Goal: Task Accomplishment & Management: Manage account settings

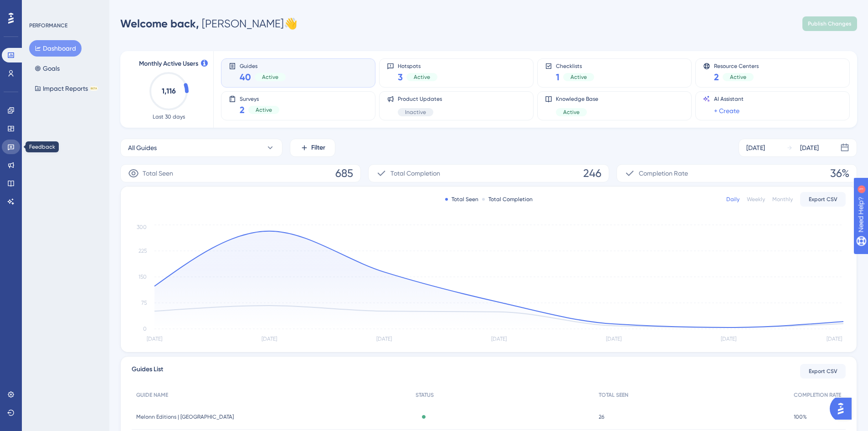
click at [10, 145] on icon at bounding box center [11, 147] width 6 height 6
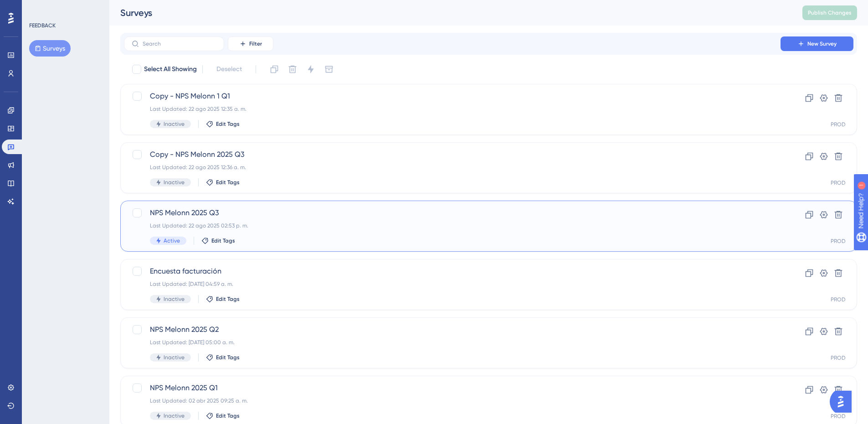
click at [301, 222] on div "Last Updated: 22 ago 2025 02:53 p. m." at bounding box center [452, 225] width 605 height 7
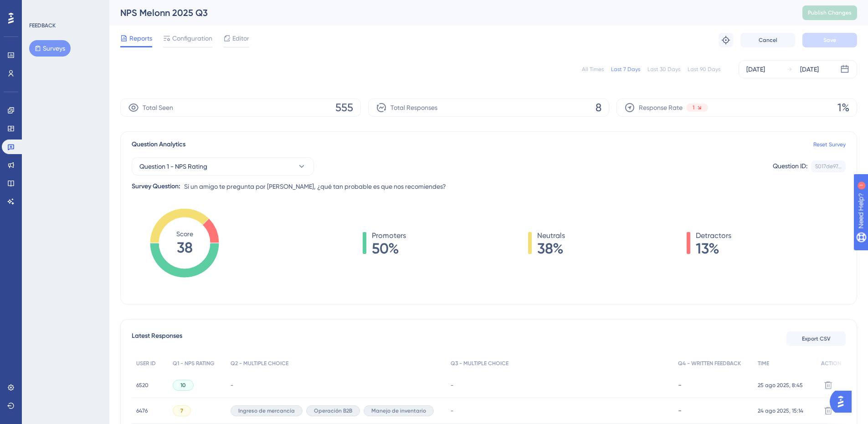
click at [590, 70] on div "All Times" at bounding box center [593, 69] width 22 height 7
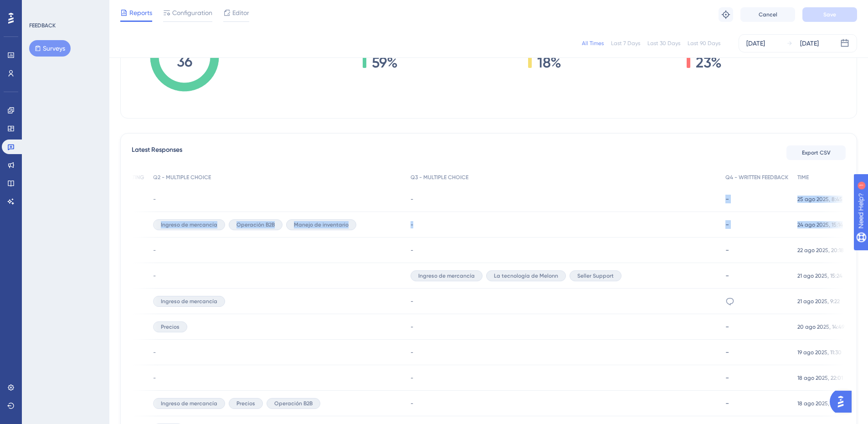
scroll to position [0, 86]
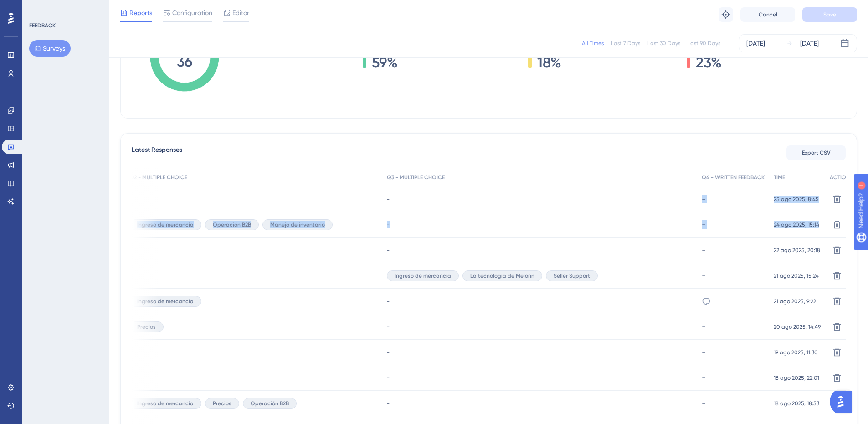
drag, startPoint x: 635, startPoint y: 206, endPoint x: 851, endPoint y: 216, distance: 215.8
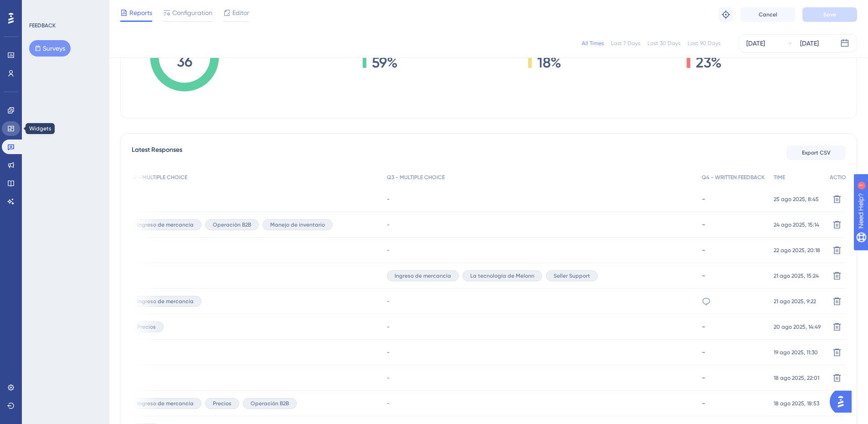
click at [9, 127] on icon at bounding box center [10, 128] width 7 height 7
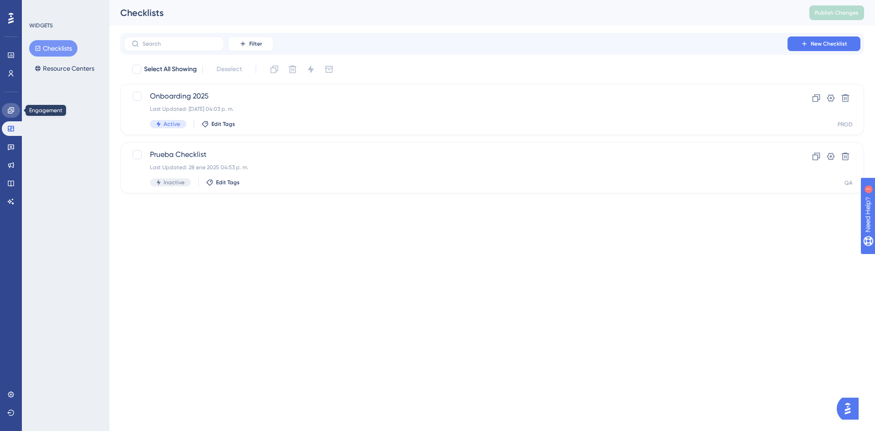
click at [9, 108] on icon at bounding box center [10, 110] width 7 height 7
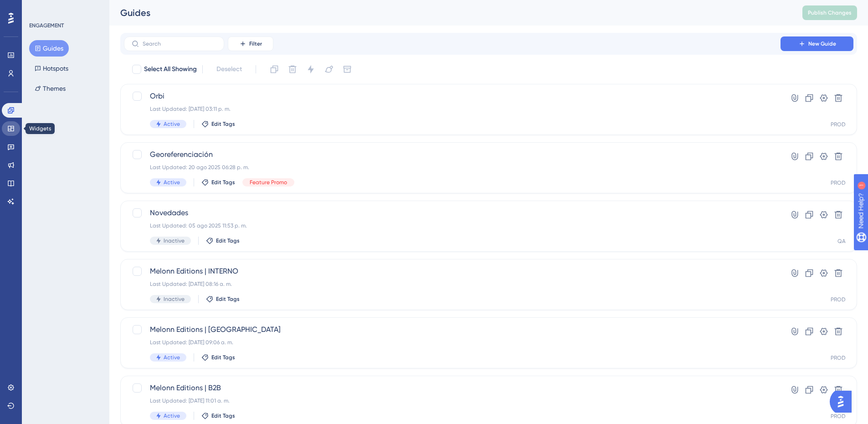
click at [5, 125] on link at bounding box center [11, 128] width 18 height 15
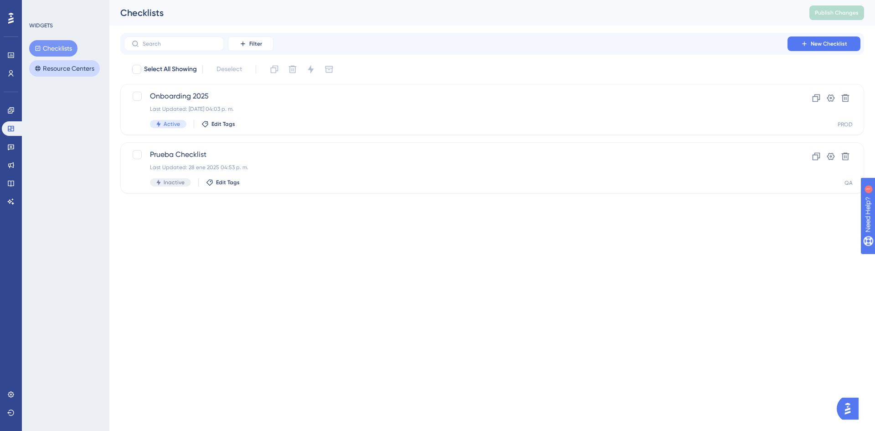
click at [71, 71] on button "Resource Centers" at bounding box center [64, 68] width 71 height 16
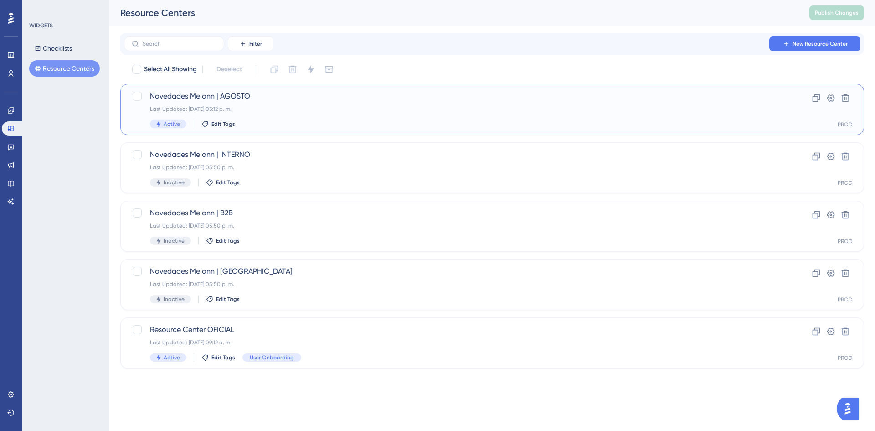
click at [251, 106] on div "Last Updated: 22 ago 2025 03:12 p. m." at bounding box center [456, 108] width 612 height 7
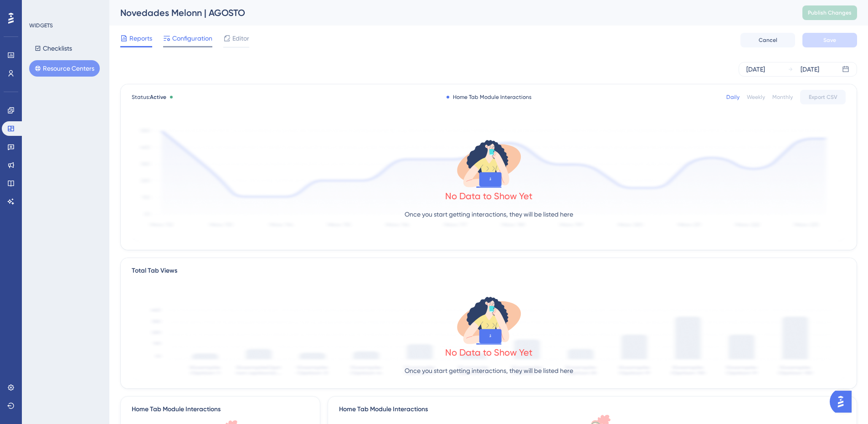
click at [190, 35] on span "Configuration" at bounding box center [192, 38] width 40 height 11
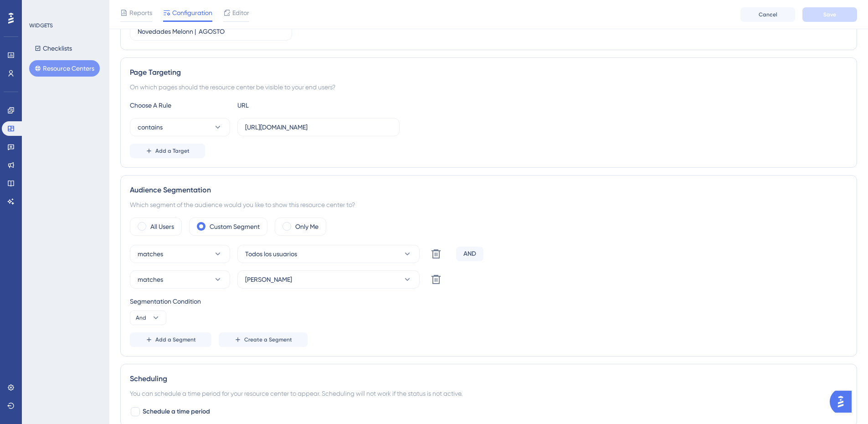
scroll to position [182, 0]
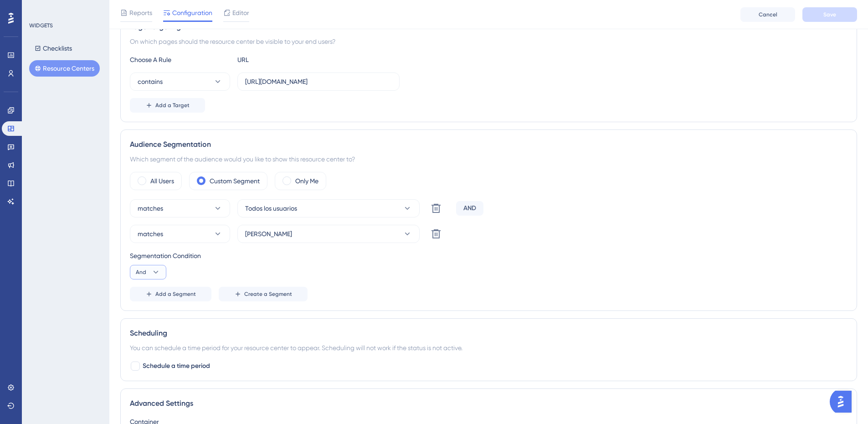
click at [160, 269] on icon at bounding box center [155, 272] width 9 height 9
click at [144, 299] on span "And" at bounding box center [145, 298] width 12 height 11
click at [181, 292] on span "Add a Segment" at bounding box center [175, 293] width 41 height 7
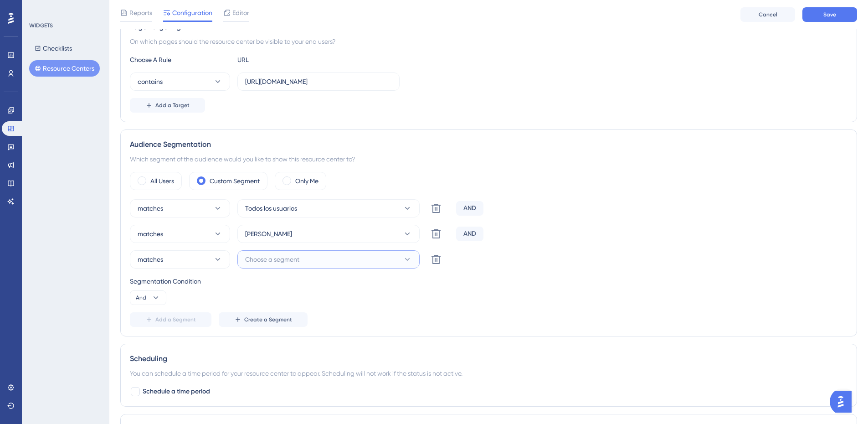
click at [268, 261] on span "Choose a segment" at bounding box center [272, 259] width 54 height 11
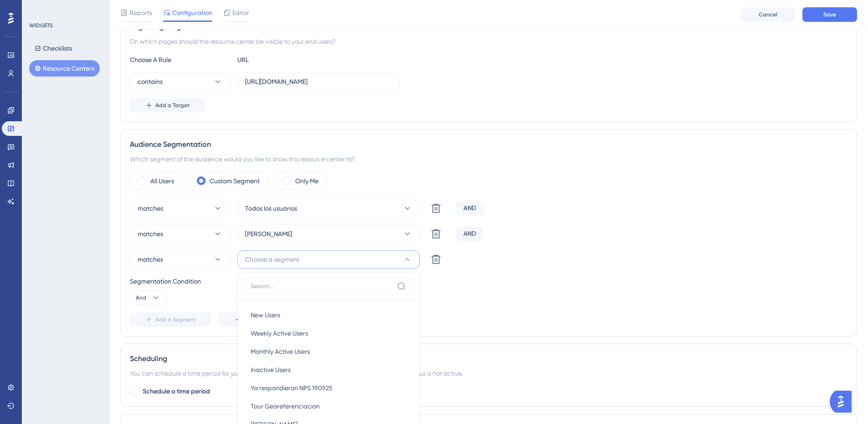
scroll to position [316, 0]
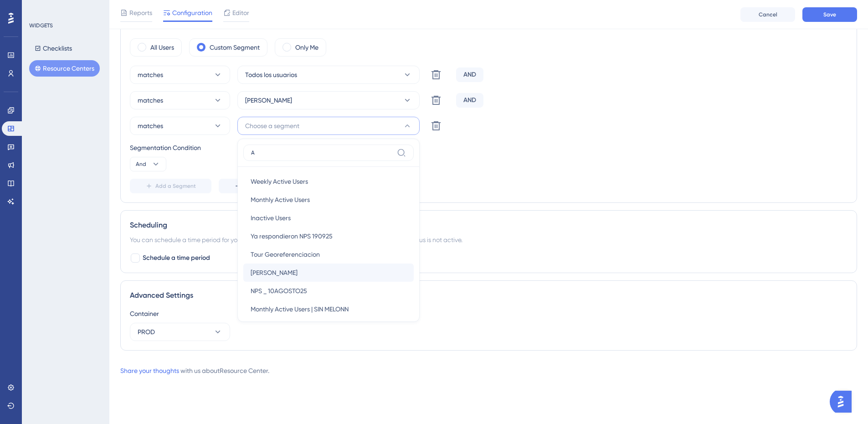
type input "A"
click at [280, 273] on div "Alex Alex" at bounding box center [329, 272] width 156 height 18
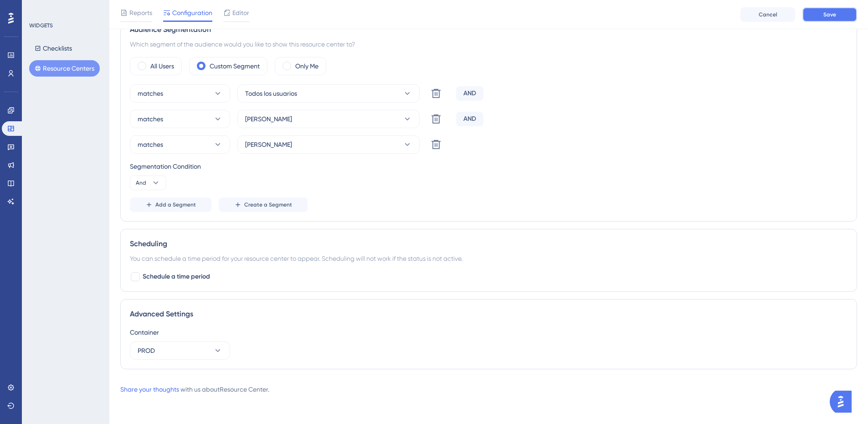
click at [850, 14] on button "Save" at bounding box center [830, 14] width 55 height 15
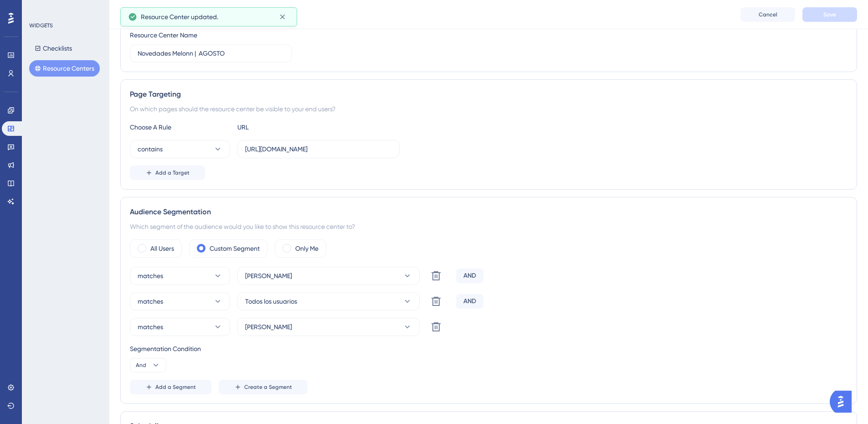
scroll to position [0, 0]
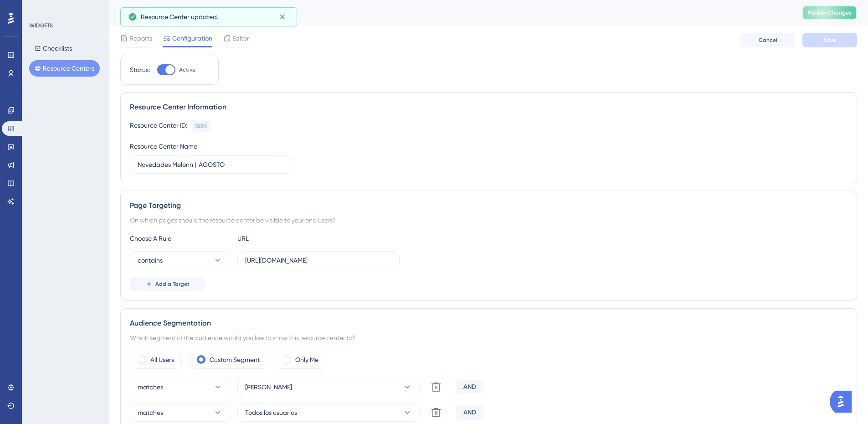
click at [837, 15] on span "Publish Changes" at bounding box center [830, 12] width 44 height 7
click at [55, 65] on button "Resource Centers" at bounding box center [64, 68] width 71 height 16
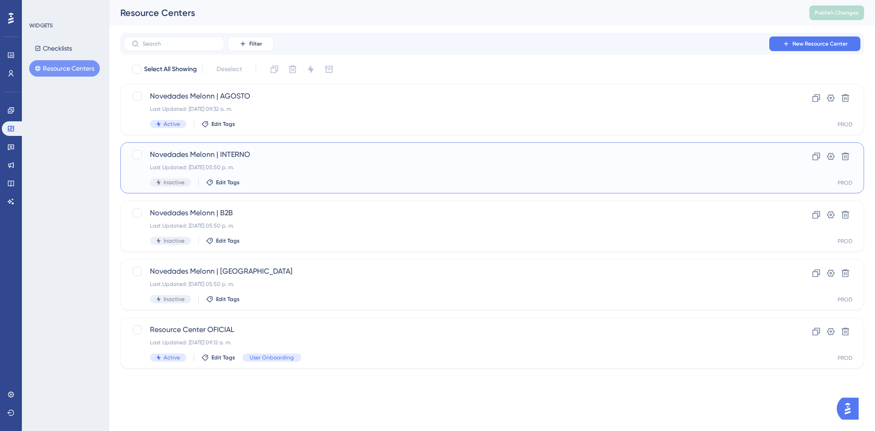
click at [271, 153] on span "Novedades Melonn | INTERNO" at bounding box center [456, 154] width 612 height 11
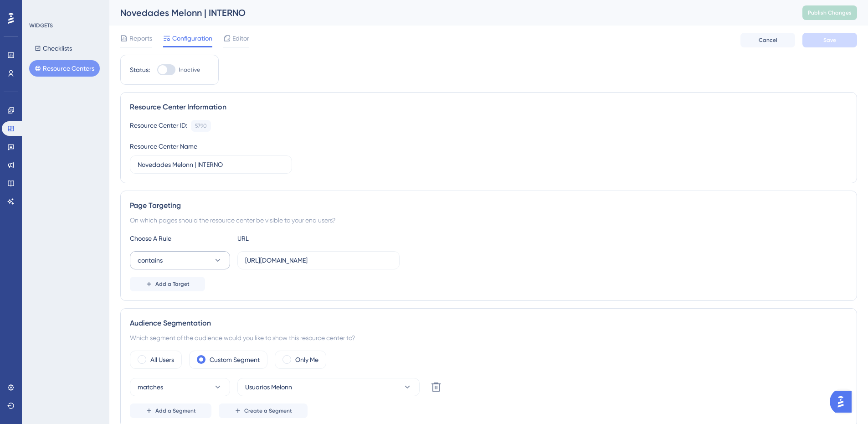
scroll to position [210, 0]
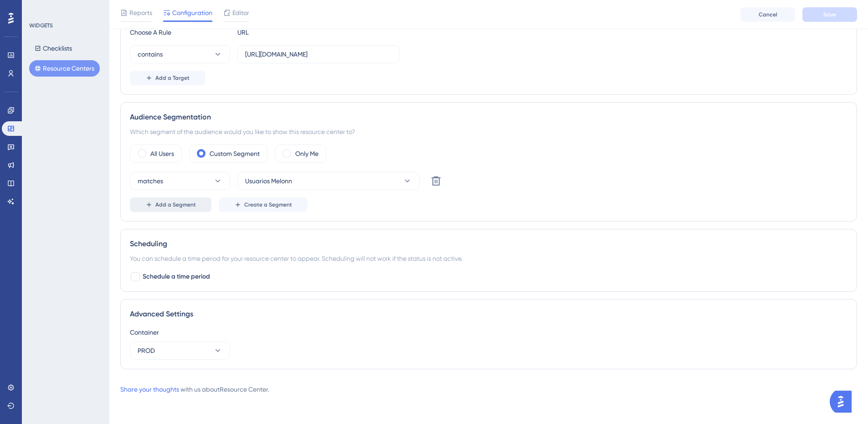
click at [197, 210] on button "Add a Segment" at bounding box center [171, 204] width 82 height 15
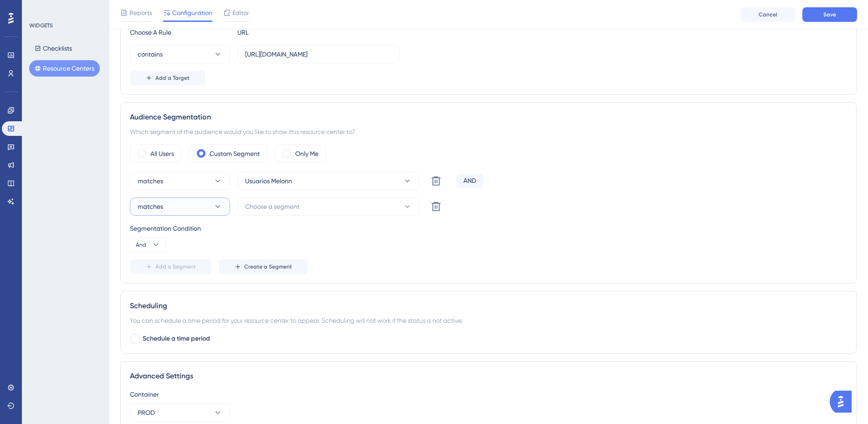
click at [195, 207] on button "matches" at bounding box center [180, 206] width 100 height 18
click at [179, 253] on span "doesn't match" at bounding box center [163, 252] width 41 height 11
click at [268, 202] on span "Choose a segment" at bounding box center [272, 206] width 54 height 11
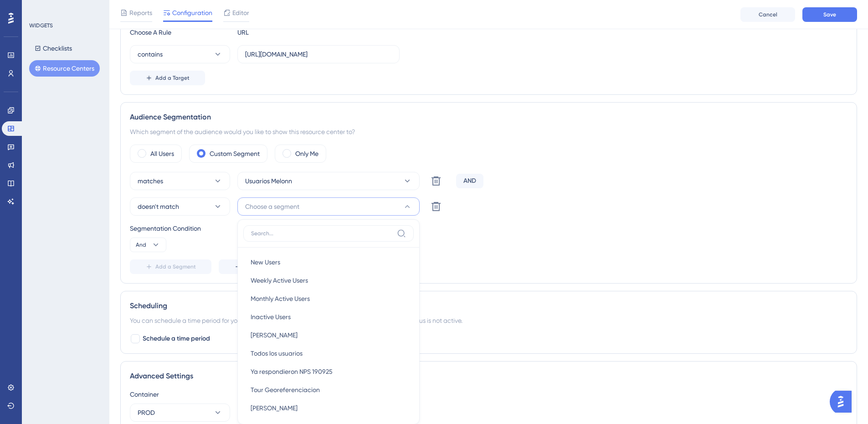
scroll to position [312, 0]
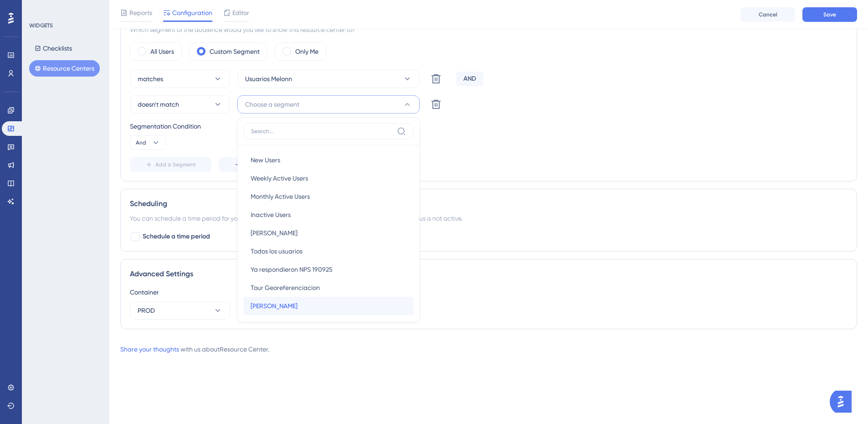
drag, startPoint x: 254, startPoint y: 304, endPoint x: 271, endPoint y: 296, distance: 19.0
click at [254, 304] on span "[PERSON_NAME]" at bounding box center [274, 305] width 47 height 11
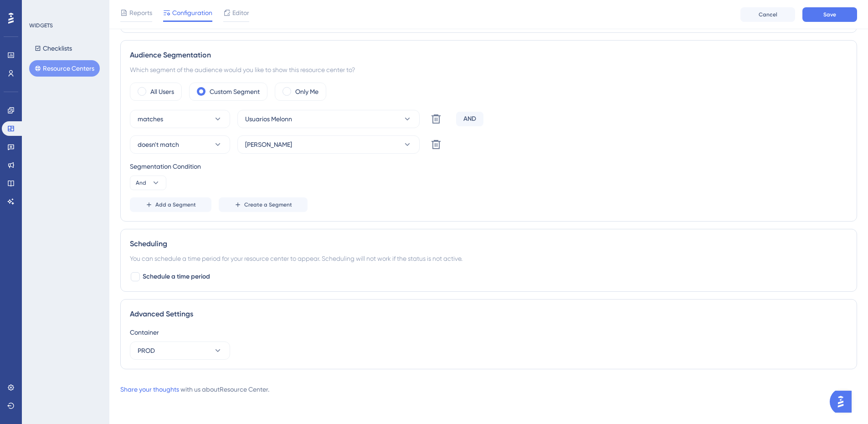
click at [575, 124] on div "matches Usuarios Melonn Delete AND" at bounding box center [489, 119] width 718 height 18
click at [843, 6] on div "Reports Configuration Editor Cancel Save" at bounding box center [488, 14] width 759 height 29
click at [840, 17] on button "Save" at bounding box center [830, 14] width 55 height 15
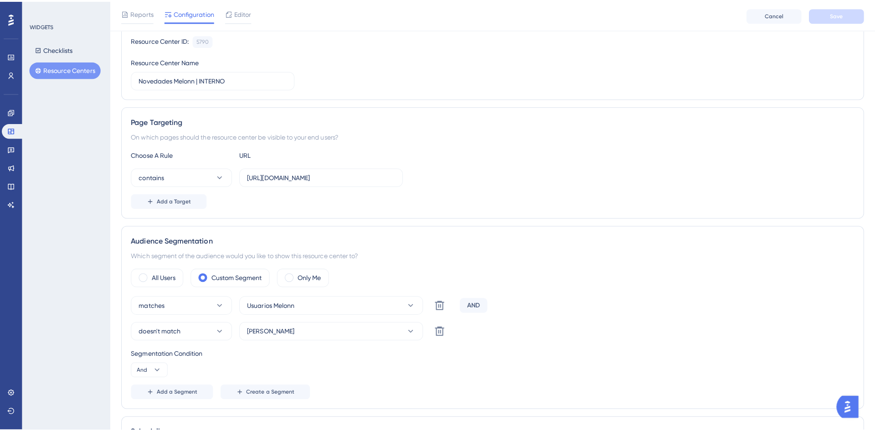
scroll to position [0, 0]
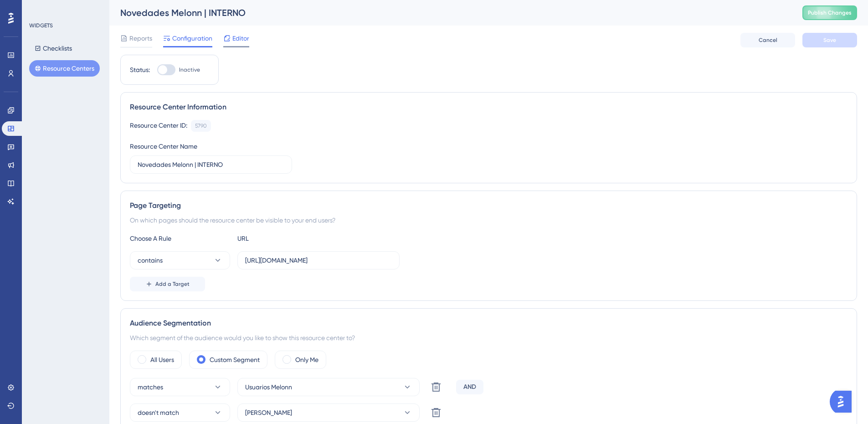
click at [242, 42] on span "Editor" at bounding box center [240, 38] width 17 height 11
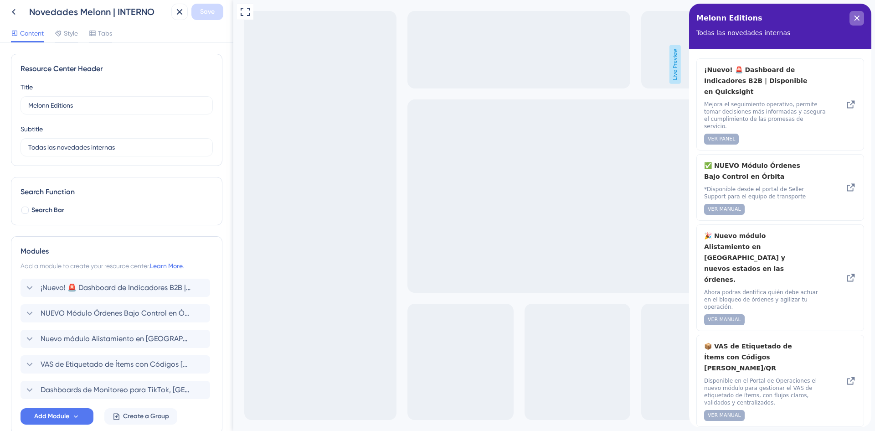
click at [852, 16] on div "close resource center" at bounding box center [857, 18] width 15 height 15
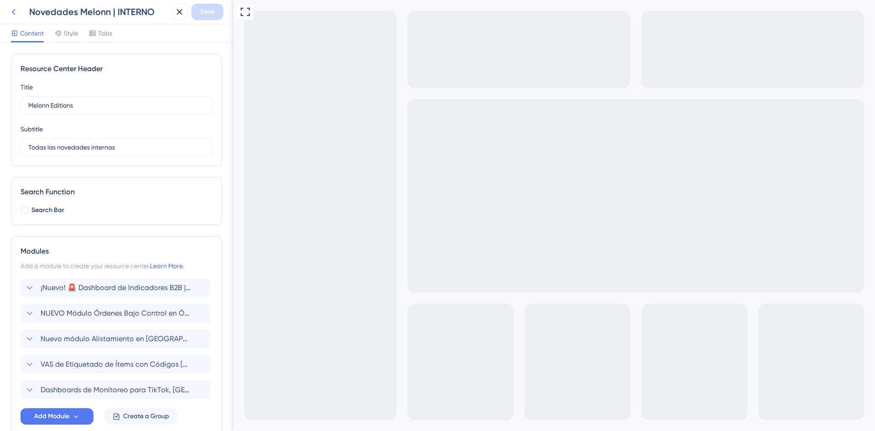
click at [12, 11] on icon at bounding box center [13, 11] width 11 height 11
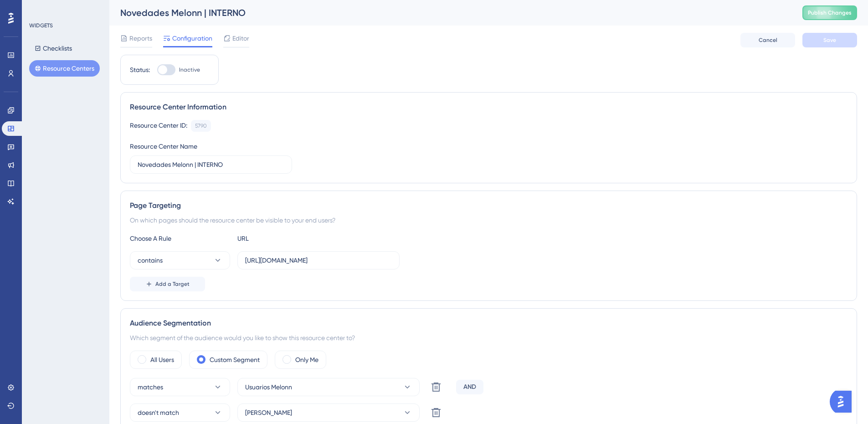
drag, startPoint x: 53, startPoint y: 72, endPoint x: 286, endPoint y: 63, distance: 233.1
click at [286, 63] on div "Status: Inactive Resource Center Information Resource Center ID: 5790 Copy Reso…" at bounding box center [488, 350] width 737 height 590
drag, startPoint x: 74, startPoint y: 67, endPoint x: 55, endPoint y: 95, distance: 34.5
click at [57, 95] on div "WIDGETS Checklists Resource Centers" at bounding box center [66, 212] width 88 height 424
drag, startPoint x: 6, startPoint y: 113, endPoint x: 5, endPoint y: 120, distance: 7.3
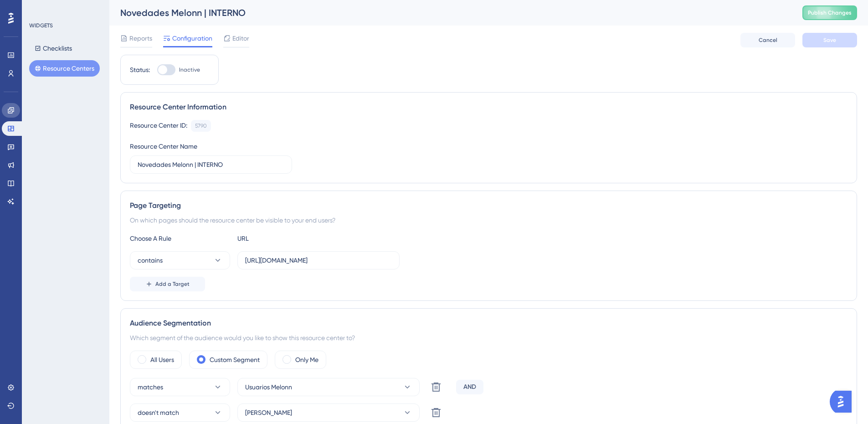
click at [6, 113] on link at bounding box center [11, 110] width 18 height 15
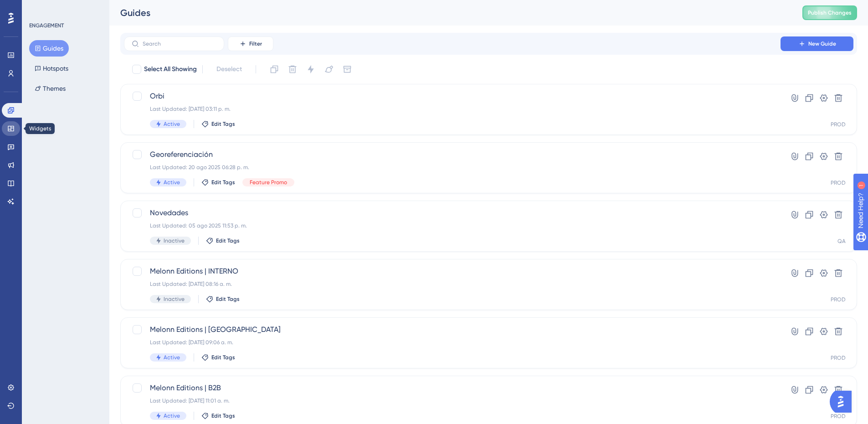
click at [7, 130] on icon at bounding box center [10, 128] width 7 height 7
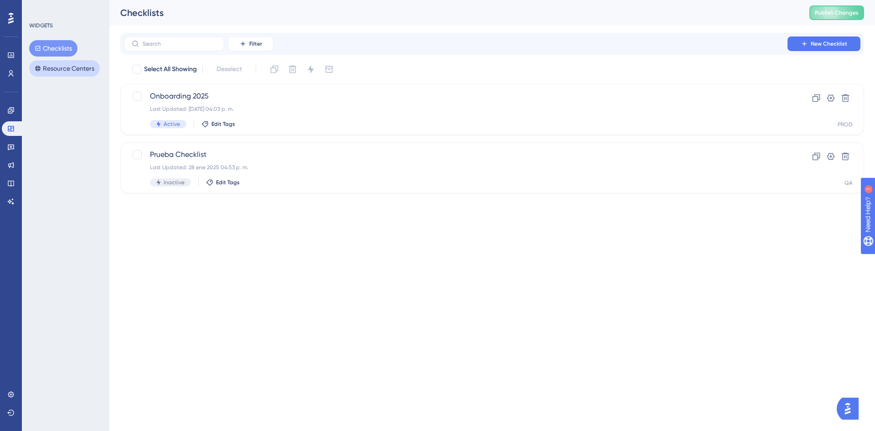
click at [54, 68] on button "Resource Centers" at bounding box center [64, 68] width 71 height 16
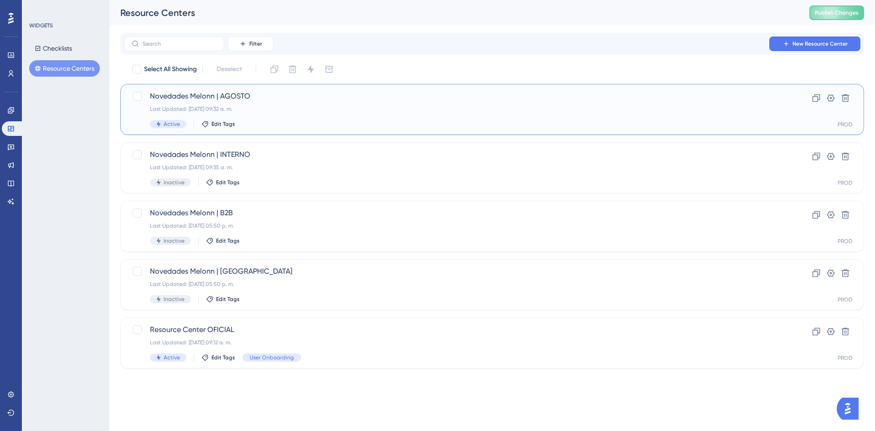
drag, startPoint x: 686, startPoint y: 115, endPoint x: 187, endPoint y: 115, distance: 499.1
click at [187, 115] on div "Novedades Melonn | AGOSTO Last Updated: 25 ago 2025 09:32 a. m. Active Edit Tags" at bounding box center [456, 109] width 612 height 37
click at [246, 172] on div "Novedades Melonn | INTERNO Last Updated: 25 ago 2025 09:35 a. m. Inactive Edit …" at bounding box center [456, 167] width 612 height 37
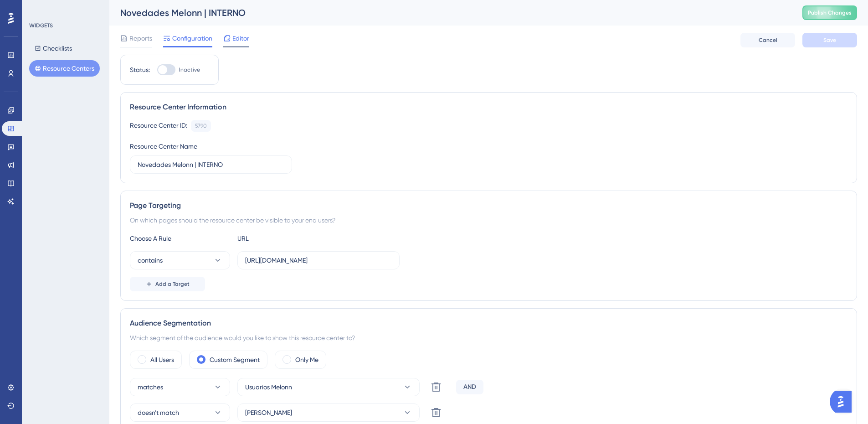
click at [241, 36] on span "Editor" at bounding box center [240, 38] width 17 height 11
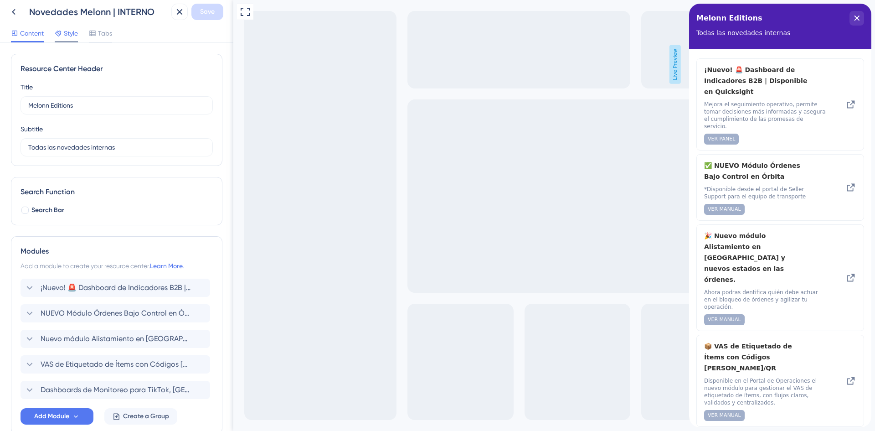
click at [72, 36] on span "Style" at bounding box center [71, 33] width 14 height 11
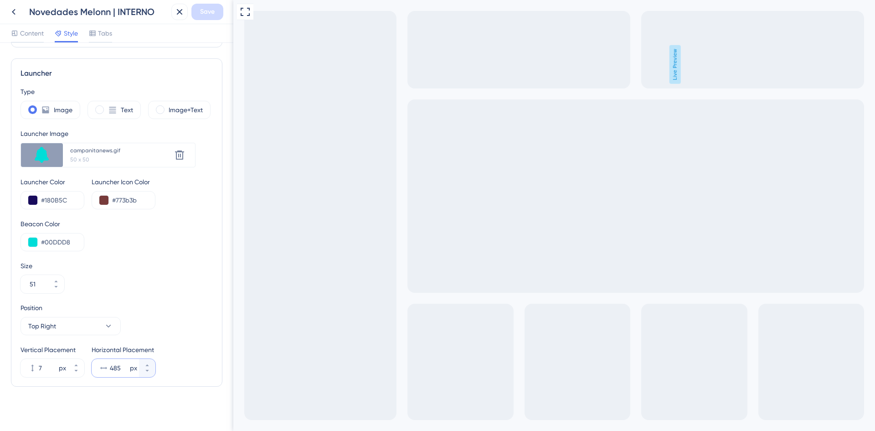
click at [120, 367] on input "485" at bounding box center [119, 367] width 18 height 11
drag, startPoint x: 120, startPoint y: 367, endPoint x: 109, endPoint y: 370, distance: 11.3
click at [109, 370] on div "485 px" at bounding box center [115, 368] width 47 height 18
click at [110, 370] on input "485" at bounding box center [119, 367] width 18 height 11
type input "534"
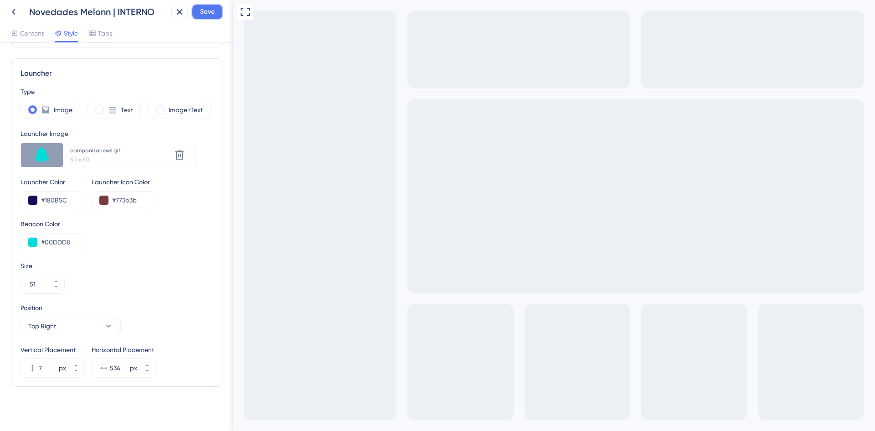
click at [201, 13] on span "Save" at bounding box center [207, 11] width 15 height 11
click at [177, 20] on icon at bounding box center [173, 16] width 9 height 9
click at [12, 14] on icon at bounding box center [13, 11] width 11 height 11
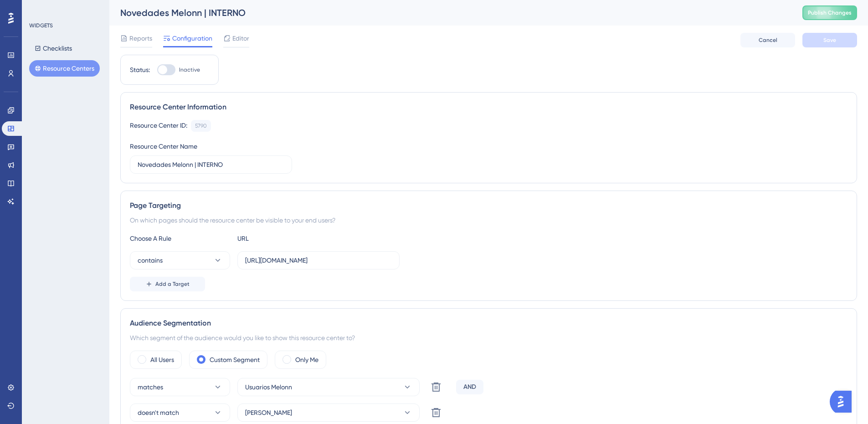
click at [168, 68] on div at bounding box center [166, 69] width 18 height 11
click at [157, 70] on input "Inactive" at bounding box center [157, 70] width 0 height 0
checkbox input "true"
click at [827, 38] on span "Save" at bounding box center [830, 39] width 13 height 7
click at [829, 11] on button "Publish Changes" at bounding box center [830, 12] width 55 height 15
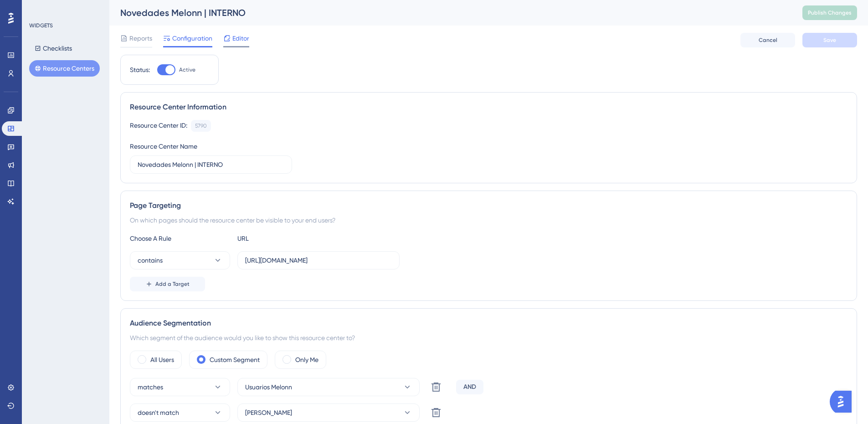
click at [237, 40] on span "Editor" at bounding box center [240, 38] width 17 height 11
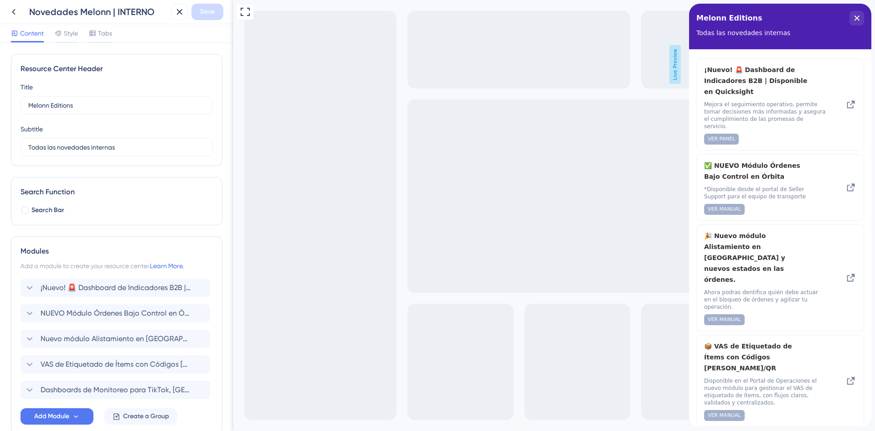
scroll to position [51, 0]
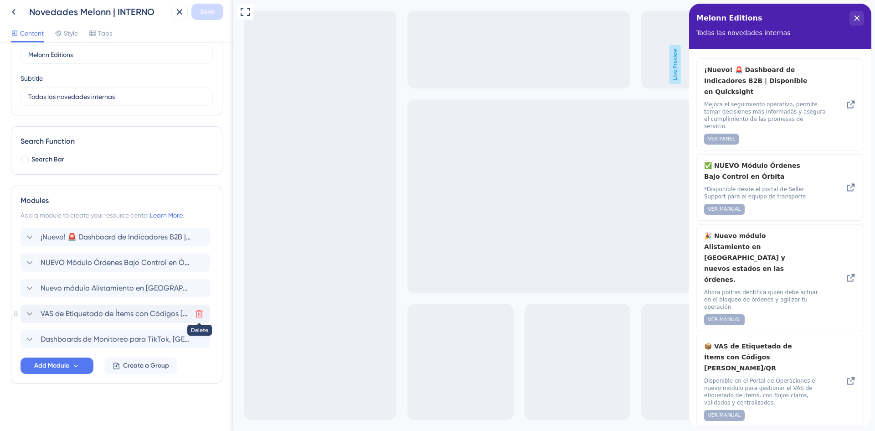
click at [197, 312] on icon at bounding box center [199, 313] width 9 height 9
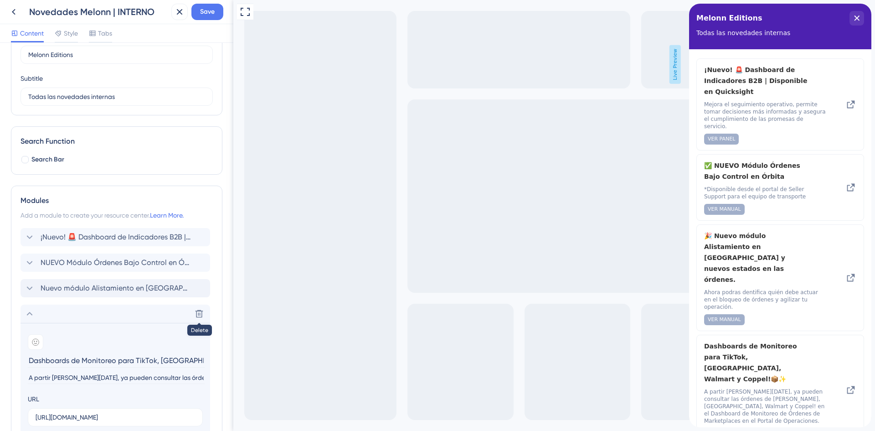
scroll to position [0, 73]
click at [26, 316] on icon at bounding box center [29, 313] width 11 height 11
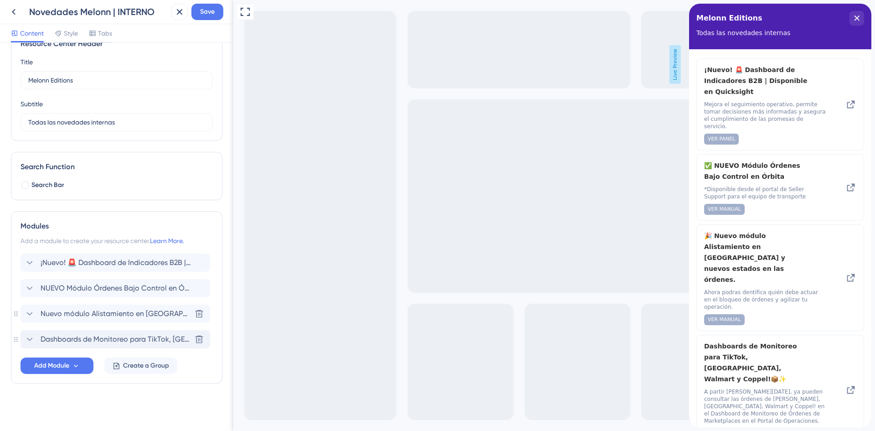
scroll to position [25, 0]
click at [197, 291] on icon at bounding box center [199, 288] width 9 height 9
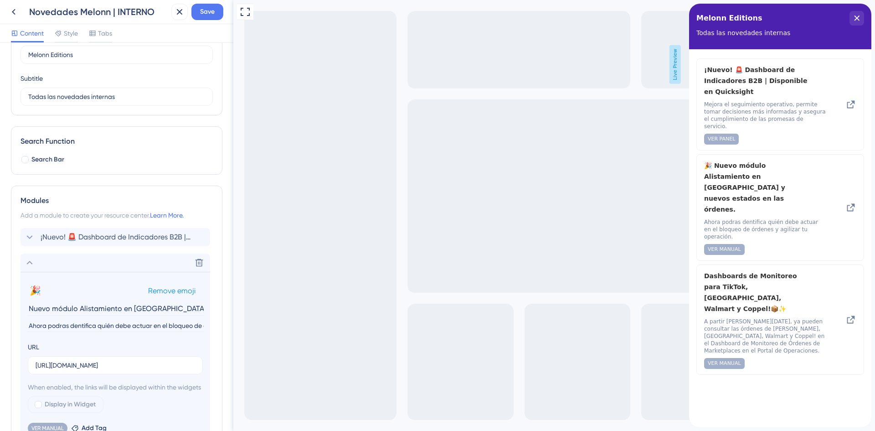
scroll to position [0, 63]
click at [30, 237] on icon at bounding box center [29, 237] width 11 height 11
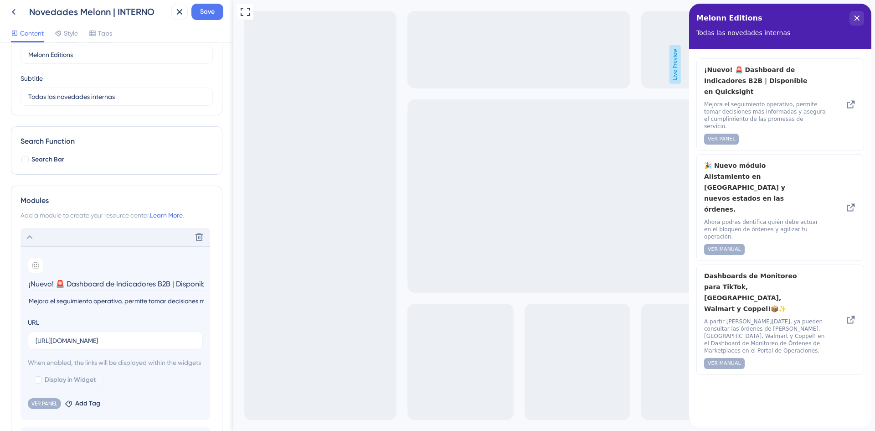
scroll to position [0, 57]
click at [31, 236] on icon at bounding box center [29, 237] width 11 height 11
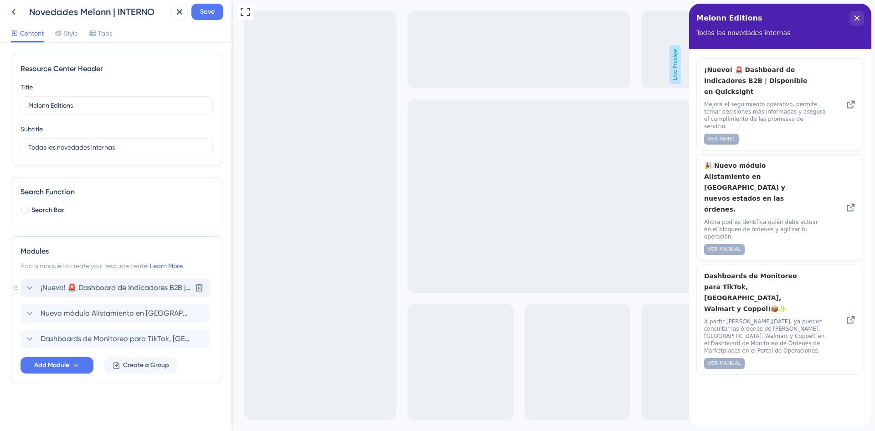
scroll to position [0, 0]
click at [55, 361] on span "Add Module" at bounding box center [51, 365] width 35 height 11
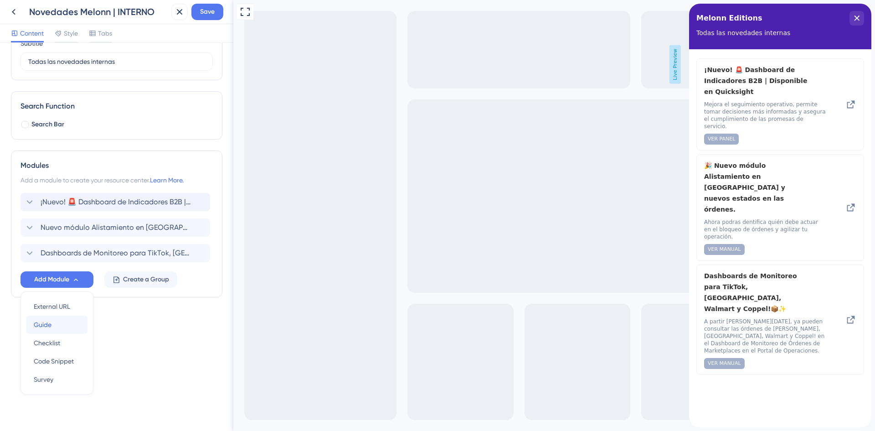
click at [48, 322] on span "Guide" at bounding box center [43, 324] width 18 height 11
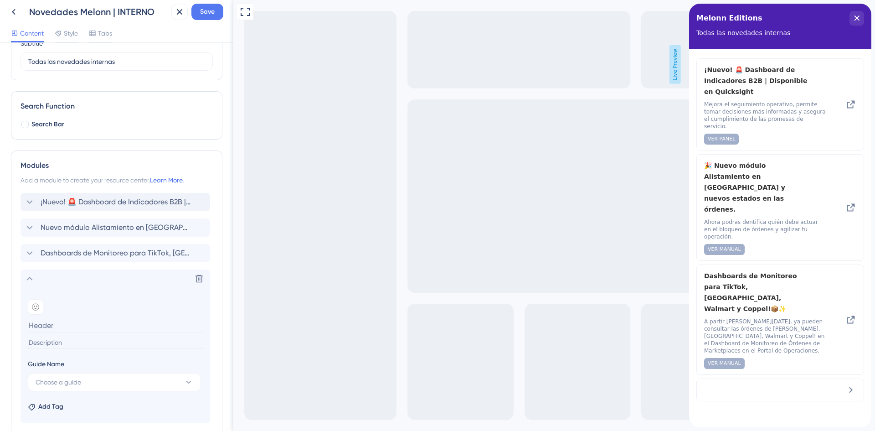
scroll to position [131, 0]
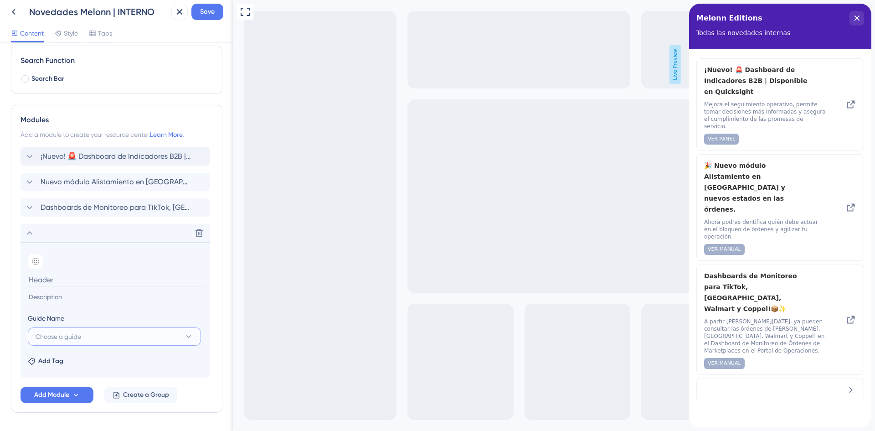
click at [62, 337] on span "Choose a guide" at bounding box center [59, 336] width 46 height 11
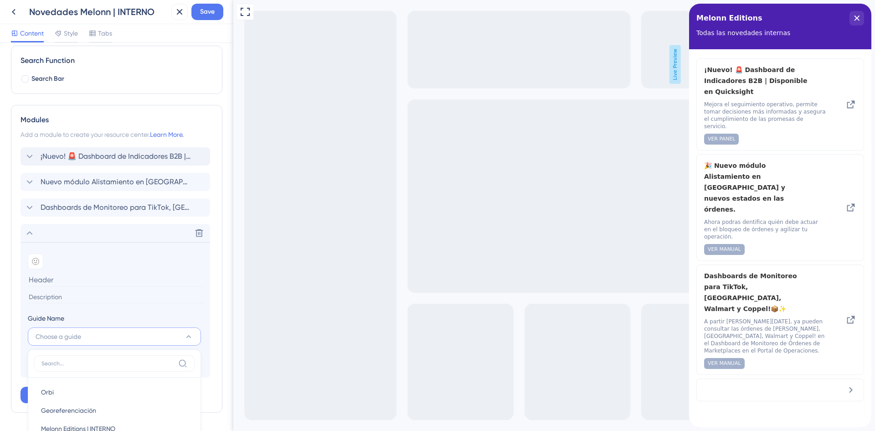
scroll to position [328, 0]
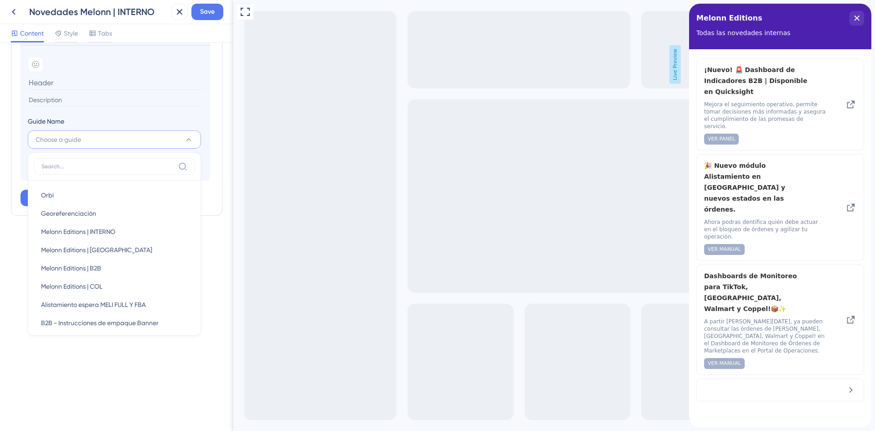
click at [53, 121] on span "Guide Name" at bounding box center [46, 121] width 36 height 11
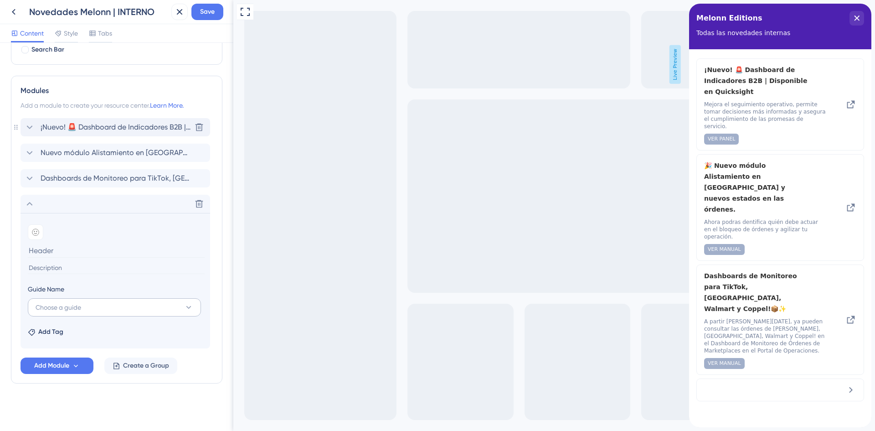
scroll to position [160, 0]
click at [201, 206] on icon at bounding box center [200, 204] width 8 height 8
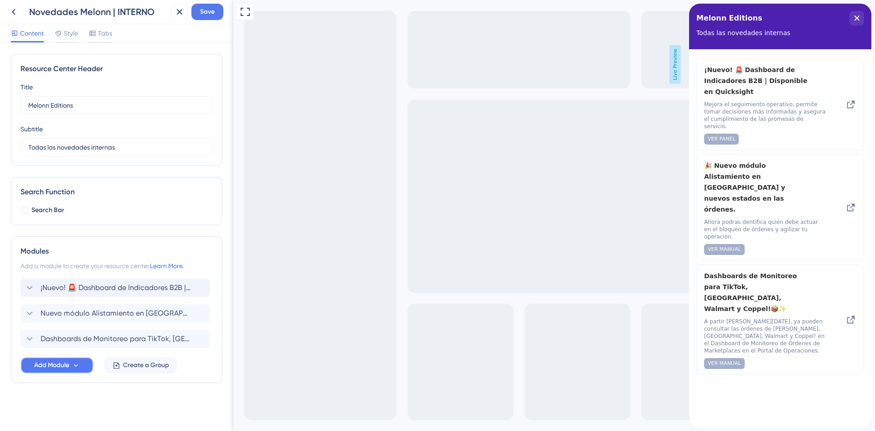
click at [52, 368] on span "Add Module" at bounding box center [51, 365] width 35 height 11
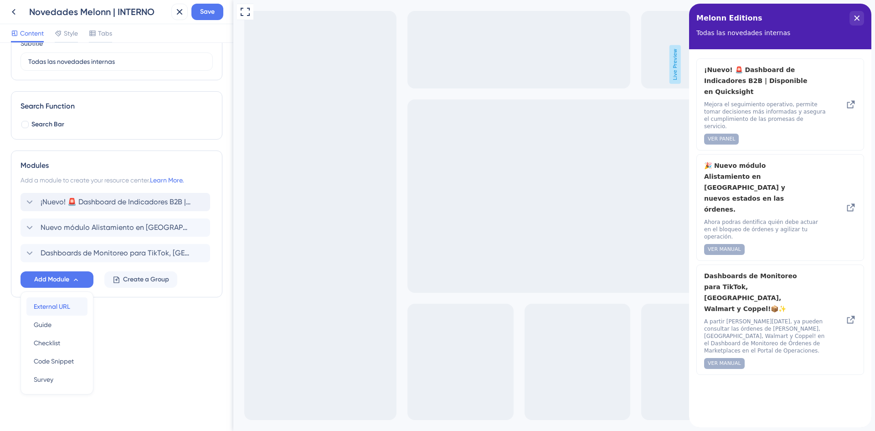
click at [50, 306] on span "External URL" at bounding box center [52, 306] width 36 height 11
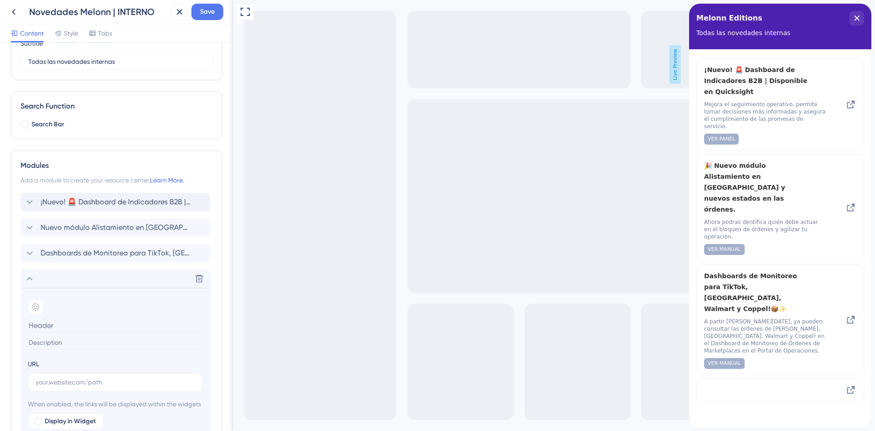
scroll to position [131, 0]
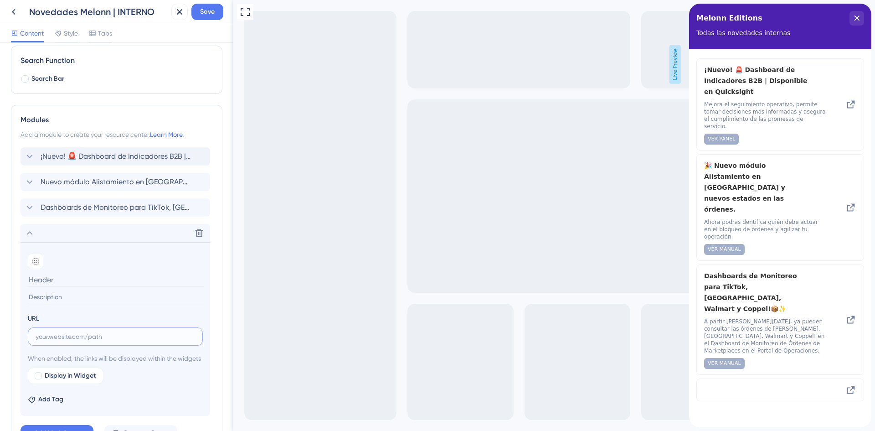
click at [60, 335] on input "text" at bounding box center [116, 336] width 160 height 10
paste input "Disponible 24/7 desde cualquier dispositivo, permite a los sellers resolver dud…"
type input "Disponible 24/7 desde cualquier dispositivo, permite a los sellers resolver dud…"
click at [61, 294] on input at bounding box center [116, 297] width 177 height 12
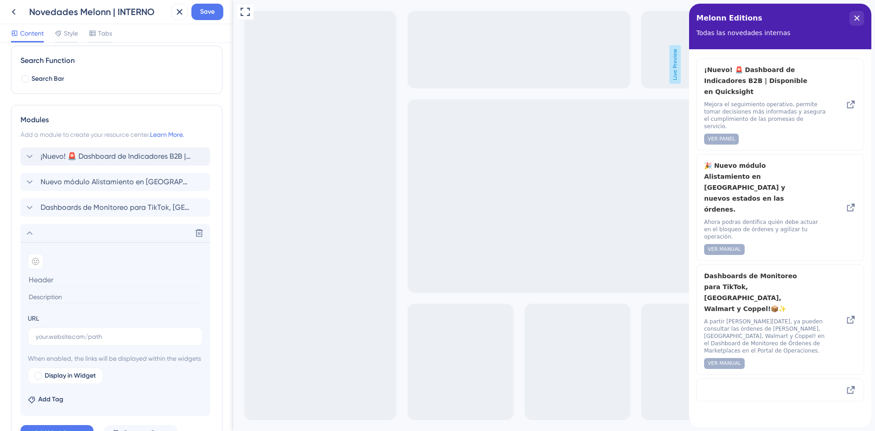
paste input "Disponible 24/7 desde cualquier dispositivo, permite a los sellers resolver dud…"
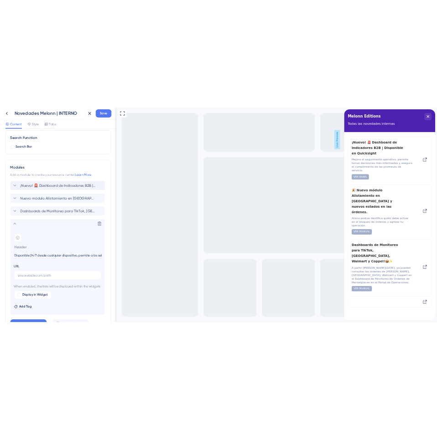
scroll to position [0, 358]
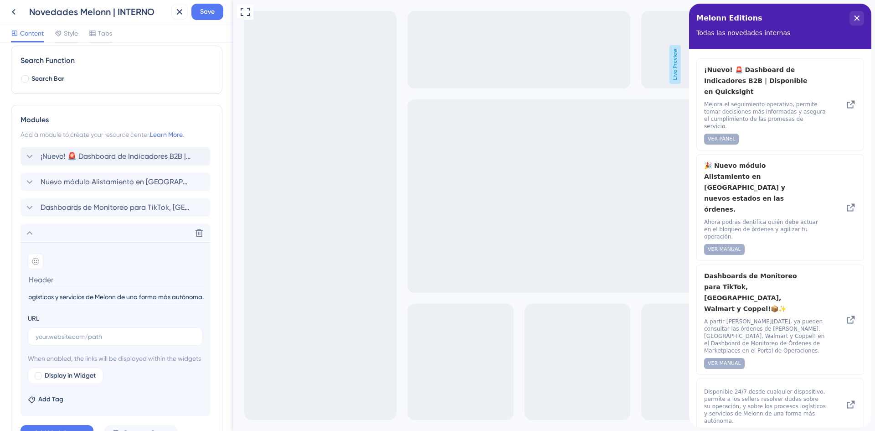
type input "Disponible 24/7 desde cualquier dispositivo, permite a los sellers resolver dud…"
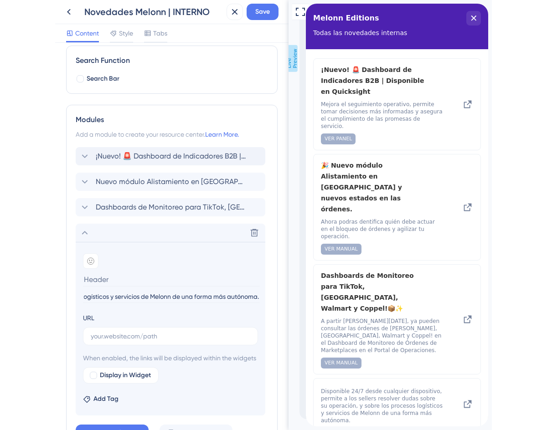
scroll to position [0, 0]
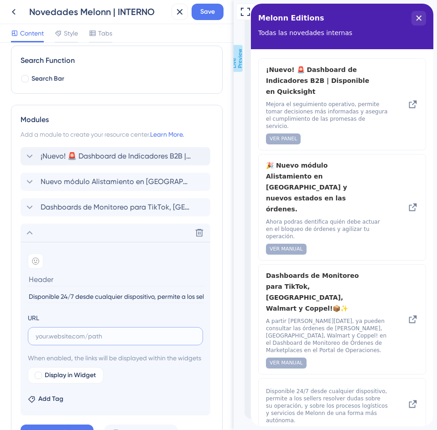
click at [93, 335] on input "text" at bounding box center [116, 336] width 160 height 10
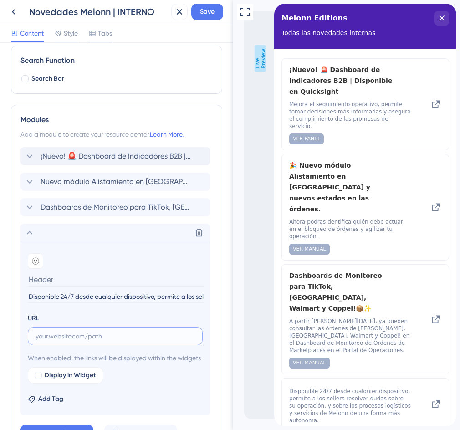
click at [103, 339] on input "text" at bounding box center [116, 336] width 160 height 10
click at [155, 331] on label at bounding box center [115, 336] width 175 height 18
click at [155, 331] on input "text" at bounding box center [116, 336] width 160 height 10
click at [69, 279] on input at bounding box center [116, 280] width 177 height 14
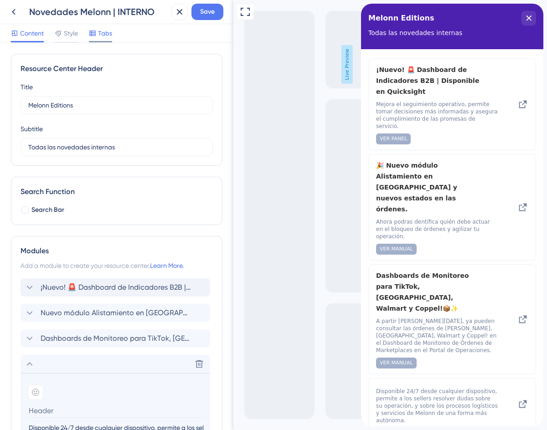
click at [95, 38] on div at bounding box center [92, 33] width 7 height 11
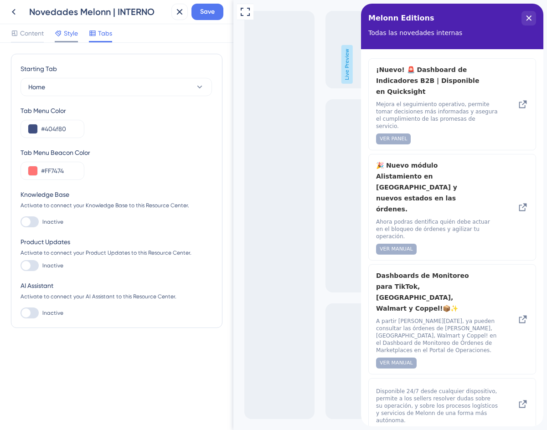
click at [70, 38] on span "Style" at bounding box center [71, 33] width 14 height 11
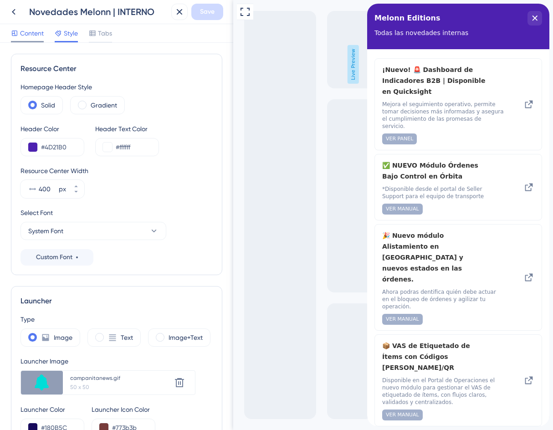
click at [30, 31] on span "Content" at bounding box center [32, 33] width 24 height 11
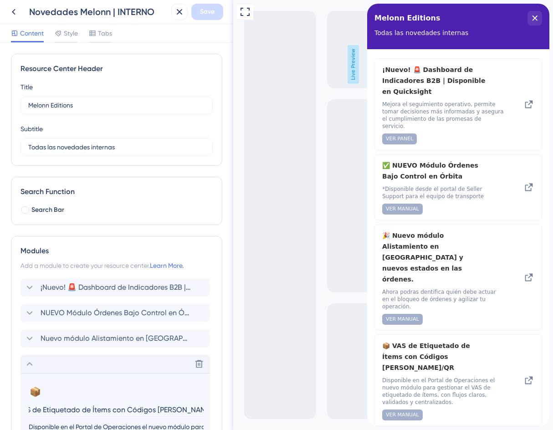
click at [27, 360] on icon at bounding box center [29, 364] width 11 height 11
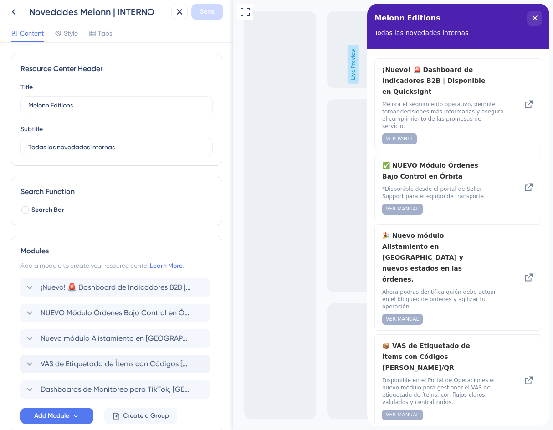
scroll to position [46, 0]
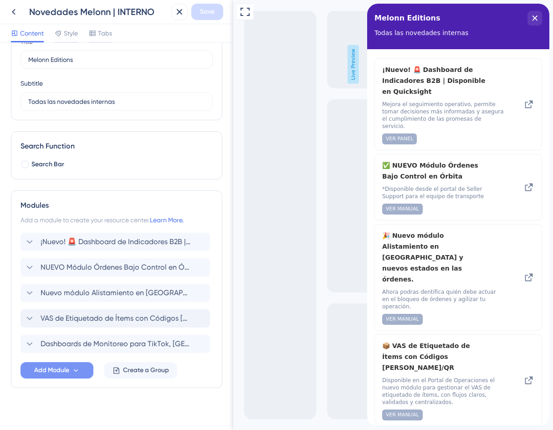
click at [55, 371] on span "Add Module" at bounding box center [51, 370] width 35 height 11
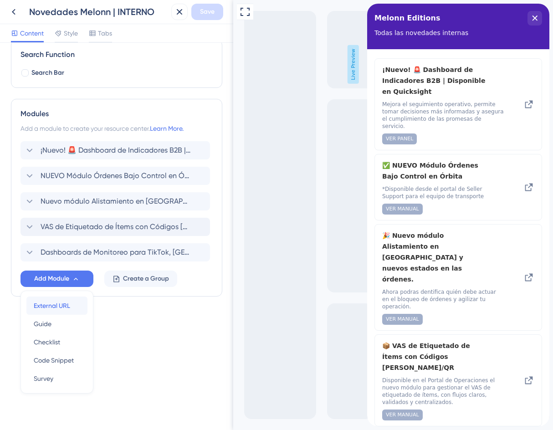
click at [55, 304] on span "External URL" at bounding box center [52, 305] width 36 height 11
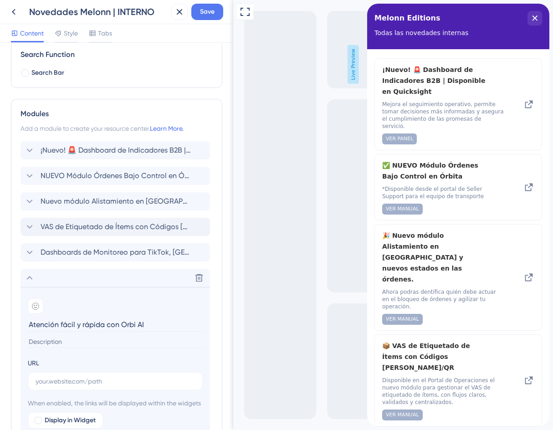
click at [29, 325] on input "Atención fácil y rápida con Orbi AI" at bounding box center [116, 325] width 177 height 14
drag, startPoint x: 95, startPoint y: 324, endPoint x: 198, endPoint y: 324, distance: 102.6
click at [198, 324] on input "Nuevo asistente Atención fácil y rápida con Orbi AI" at bounding box center [116, 325] width 177 height 14
type input "Nuevo asistente IA 24/7"
click at [35, 309] on icon at bounding box center [35, 306] width 7 height 7
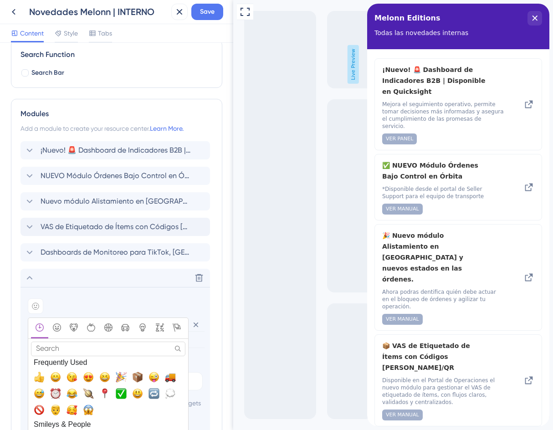
click at [70, 350] on input "Search" at bounding box center [108, 349] width 155 height 14
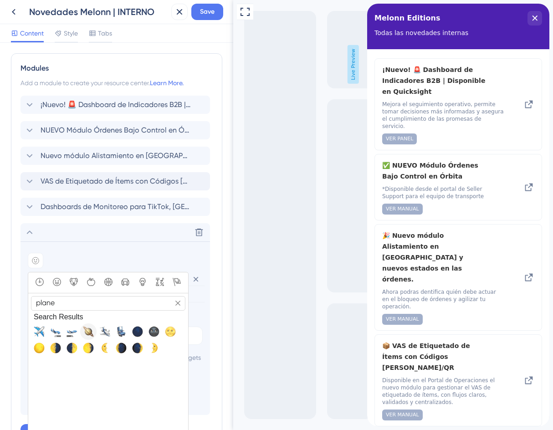
type input "plane"
click at [87, 332] on span "🪐, ringed_planet" at bounding box center [88, 331] width 11 height 11
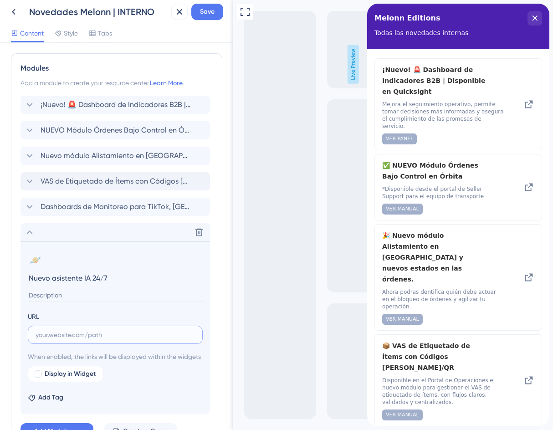
click at [86, 333] on input "text" at bounding box center [116, 335] width 160 height 10
click at [83, 295] on input at bounding box center [116, 295] width 177 height 12
paste input "Disponible 24/7 desde cualquier dispositivo, permite a los sellers resolver dud…"
type input "Disponible 24/7 desde cualquier dispositivo, permite a los sellers resolver dud…"
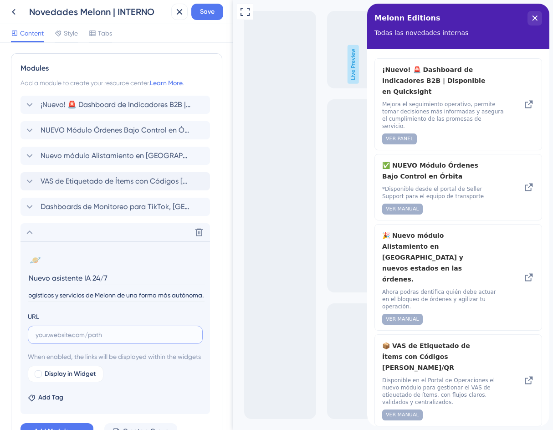
click at [83, 336] on input "text" at bounding box center [116, 335] width 160 height 10
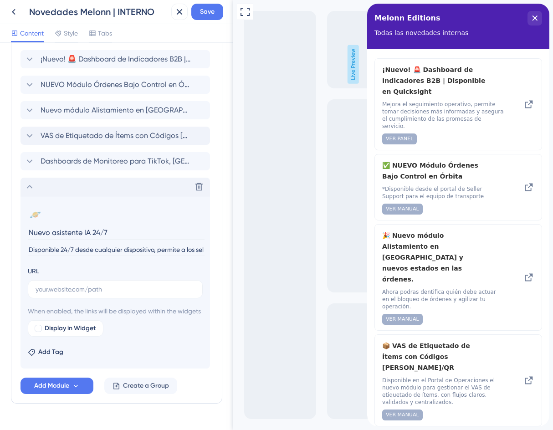
click at [23, 186] on div "Delete" at bounding box center [116, 187] width 190 height 18
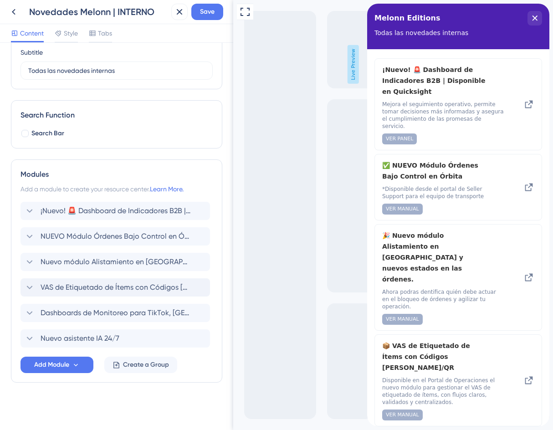
scroll to position [77, 0]
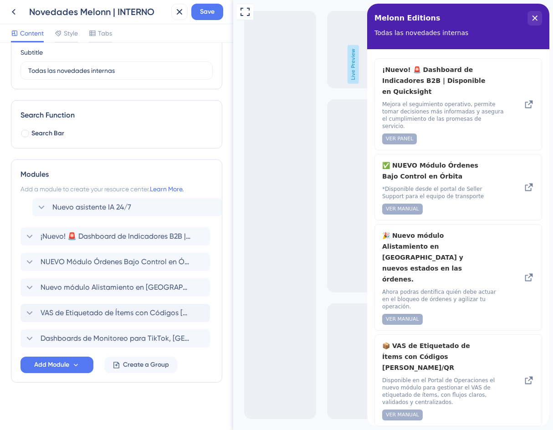
drag, startPoint x: 56, startPoint y: 337, endPoint x: 69, endPoint y: 200, distance: 137.3
click at [69, 200] on div "Modules Add a module to create your resource center. Learn More. ¡Nuevo! 🚨 Dash…" at bounding box center [117, 271] width 212 height 223
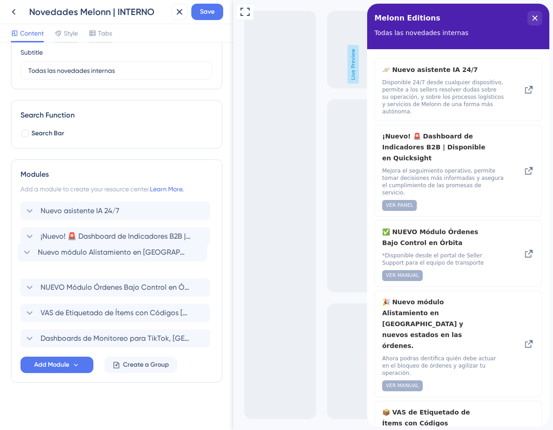
drag, startPoint x: 61, startPoint y: 288, endPoint x: 73, endPoint y: 275, distance: 17.7
click at [57, 232] on div "Nuevo asistente IA 24/7 ¡Nuevo! 🚨 Dashboard de Indicadores B2B | Disponible en …" at bounding box center [117, 275] width 192 height 146
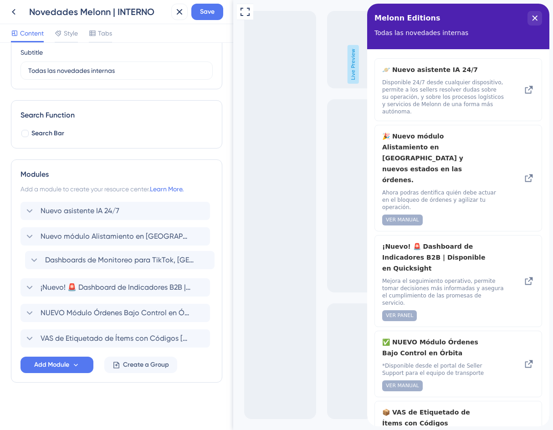
drag, startPoint x: 108, startPoint y: 339, endPoint x: 114, endPoint y: 258, distance: 80.9
click at [114, 258] on div "Nuevo asistente IA 24/7 Nuevo módulo Alistamiento en Espera y nuevos estados en…" at bounding box center [117, 275] width 192 height 146
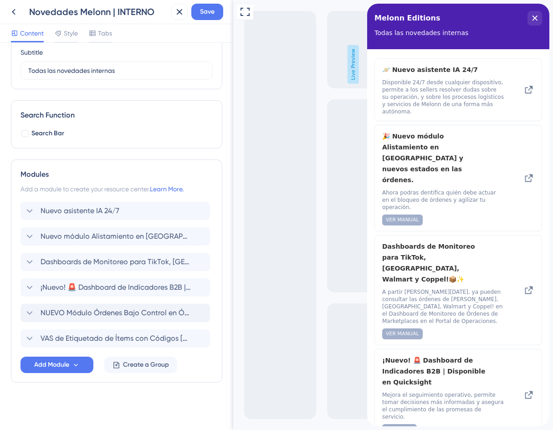
click at [159, 315] on span "NUEVO Módulo Órdenes Bajo Control en Órbita" at bounding box center [116, 313] width 150 height 11
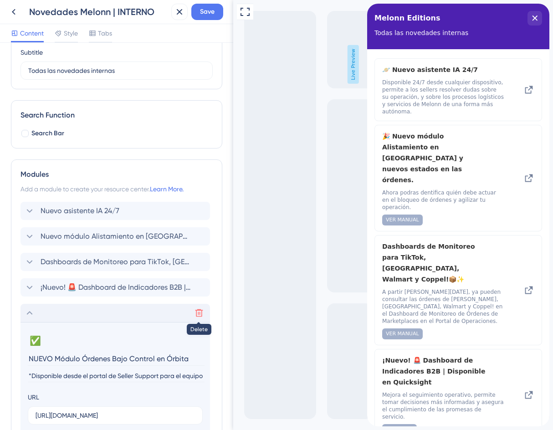
click at [199, 314] on icon at bounding box center [199, 313] width 9 height 9
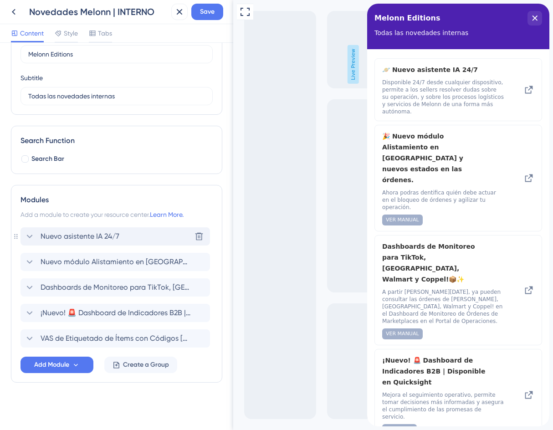
click at [94, 240] on span "Nuevo asistente IA 24/7" at bounding box center [80, 236] width 79 height 11
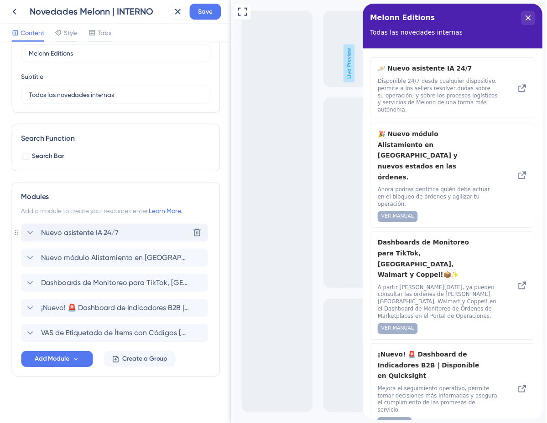
scroll to position [77, 0]
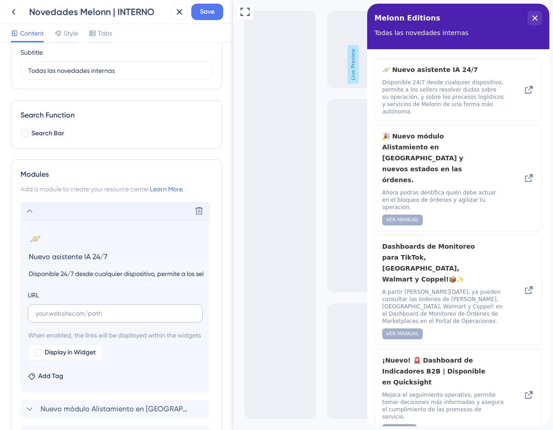
click at [77, 321] on label at bounding box center [115, 313] width 175 height 18
click at [77, 319] on input "text" at bounding box center [116, 314] width 160 height 10
click at [78, 317] on input "text" at bounding box center [116, 314] width 160 height 10
paste input "https://youtu.be/04UWyr9dcGo"
type input "https://youtu.be/04UWyr9dcGo"
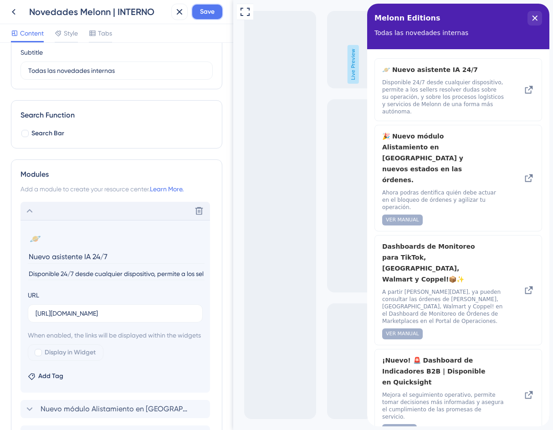
click at [209, 16] on span "Save" at bounding box center [207, 11] width 15 height 11
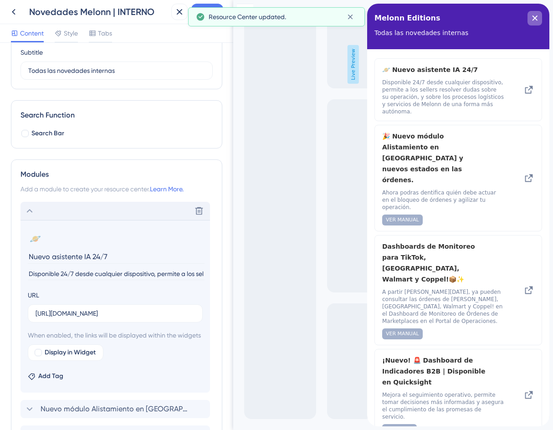
click at [537, 19] on icon "close resource center" at bounding box center [534, 17] width 5 height 5
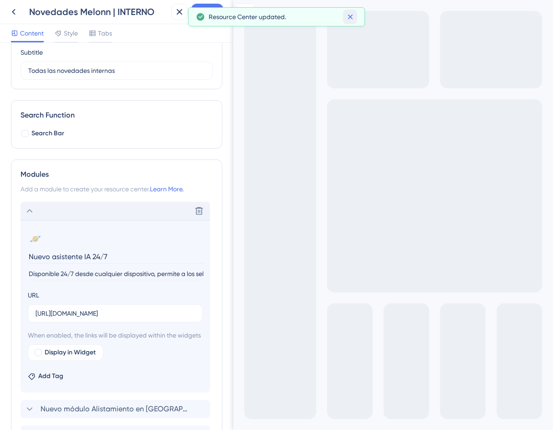
click at [353, 15] on icon at bounding box center [350, 16] width 9 height 9
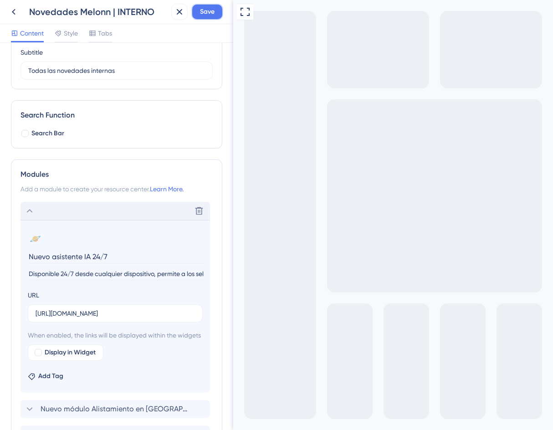
click at [199, 13] on button "Save" at bounding box center [207, 12] width 32 height 16
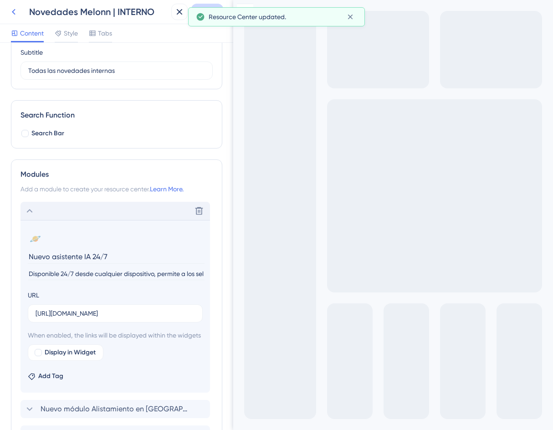
click at [17, 12] on icon at bounding box center [13, 11] width 11 height 11
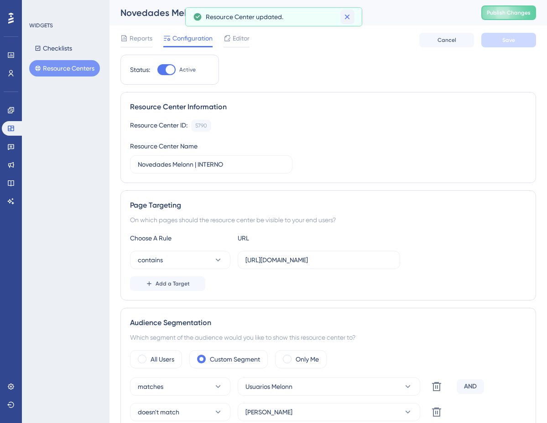
click at [347, 13] on icon at bounding box center [346, 16] width 9 height 9
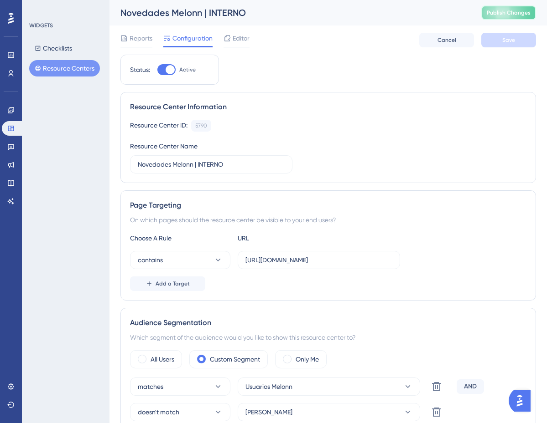
click at [507, 7] on button "Publish Changes" at bounding box center [508, 12] width 55 height 15
click at [30, 65] on button "Resource Centers" at bounding box center [64, 68] width 71 height 16
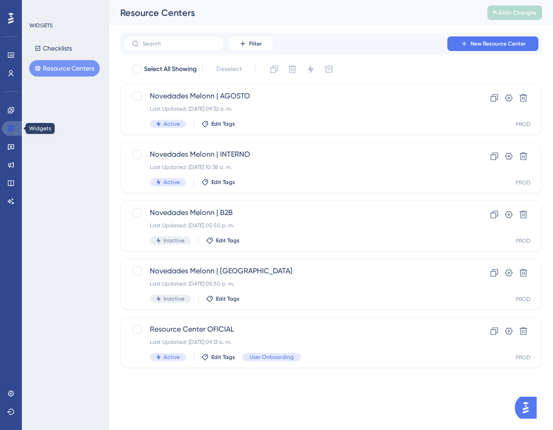
click at [9, 124] on link at bounding box center [13, 128] width 22 height 15
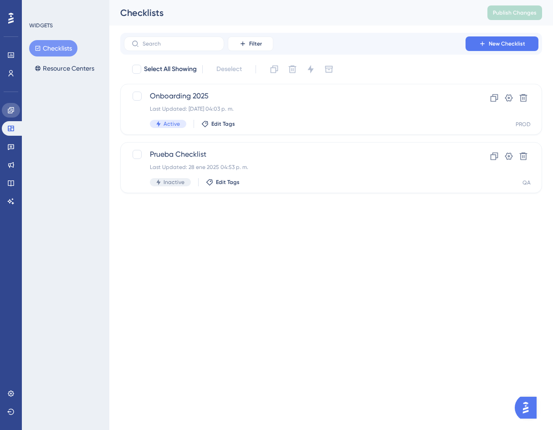
click at [9, 113] on icon at bounding box center [10, 110] width 7 height 7
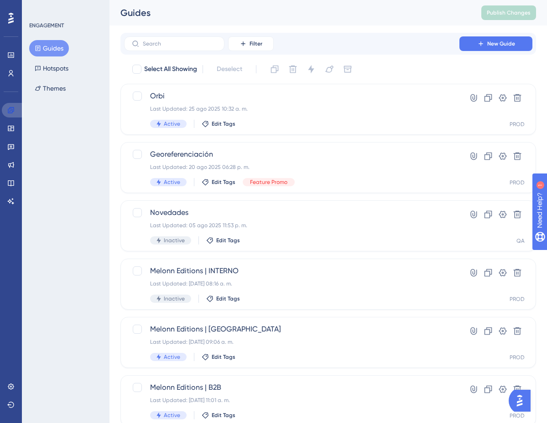
click at [10, 111] on icon at bounding box center [10, 110] width 7 height 7
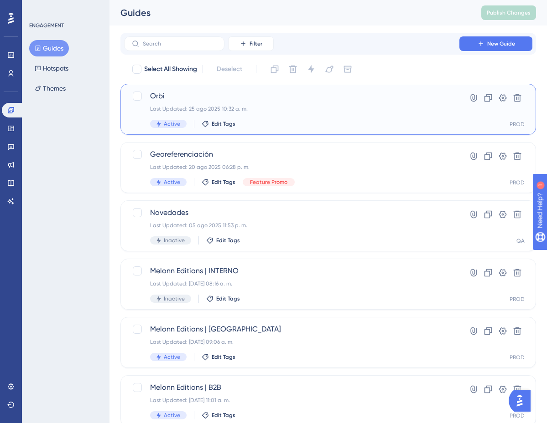
click at [248, 93] on span "Orbi" at bounding box center [291, 96] width 283 height 11
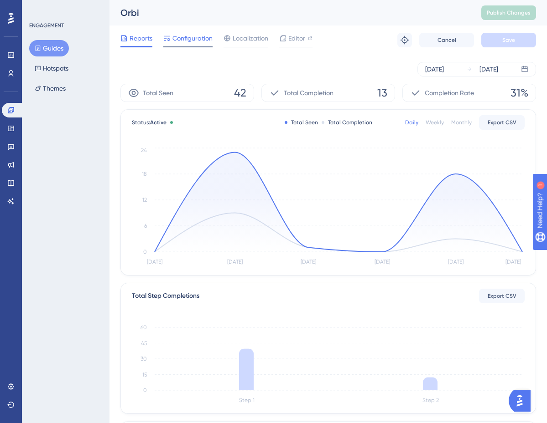
click at [201, 39] on span "Configuration" at bounding box center [192, 38] width 40 height 11
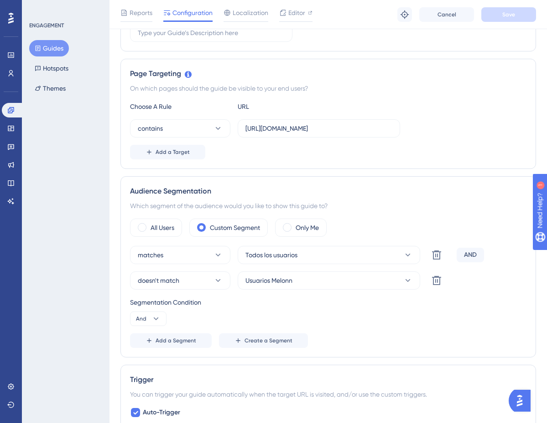
scroll to position [41, 0]
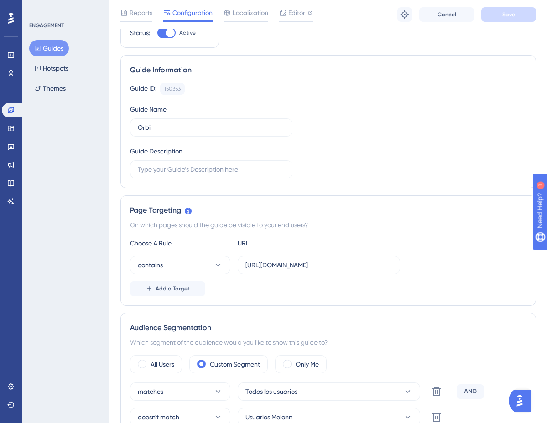
click at [41, 51] on icon at bounding box center [38, 48] width 6 height 6
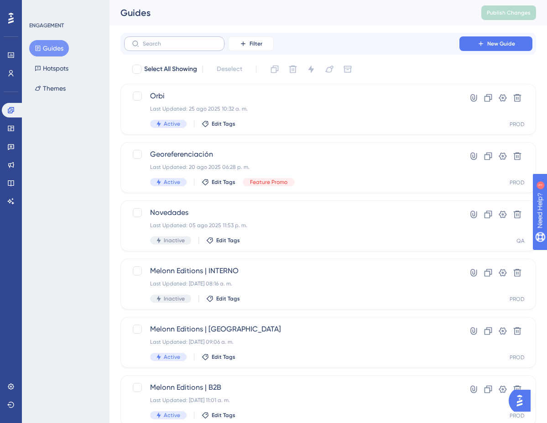
click at [177, 40] on label at bounding box center [174, 43] width 100 height 15
click at [177, 41] on input "text" at bounding box center [180, 44] width 74 height 6
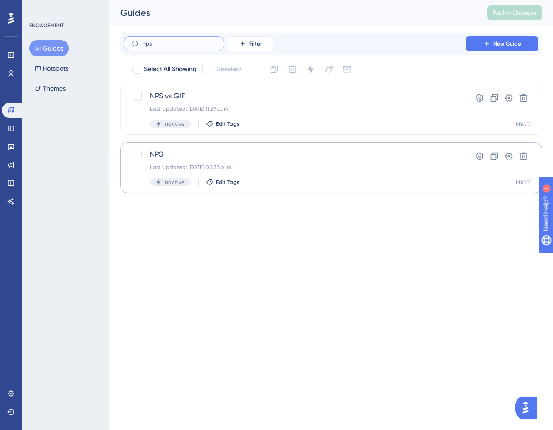
type input "nps"
click at [275, 170] on div "Last Updated: 21 ago 2025 05:22 p. m." at bounding box center [295, 167] width 290 height 7
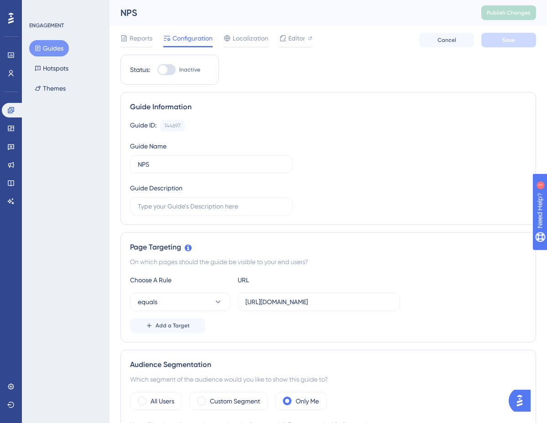
click at [386, 52] on div "Reports Configuration Localization Editor Cancel Save" at bounding box center [327, 40] width 415 height 29
click at [294, 41] on span "Editor" at bounding box center [296, 38] width 17 height 11
click at [517, 13] on span "Publish Changes" at bounding box center [508, 12] width 44 height 7
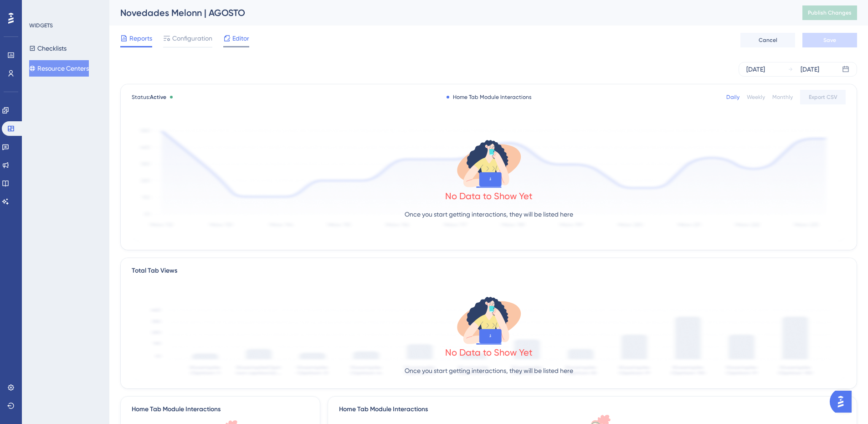
click at [233, 41] on span "Editor" at bounding box center [240, 38] width 17 height 11
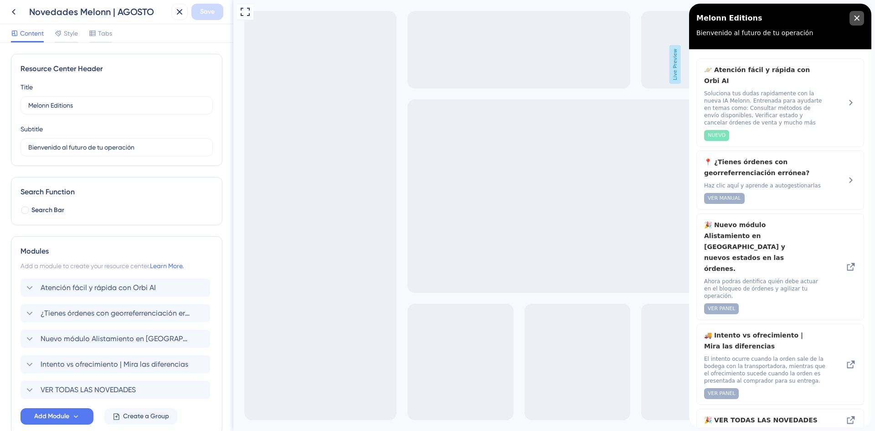
click at [856, 19] on icon "close resource center" at bounding box center [856, 17] width 5 height 5
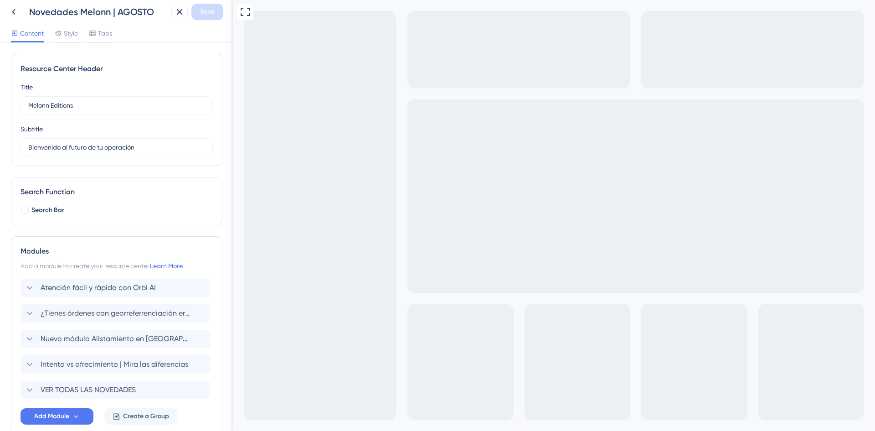
scroll to position [46, 0]
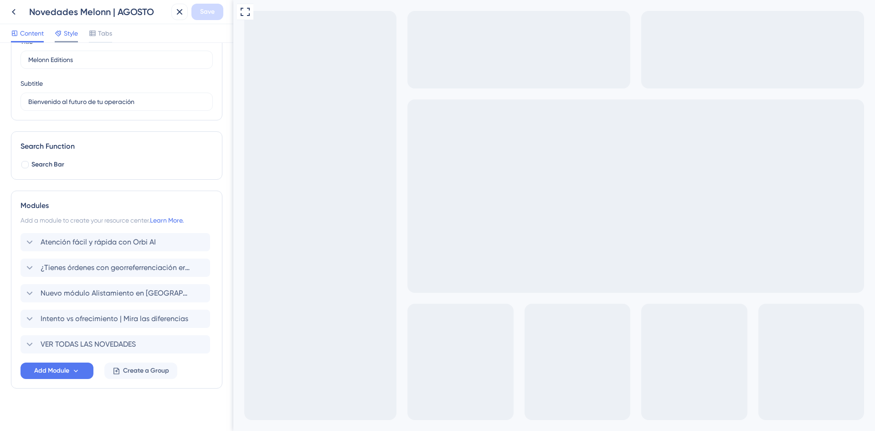
click at [70, 35] on span "Style" at bounding box center [71, 33] width 14 height 11
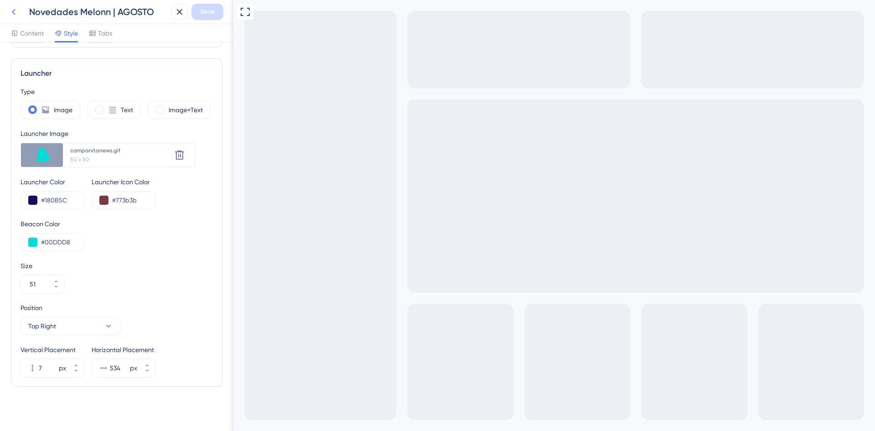
click at [8, 11] on icon at bounding box center [13, 11] width 11 height 11
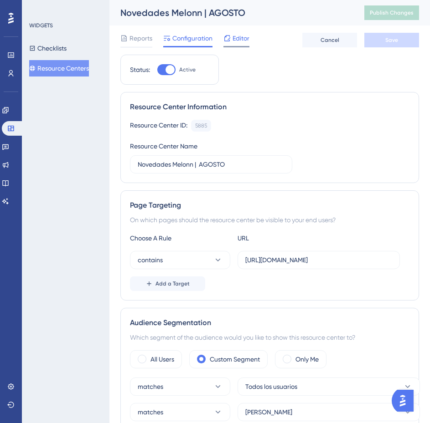
click at [228, 35] on icon at bounding box center [226, 38] width 7 height 7
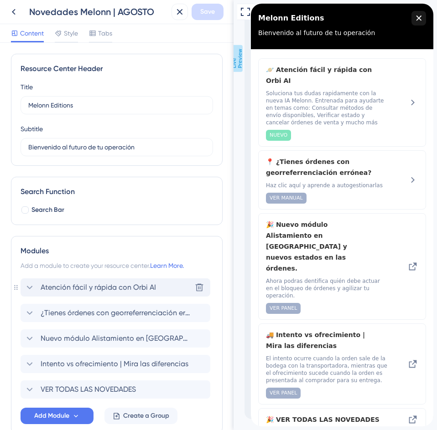
click at [118, 292] on span "Atención fácil y rápida con Orbi AI" at bounding box center [98, 287] width 115 height 11
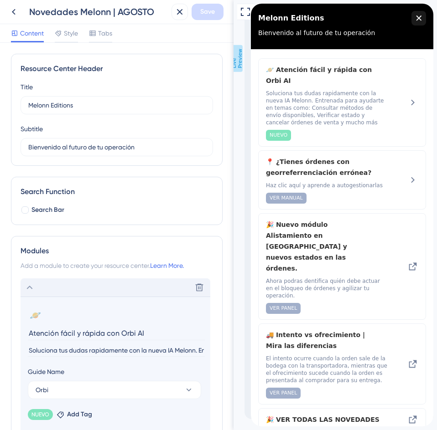
scroll to position [91, 0]
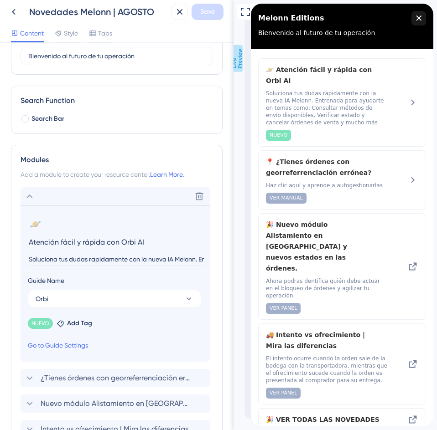
click at [70, 260] on input "Soluciona tus dudas rapidamente con la nueva IA Melonn. Entrenada para ayudarte…" at bounding box center [116, 259] width 177 height 12
click at [419, 16] on icon "close resource center" at bounding box center [418, 17] width 5 height 5
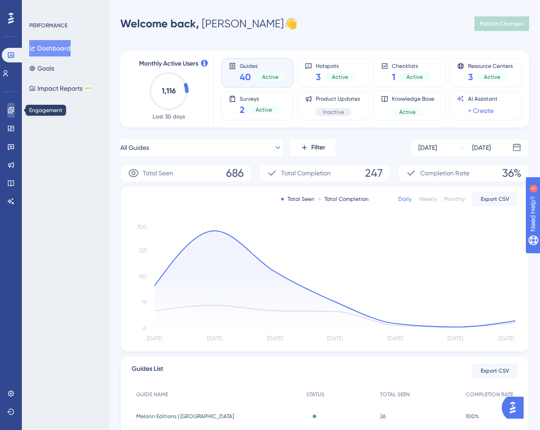
click at [0, 0] on link at bounding box center [0, 0] width 0 height 0
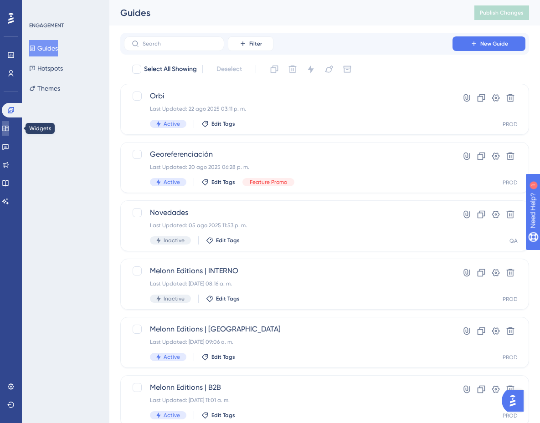
click at [9, 126] on link at bounding box center [5, 128] width 7 height 15
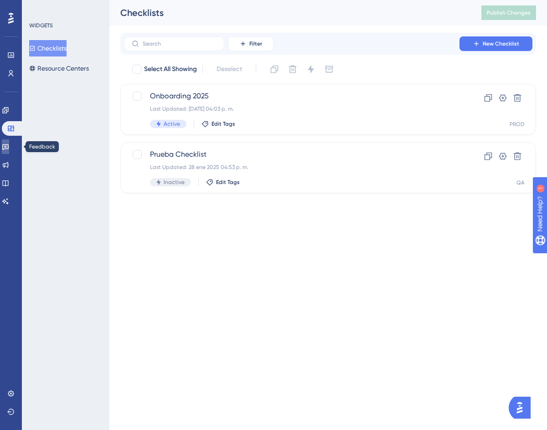
click at [9, 148] on icon at bounding box center [5, 146] width 7 height 7
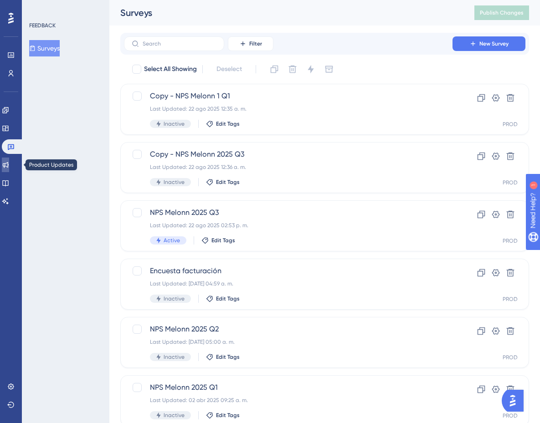
click at [9, 160] on link at bounding box center [5, 165] width 7 height 15
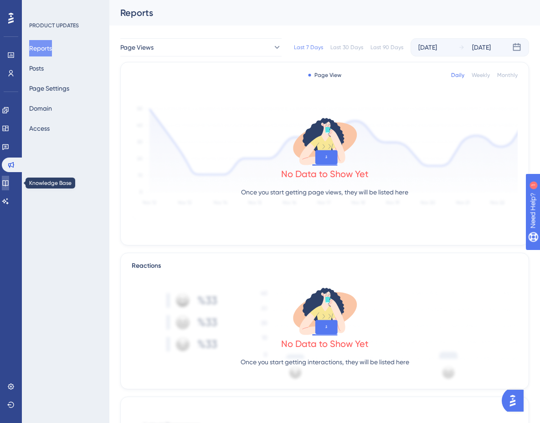
click at [8, 184] on icon at bounding box center [5, 184] width 6 height 6
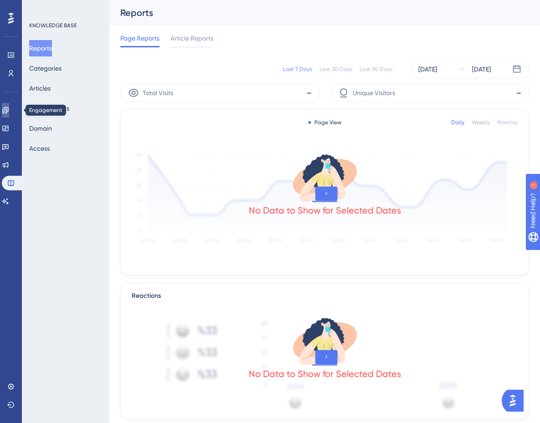
click at [0, 0] on link at bounding box center [0, 0] width 0 height 0
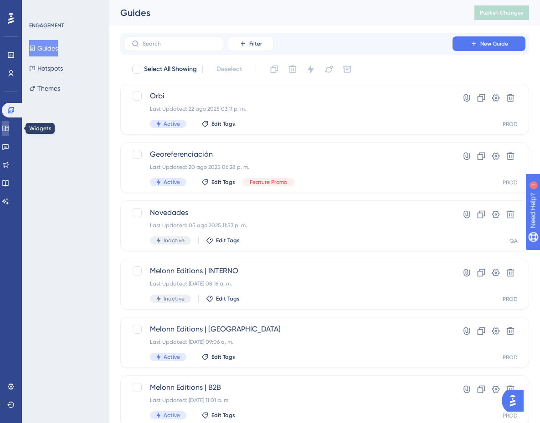
click at [9, 122] on link at bounding box center [5, 128] width 7 height 15
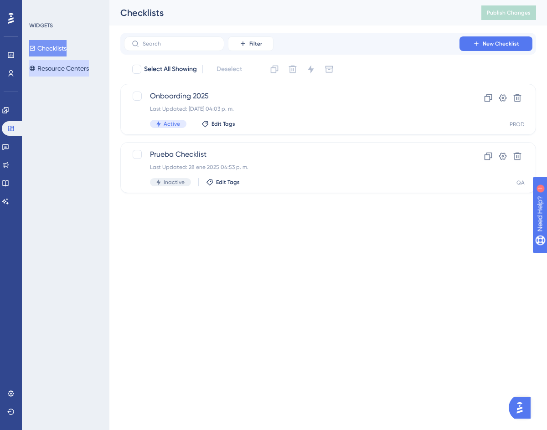
click at [72, 70] on button "Resource Centers" at bounding box center [59, 68] width 60 height 16
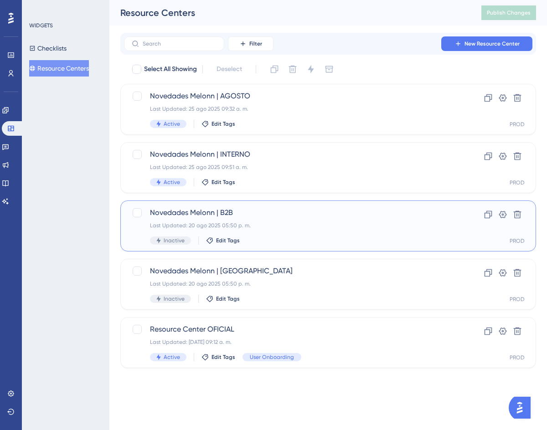
click at [294, 227] on div "Last Updated: 20 ago 2025 05:50 p. m." at bounding box center [292, 225] width 284 height 7
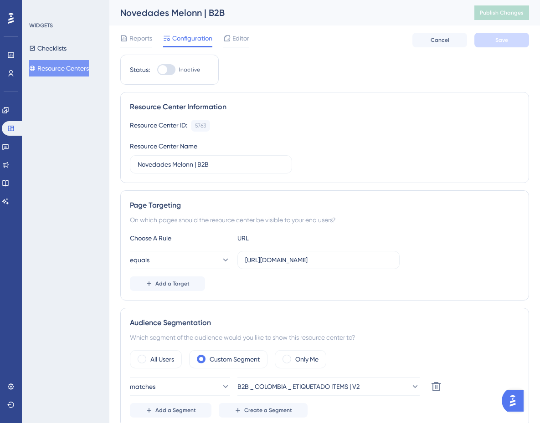
click at [166, 69] on div at bounding box center [162, 69] width 9 height 9
click at [157, 70] on input "Inactive" at bounding box center [157, 70] width 0 height 0
checkbox input "true"
click at [504, 41] on span "Save" at bounding box center [501, 39] width 13 height 7
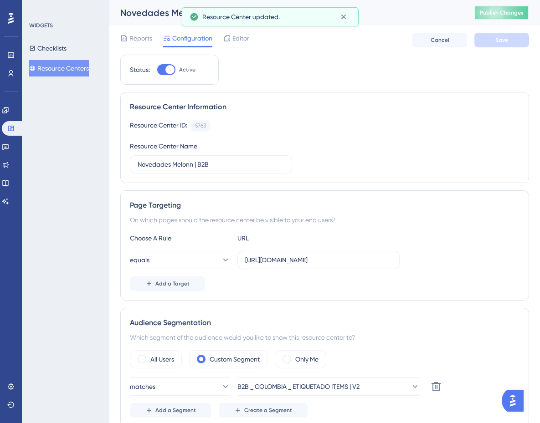
click at [492, 17] on button "Publish Changes" at bounding box center [502, 12] width 55 height 15
click at [341, 19] on icon at bounding box center [343, 17] width 5 height 5
click at [246, 41] on span "Editor" at bounding box center [240, 38] width 17 height 11
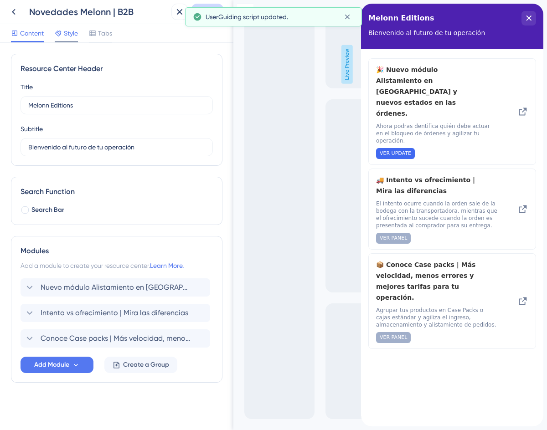
click at [66, 37] on span "Style" at bounding box center [71, 33] width 14 height 11
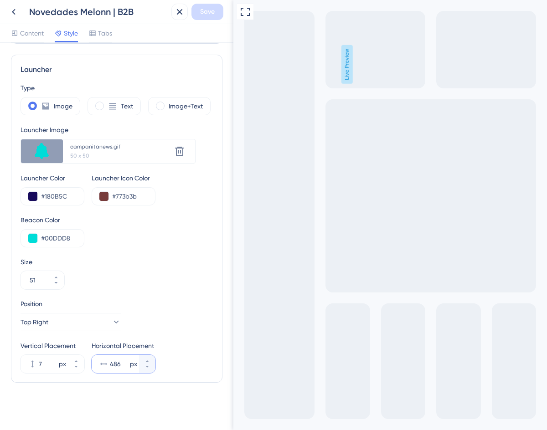
drag, startPoint x: 123, startPoint y: 362, endPoint x: 107, endPoint y: 362, distance: 15.5
click at [107, 362] on div "486 px" at bounding box center [115, 364] width 47 height 18
type input "534"
click at [22, 14] on div "Novedades Melonn | B2B" at bounding box center [86, 12] width 162 height 16
click at [13, 12] on icon at bounding box center [14, 12] width 4 height 6
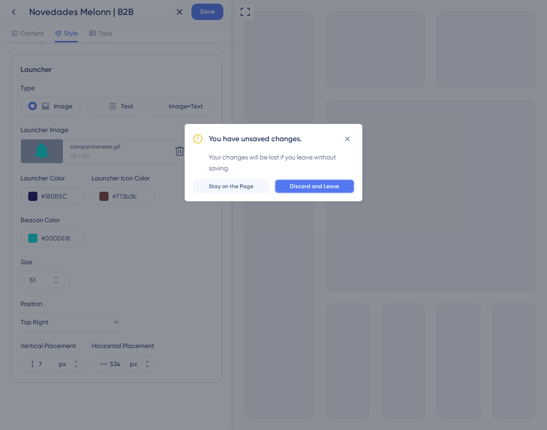
click at [297, 188] on span "Discard and Leave" at bounding box center [314, 186] width 49 height 7
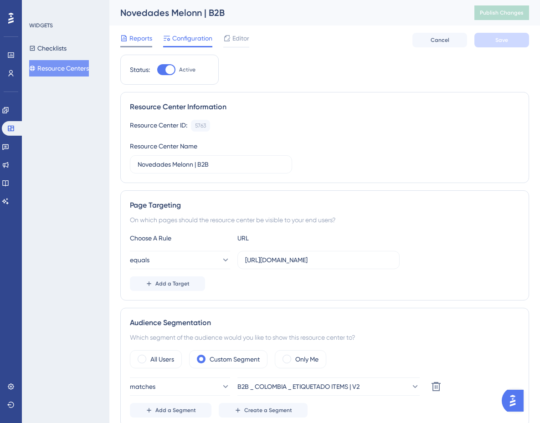
click at [134, 36] on span "Reports" at bounding box center [140, 38] width 23 height 11
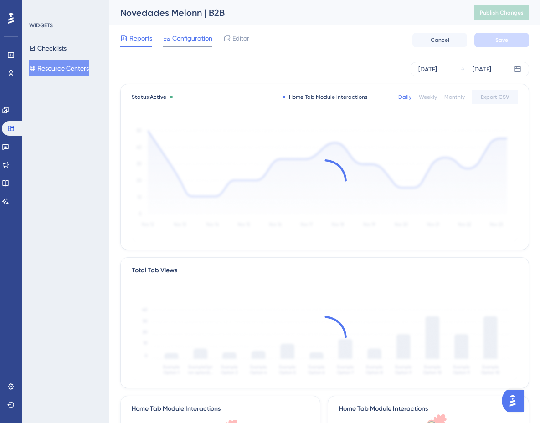
click at [181, 39] on span "Configuration" at bounding box center [192, 38] width 40 height 11
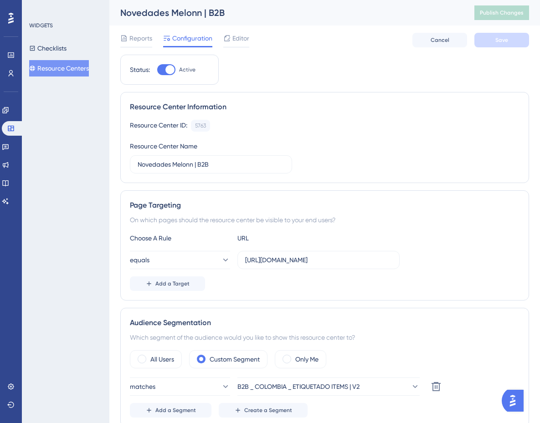
click at [68, 64] on button "Resource Centers" at bounding box center [59, 68] width 60 height 16
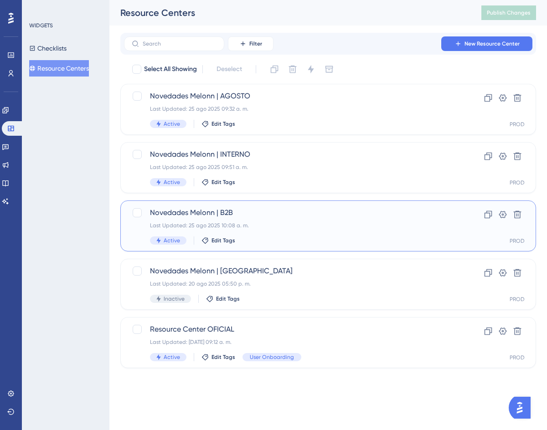
click at [274, 227] on div "Last Updated: 25 ago 2025 10:08 a. m." at bounding box center [292, 225] width 284 height 7
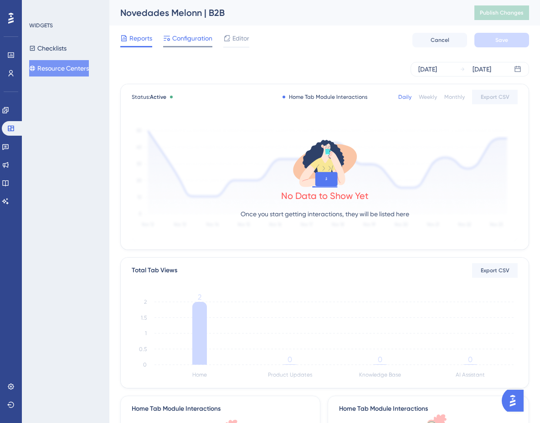
click at [197, 39] on span "Configuration" at bounding box center [192, 38] width 40 height 11
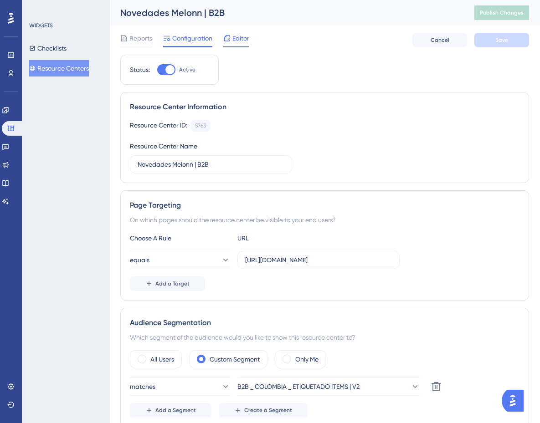
click at [243, 38] on span "Editor" at bounding box center [240, 38] width 17 height 11
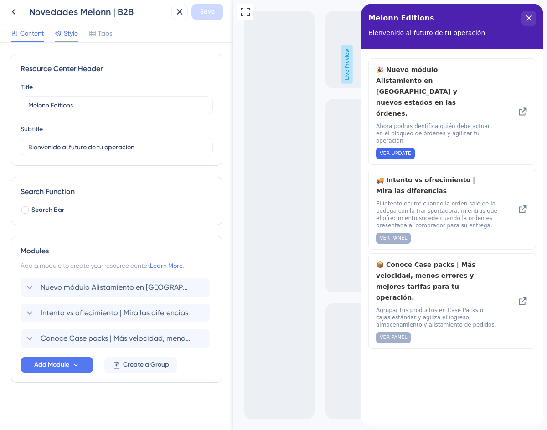
click at [77, 32] on span "Style" at bounding box center [71, 33] width 14 height 11
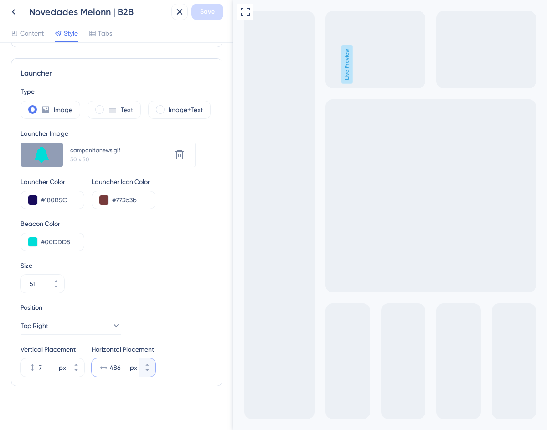
drag, startPoint x: 117, startPoint y: 369, endPoint x: 110, endPoint y: 368, distance: 6.9
click at [110, 368] on input "486" at bounding box center [119, 367] width 18 height 11
type input "534"
click at [213, 11] on span "Save" at bounding box center [207, 11] width 15 height 11
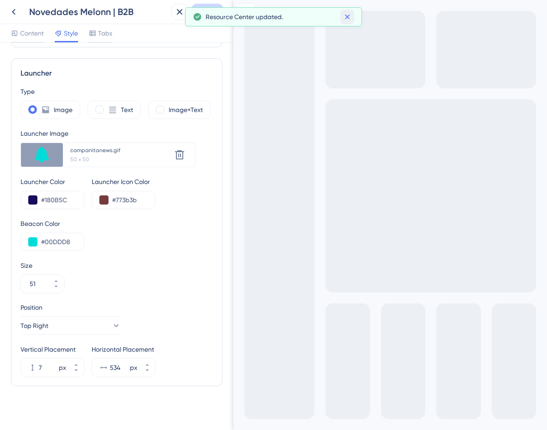
click at [345, 16] on icon at bounding box center [347, 16] width 9 height 9
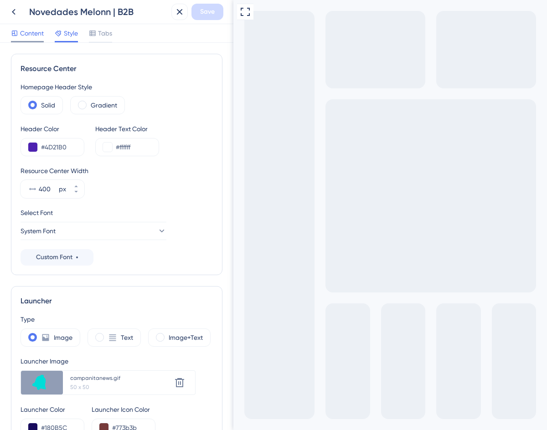
click at [24, 31] on span "Content" at bounding box center [32, 33] width 24 height 11
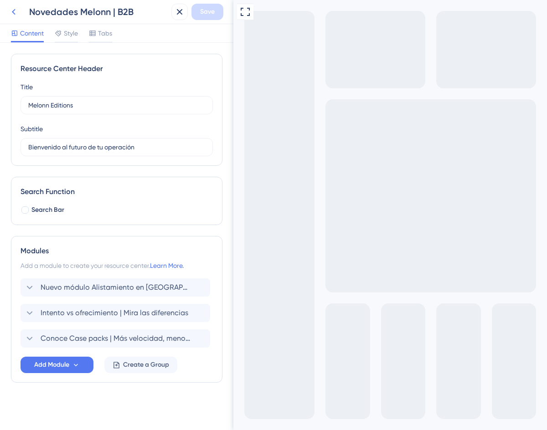
click at [15, 12] on icon at bounding box center [13, 11] width 11 height 11
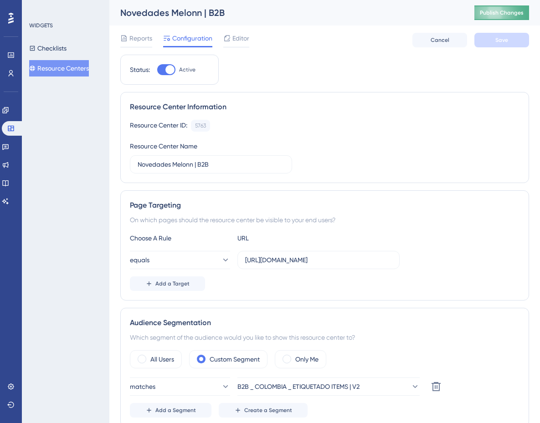
click at [509, 11] on span "Publish Changes" at bounding box center [502, 12] width 44 height 7
click at [167, 76] on div "Status: Active" at bounding box center [169, 70] width 98 height 30
click at [166, 71] on div at bounding box center [169, 69] width 9 height 9
click at [157, 70] on input "Active" at bounding box center [157, 70] width 0 height 0
checkbox input "false"
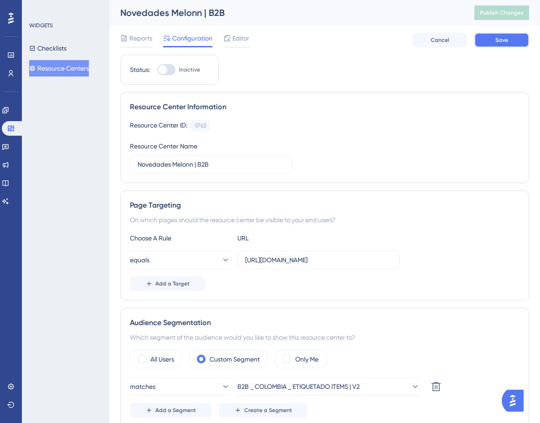
click at [505, 40] on span "Save" at bounding box center [501, 39] width 13 height 7
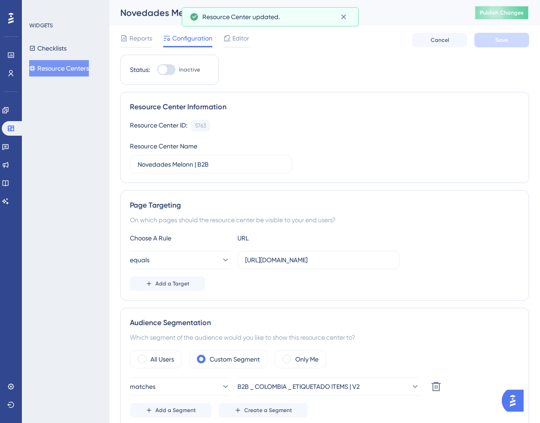
click at [496, 15] on span "Publish Changes" at bounding box center [502, 12] width 44 height 7
click at [347, 13] on icon at bounding box center [343, 16] width 9 height 9
click at [62, 69] on button "Resource Centers" at bounding box center [59, 68] width 60 height 16
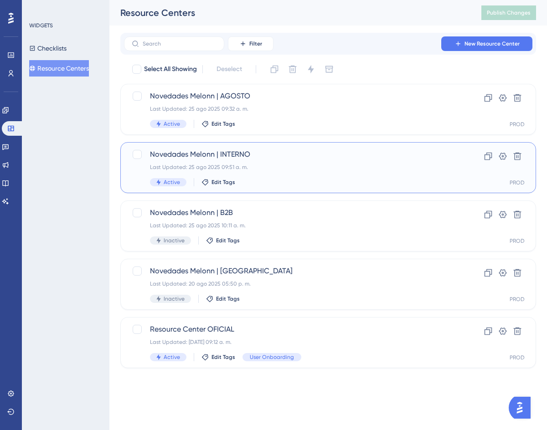
click at [295, 176] on div "Novedades Melonn | INTERNO Last Updated: 25 ago 2025 09:51 a. m. Active Edit Ta…" at bounding box center [292, 167] width 284 height 37
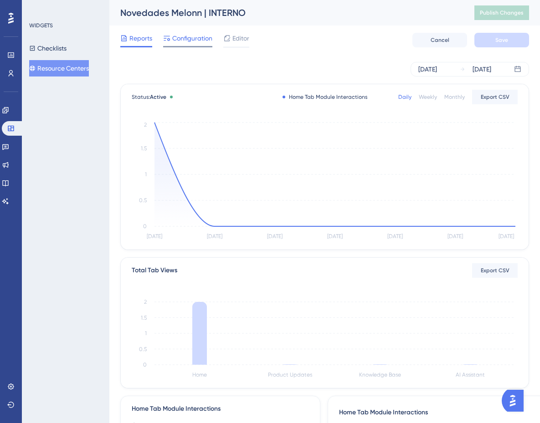
click at [202, 46] on div "Configuration" at bounding box center [187, 40] width 49 height 15
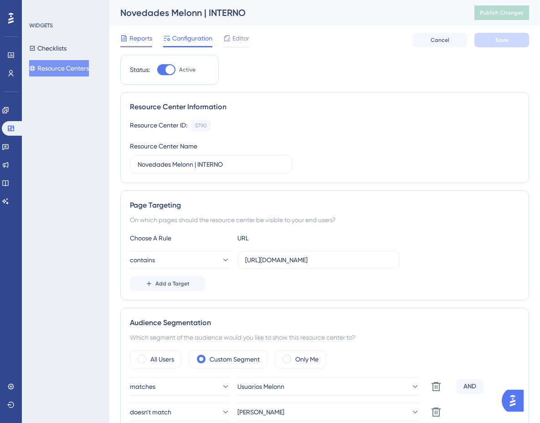
click at [135, 36] on span "Reports" at bounding box center [140, 38] width 23 height 11
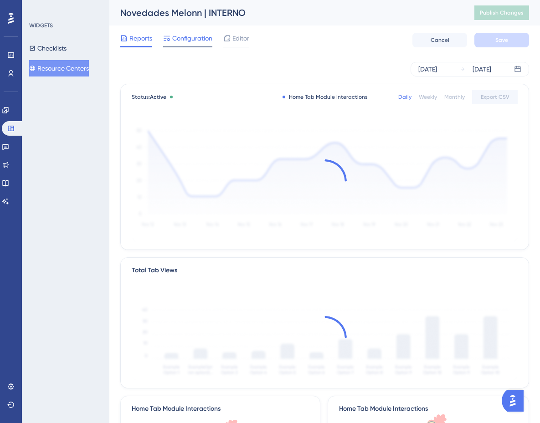
click at [187, 37] on span "Configuration" at bounding box center [192, 38] width 40 height 11
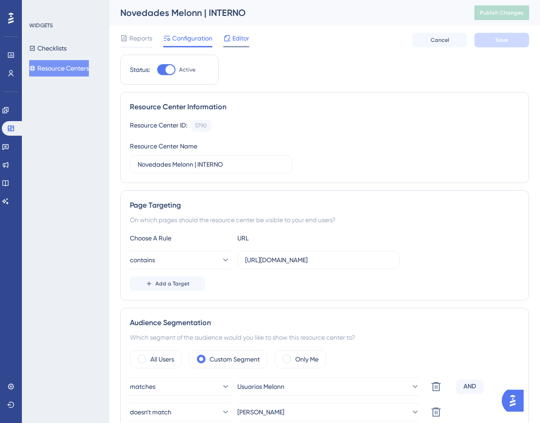
click at [230, 41] on icon at bounding box center [226, 38] width 7 height 7
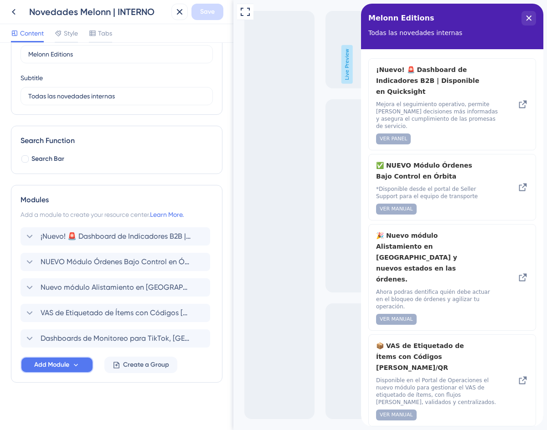
click at [55, 366] on span "Add Module" at bounding box center [51, 365] width 35 height 11
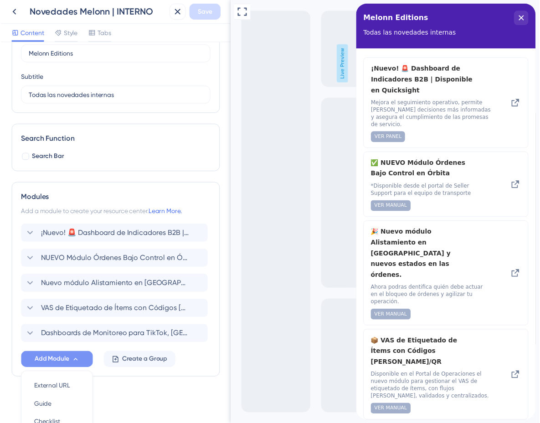
scroll to position [137, 0]
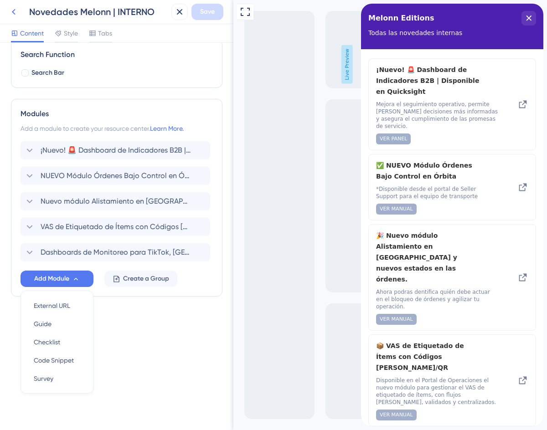
click at [8, 15] on icon at bounding box center [13, 11] width 11 height 11
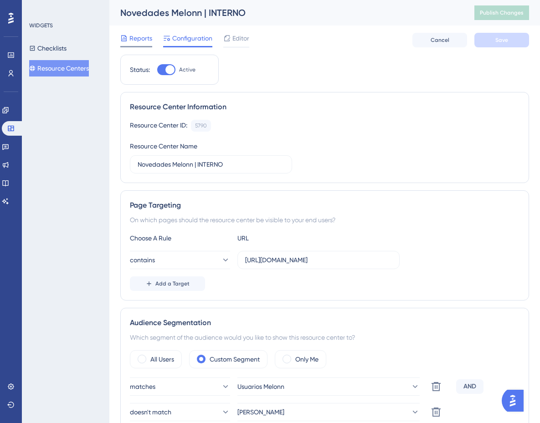
click at [140, 40] on span "Reports" at bounding box center [140, 38] width 23 height 11
click at [150, 39] on span "Reports" at bounding box center [140, 38] width 23 height 11
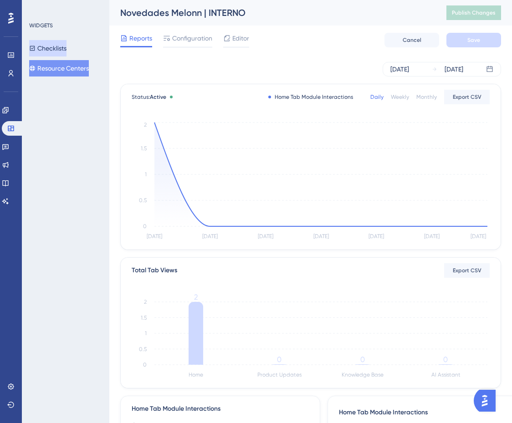
click at [35, 48] on icon at bounding box center [32, 48] width 5 height 5
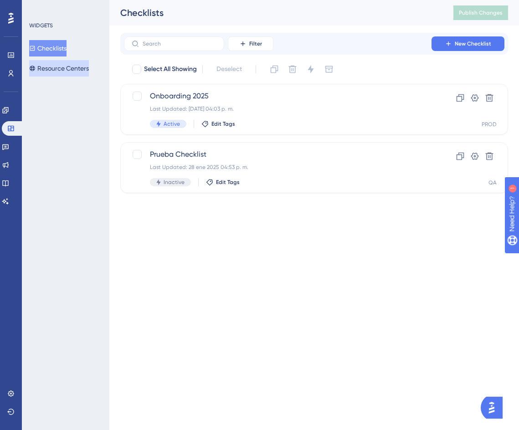
click at [60, 66] on button "Resource Centers" at bounding box center [59, 68] width 60 height 16
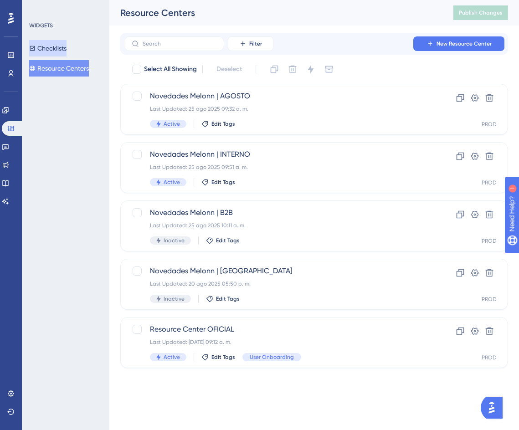
click at [60, 52] on button "Checklists" at bounding box center [47, 48] width 37 height 16
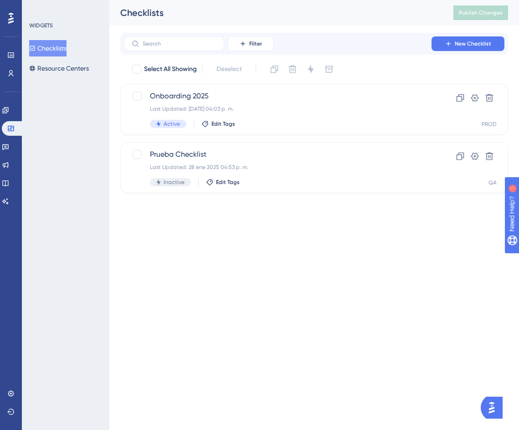
click at [389, 221] on div "Performance Users Engagement Widgets Feedback Product Updates Knowledge Base AI…" at bounding box center [259, 111] width 519 height 222
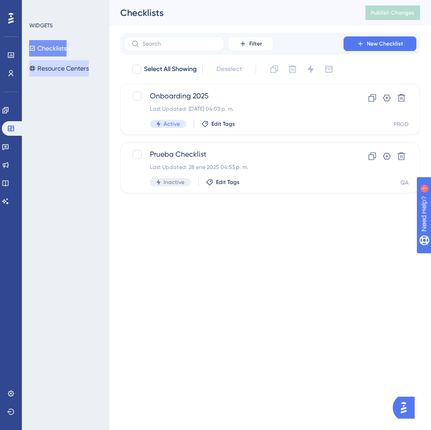
click at [71, 63] on button "Resource Centers" at bounding box center [59, 68] width 60 height 16
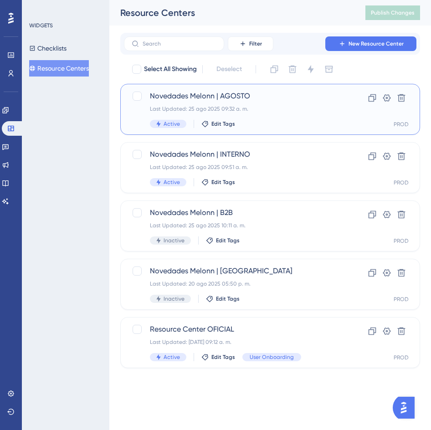
click at [288, 102] on div "Novedades Melonn | AGOSTO Last Updated: 25 ago 2025 09:32 a. m. Active Edit Tags" at bounding box center [234, 109] width 168 height 37
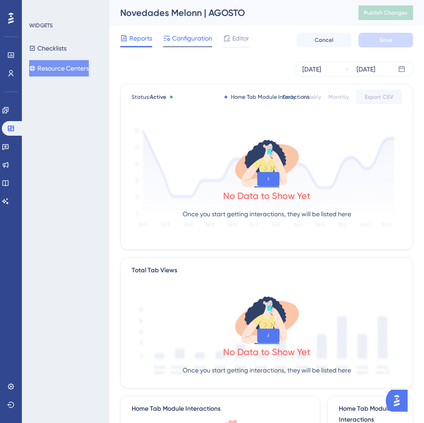
click at [197, 40] on span "Configuration" at bounding box center [192, 38] width 40 height 11
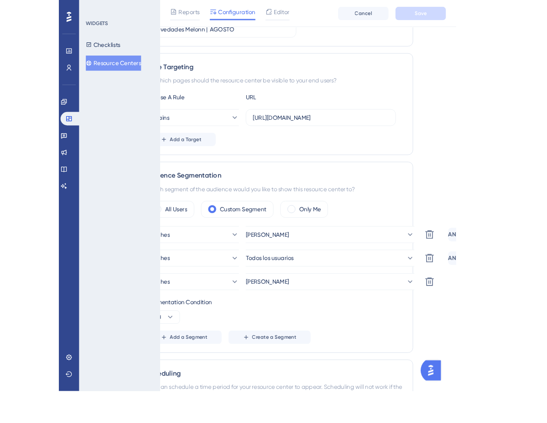
scroll to position [137, 7]
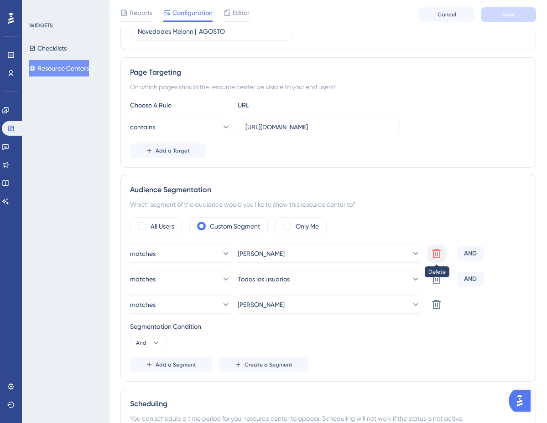
click at [432, 251] on icon at bounding box center [436, 253] width 9 height 9
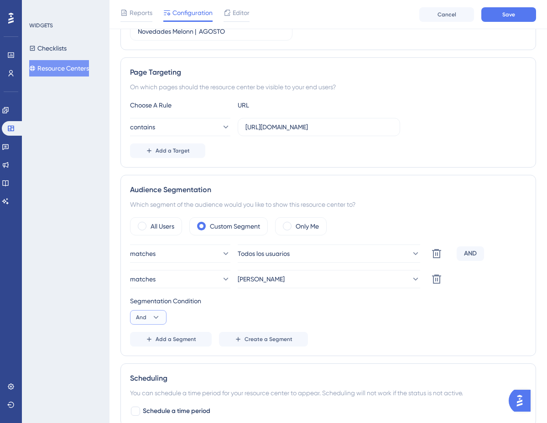
click at [142, 319] on button "And" at bounding box center [148, 317] width 36 height 15
click at [139, 364] on span "Or" at bounding box center [142, 361] width 7 height 11
click at [169, 341] on span "Add a Segment" at bounding box center [175, 339] width 41 height 7
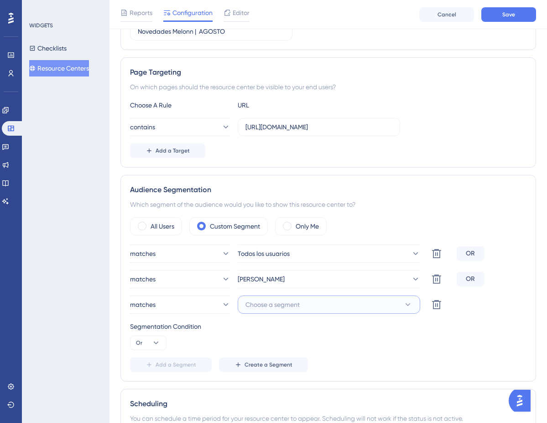
click at [293, 305] on span "Choose a segment" at bounding box center [272, 304] width 54 height 11
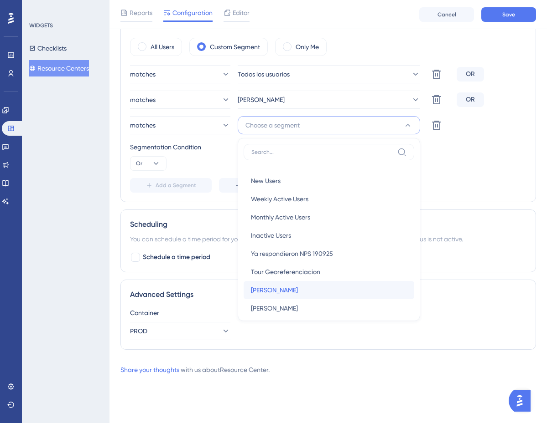
click at [256, 286] on span "[PERSON_NAME]" at bounding box center [274, 290] width 47 height 11
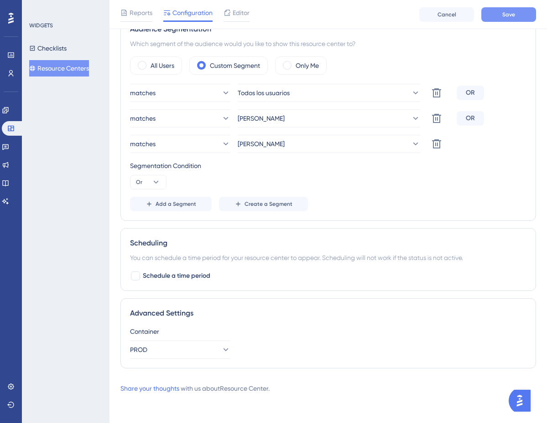
click at [498, 11] on button "Save" at bounding box center [508, 14] width 55 height 15
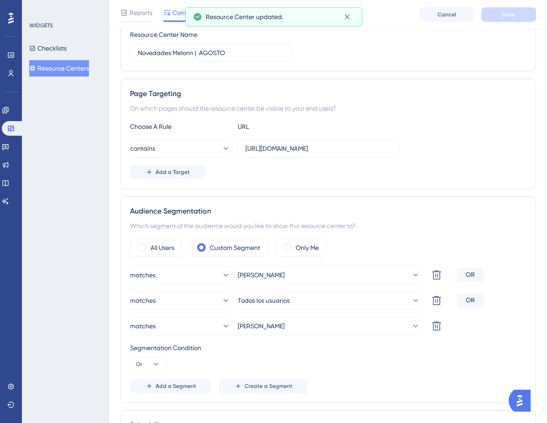
scroll to position [0, 7]
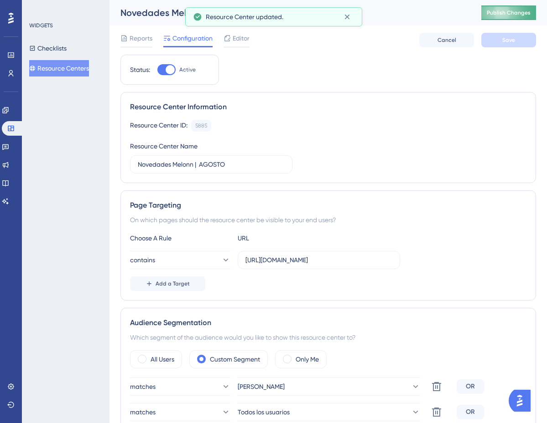
click at [513, 17] on button "Publish Changes" at bounding box center [508, 12] width 55 height 15
click at [74, 66] on button "Resource Centers" at bounding box center [59, 68] width 60 height 16
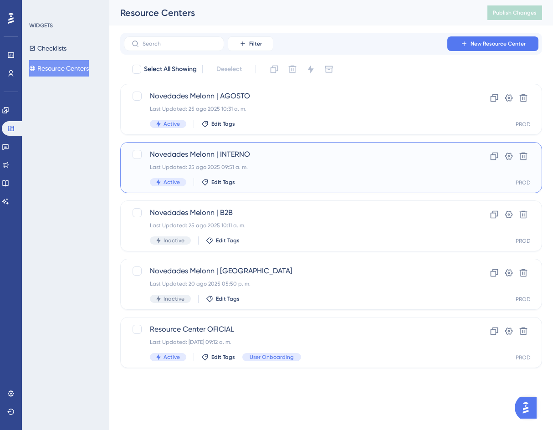
click at [256, 168] on div "Last Updated: 25 ago 2025 09:51 a. m." at bounding box center [295, 167] width 290 height 7
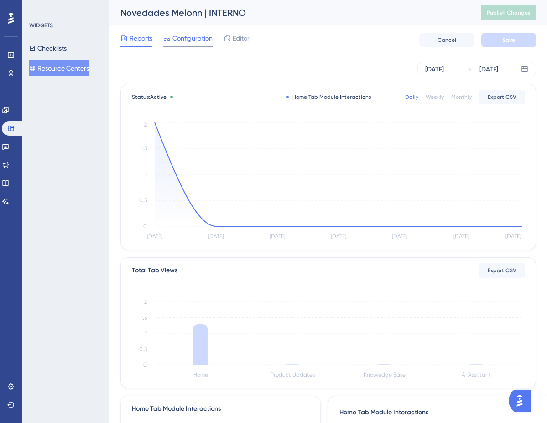
click at [184, 38] on span "Configuration" at bounding box center [192, 38] width 40 height 11
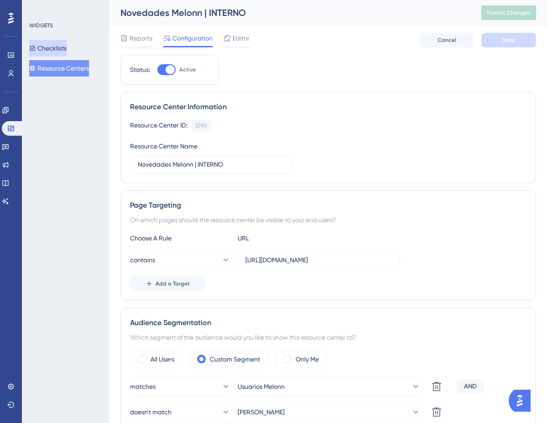
click at [66, 47] on button "Checklists" at bounding box center [47, 48] width 37 height 16
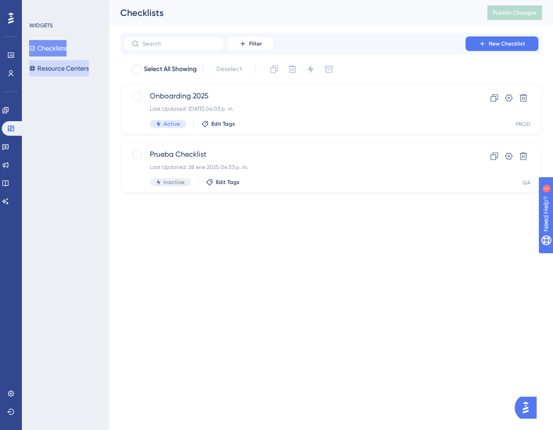
click at [82, 68] on button "Resource Centers" at bounding box center [59, 68] width 60 height 16
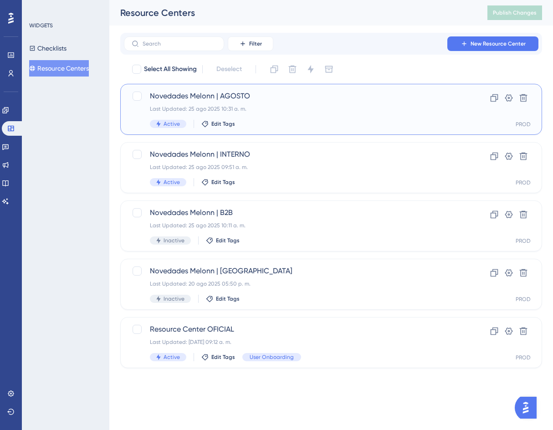
click at [285, 113] on div "Novedades Melonn | AGOSTO Last Updated: 25 ago 2025 10:31 a. m. Active Edit Tags" at bounding box center [295, 109] width 290 height 37
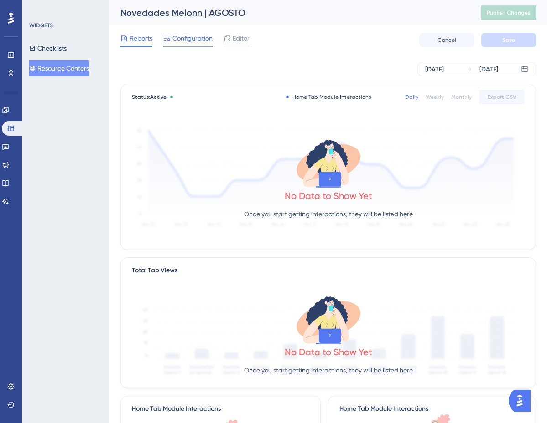
click at [203, 35] on span "Configuration" at bounding box center [192, 38] width 40 height 11
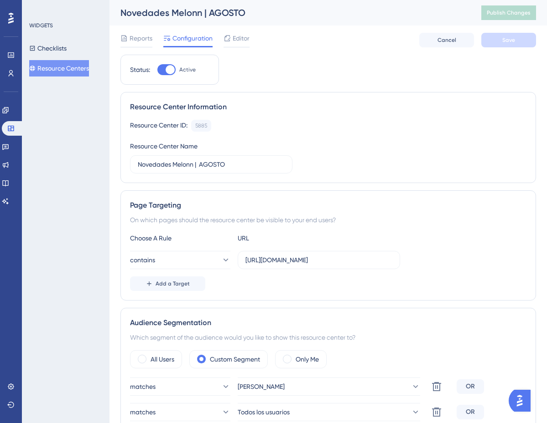
click at [167, 71] on div at bounding box center [169, 69] width 9 height 9
click at [157, 70] on input "Active" at bounding box center [157, 70] width 0 height 0
click at [505, 39] on span "Save" at bounding box center [508, 39] width 13 height 7
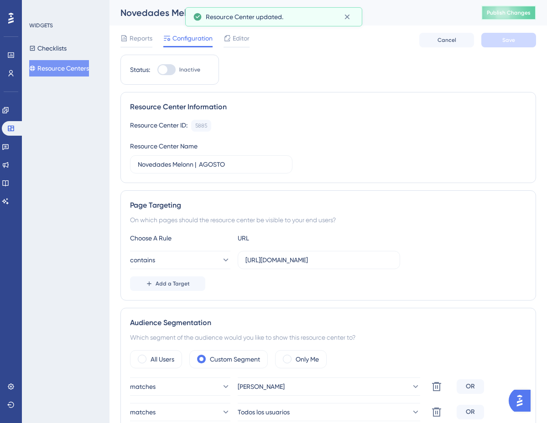
click at [506, 17] on button "Publish Changes" at bounding box center [508, 12] width 55 height 15
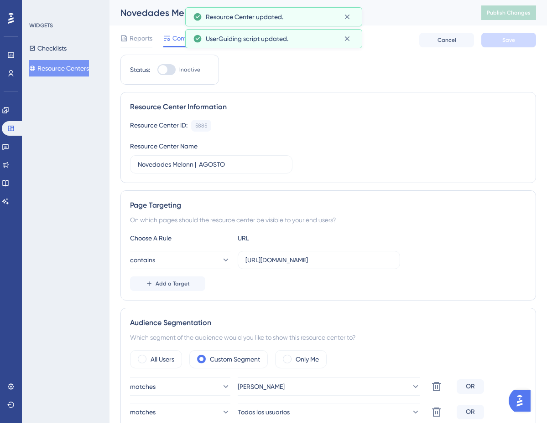
click at [167, 69] on div at bounding box center [162, 69] width 9 height 9
click at [157, 70] on input "Inactive" at bounding box center [157, 70] width 0 height 0
checkbox input "true"
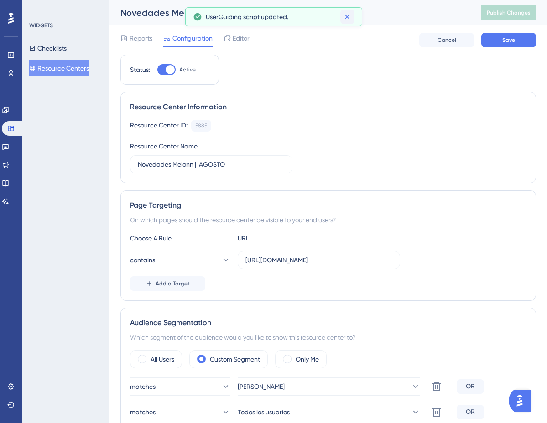
click at [349, 17] on icon at bounding box center [346, 16] width 9 height 9
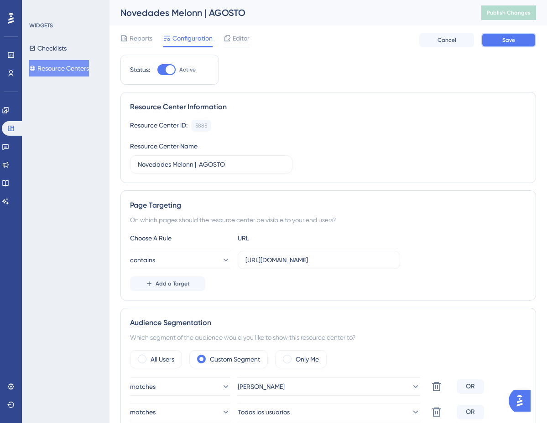
click at [505, 36] on span "Save" at bounding box center [508, 39] width 13 height 7
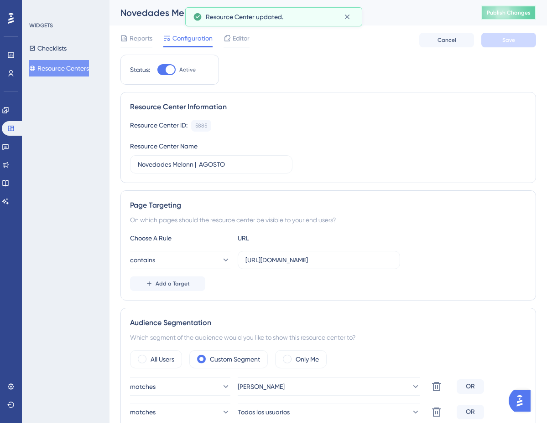
click at [507, 16] on span "Publish Changes" at bounding box center [508, 12] width 44 height 7
click at [345, 18] on icon at bounding box center [346, 16] width 9 height 9
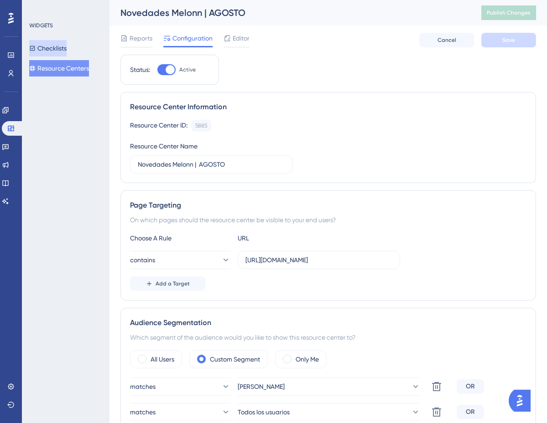
click at [46, 49] on button "Checklists" at bounding box center [47, 48] width 37 height 16
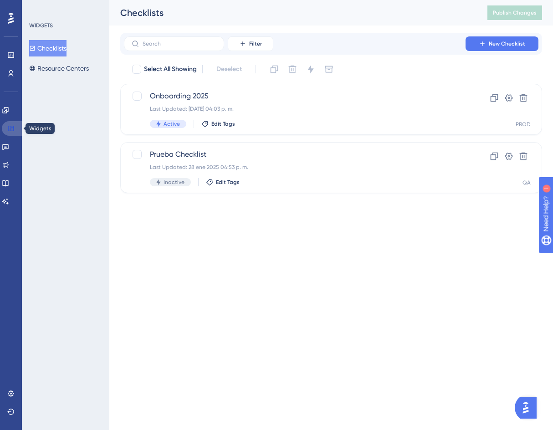
click at [4, 129] on link at bounding box center [13, 128] width 22 height 15
click at [8, 108] on icon at bounding box center [5, 110] width 7 height 7
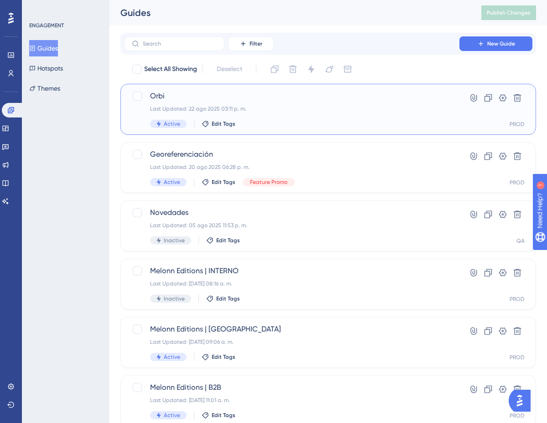
click at [253, 107] on div "Last Updated: 22 ago 2025 03:11 p. m." at bounding box center [291, 108] width 283 height 7
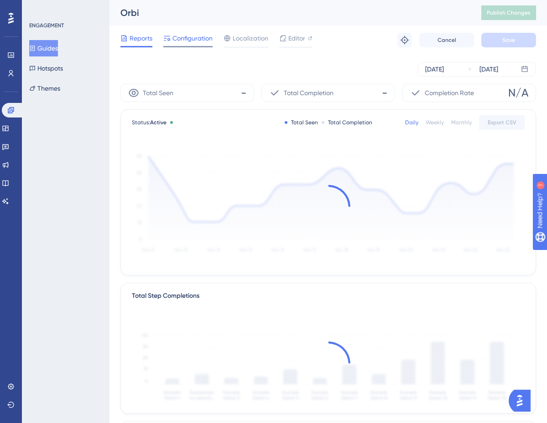
click at [194, 45] on div "Configuration" at bounding box center [187, 40] width 49 height 15
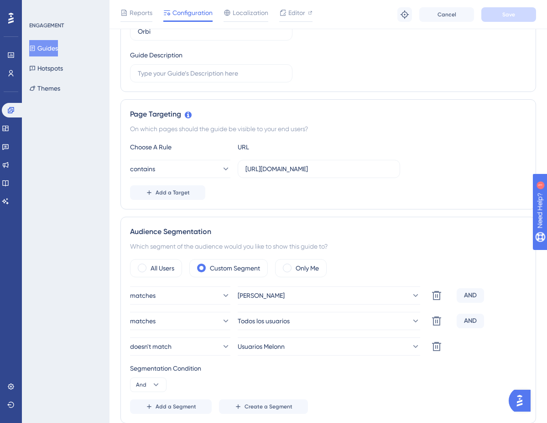
scroll to position [182, 0]
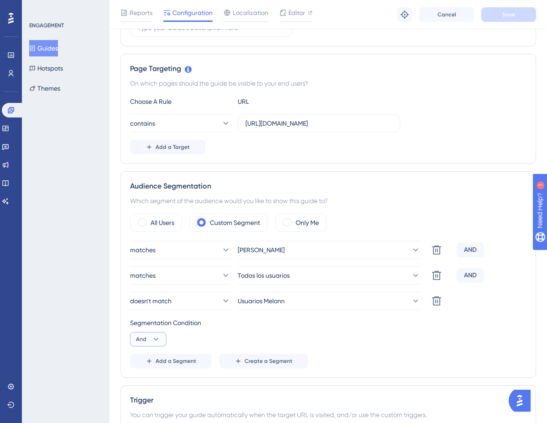
click at [142, 343] on span "And" at bounding box center [141, 339] width 10 height 7
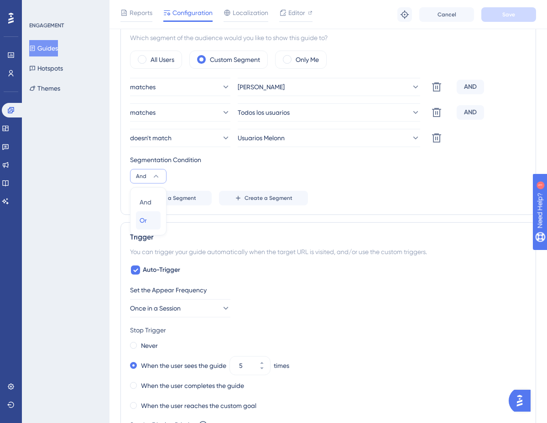
click at [143, 217] on span "Or" at bounding box center [142, 220] width 7 height 11
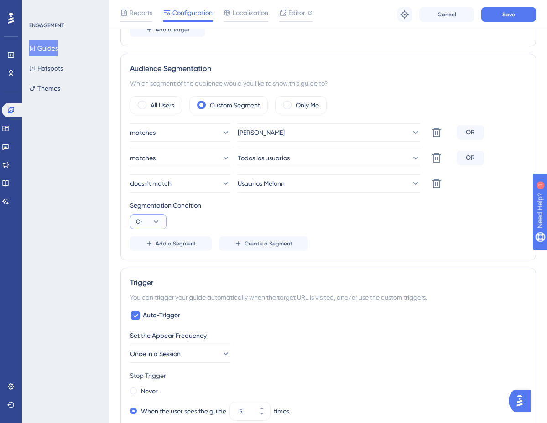
click at [146, 225] on button "Or" at bounding box center [148, 222] width 36 height 15
click at [144, 247] on span "And" at bounding box center [145, 247] width 12 height 11
click at [439, 82] on div "Which segment of the audience would you like to show this guide to?" at bounding box center [328, 83] width 396 height 11
click at [436, 131] on icon at bounding box center [436, 132] width 11 height 11
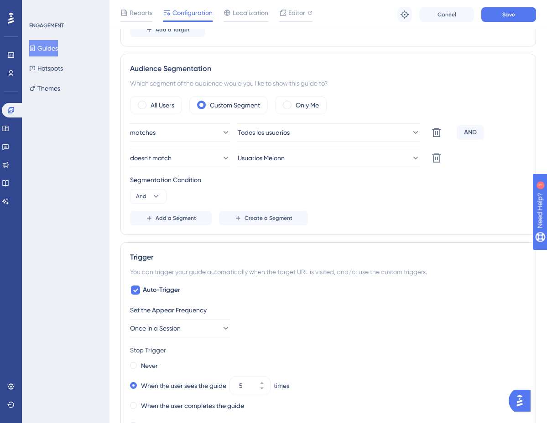
scroll to position [163, 0]
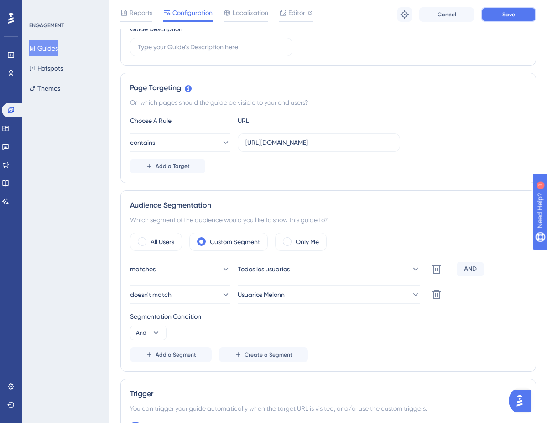
click at [500, 19] on button "Save" at bounding box center [508, 14] width 55 height 15
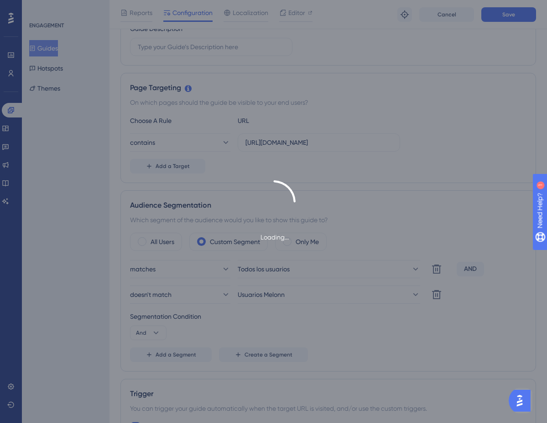
scroll to position [0, 0]
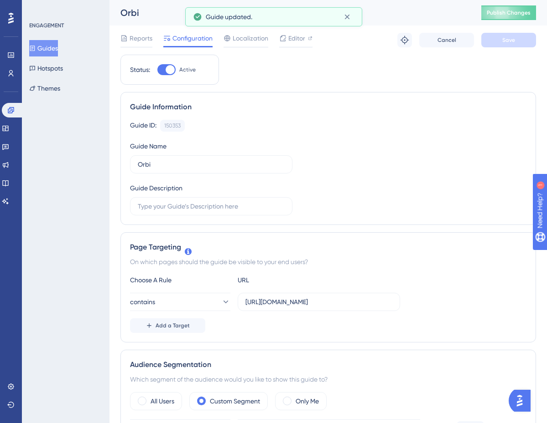
click at [497, 20] on div "Orbi Publish Changes" at bounding box center [327, 13] width 437 height 26
click at [497, 16] on span "Publish Changes" at bounding box center [508, 12] width 44 height 7
click at [344, 15] on icon at bounding box center [346, 16] width 9 height 9
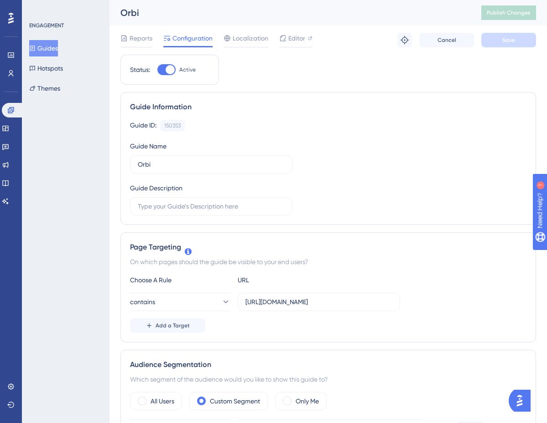
click at [46, 43] on button "Guides" at bounding box center [43, 48] width 29 height 16
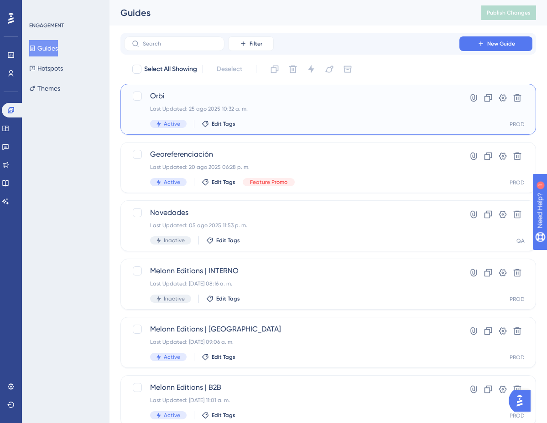
click at [236, 107] on div "Last Updated: 25 ago 2025 10:32 a. m." at bounding box center [291, 108] width 283 height 7
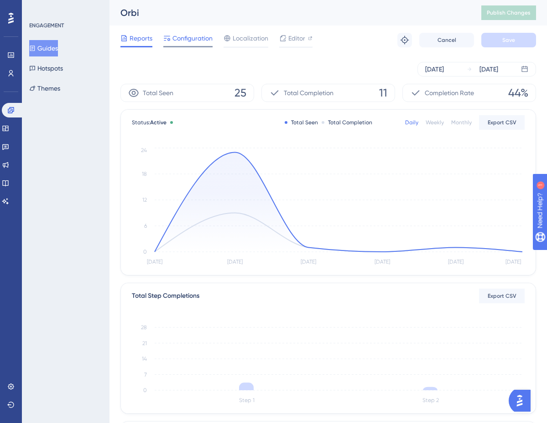
click at [193, 41] on span "Configuration" at bounding box center [192, 38] width 40 height 11
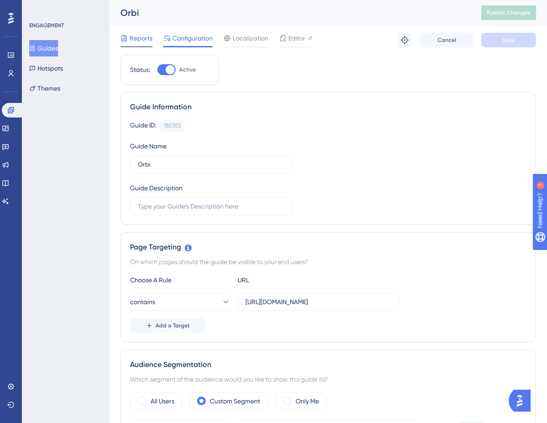
click at [136, 38] on span "Reports" at bounding box center [140, 38] width 23 height 11
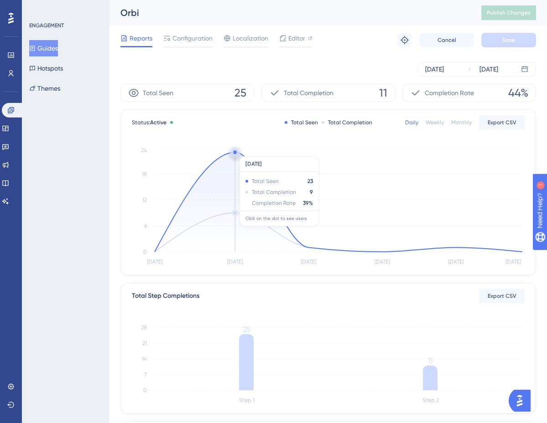
click at [234, 152] on circle at bounding box center [234, 152] width 3 height 3
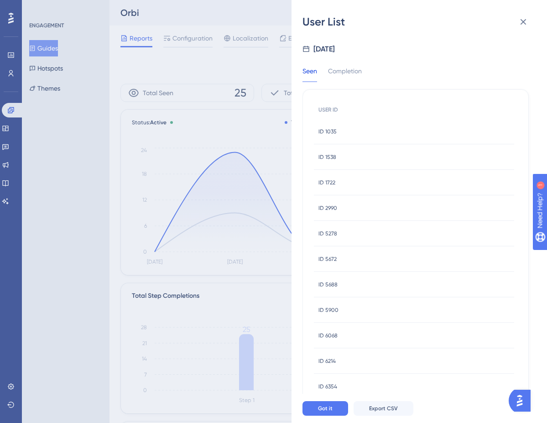
scroll to position [269, 0]
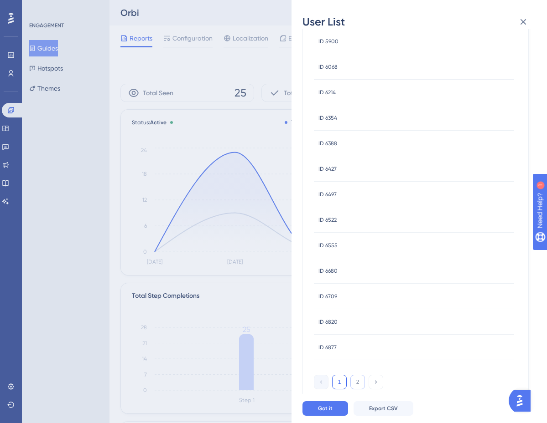
click at [356, 384] on button "2" at bounding box center [357, 382] width 15 height 15
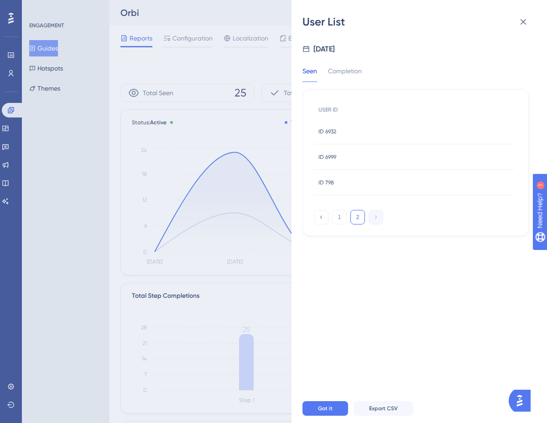
scroll to position [0, 0]
click at [324, 378] on div "Aug 22, 2025 Seen Completion USER ID ID 6932 ID 6932 ID 6999 ID 6999 ID 798 ID …" at bounding box center [422, 211] width 241 height 365
click at [524, 20] on icon at bounding box center [522, 21] width 11 height 11
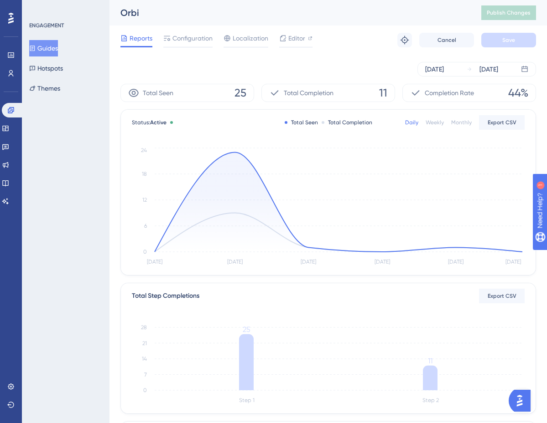
click at [58, 41] on button "Guides" at bounding box center [43, 48] width 29 height 16
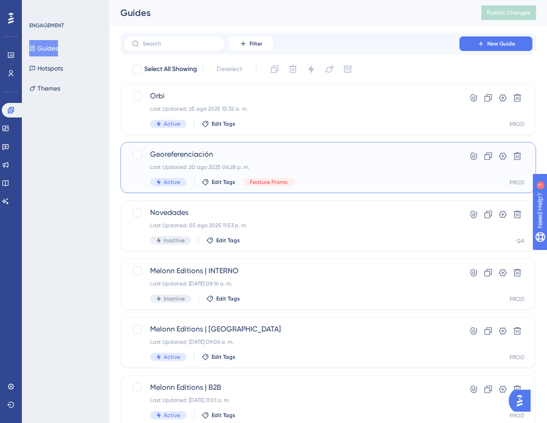
click at [251, 159] on span "Georeferenciación" at bounding box center [291, 154] width 283 height 11
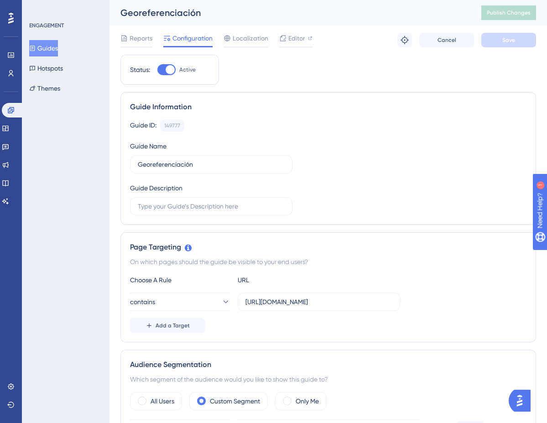
click at [184, 39] on span "Configuration" at bounding box center [192, 38] width 40 height 11
click at [43, 71] on button "Hotspots" at bounding box center [46, 68] width 34 height 16
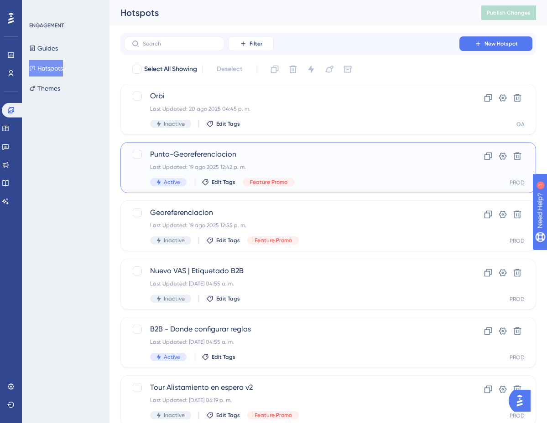
click at [317, 170] on div "Last Updated: 19 ago 2025 12:42 p. m." at bounding box center [291, 167] width 283 height 7
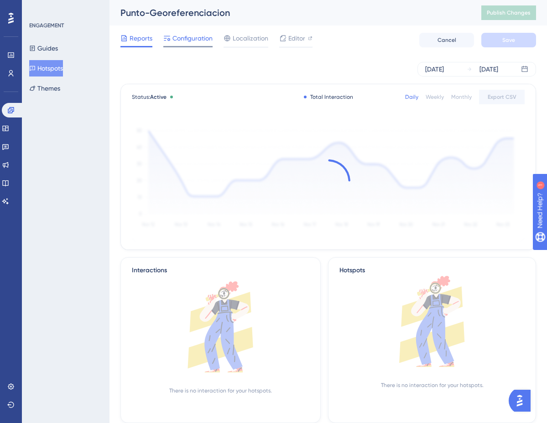
click at [208, 40] on span "Configuration" at bounding box center [192, 38] width 40 height 11
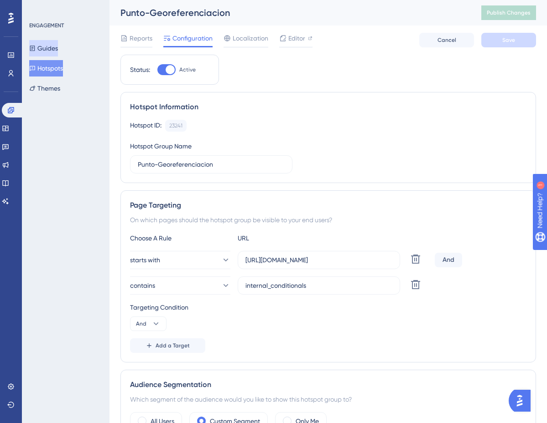
click at [41, 53] on button "Guides" at bounding box center [43, 48] width 29 height 16
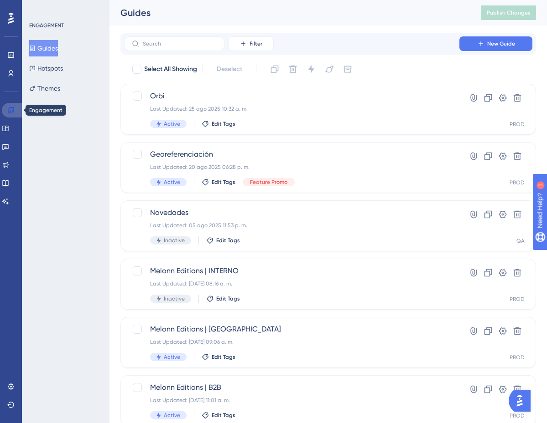
click at [18, 108] on link at bounding box center [13, 110] width 22 height 15
click at [9, 146] on icon at bounding box center [5, 147] width 6 height 6
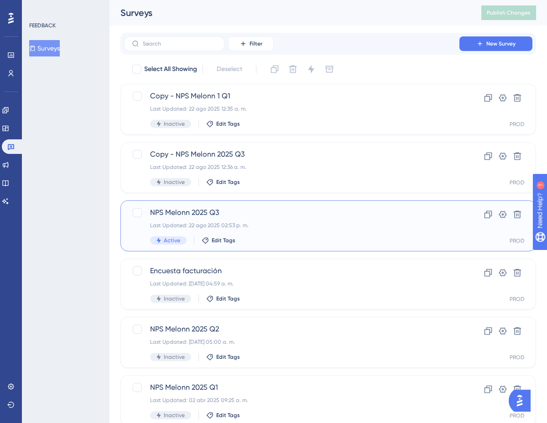
click at [263, 225] on div "Last Updated: 22 ago 2025 02:53 p. m." at bounding box center [291, 225] width 283 height 7
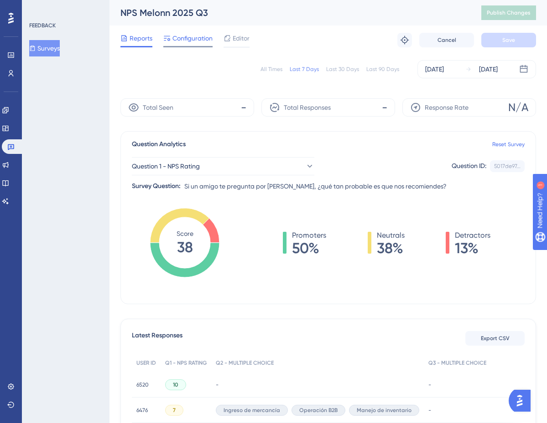
click at [190, 41] on span "Configuration" at bounding box center [192, 38] width 40 height 11
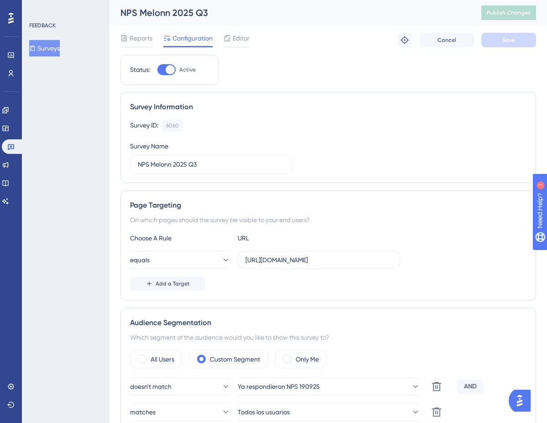
click at [54, 43] on button "Surveys" at bounding box center [44, 48] width 31 height 16
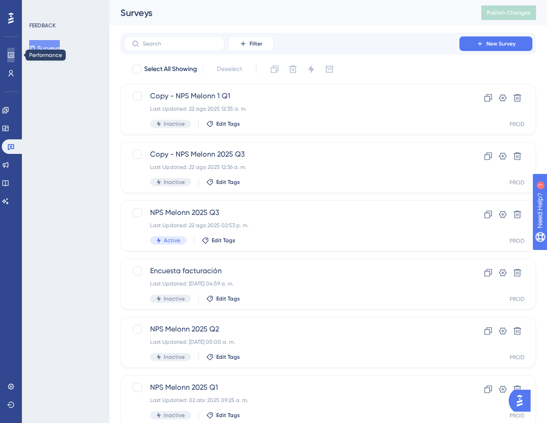
click at [11, 58] on icon at bounding box center [11, 54] width 6 height 5
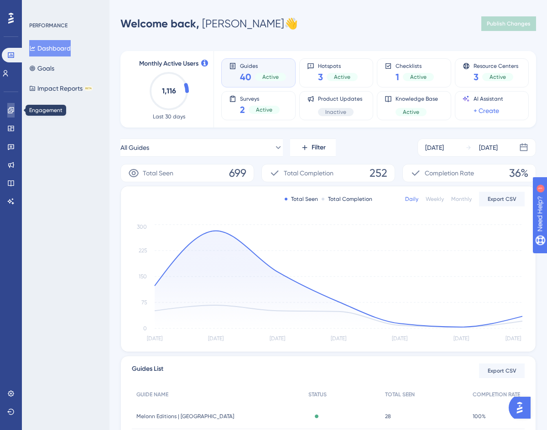
click at [11, 111] on icon at bounding box center [10, 110] width 7 height 7
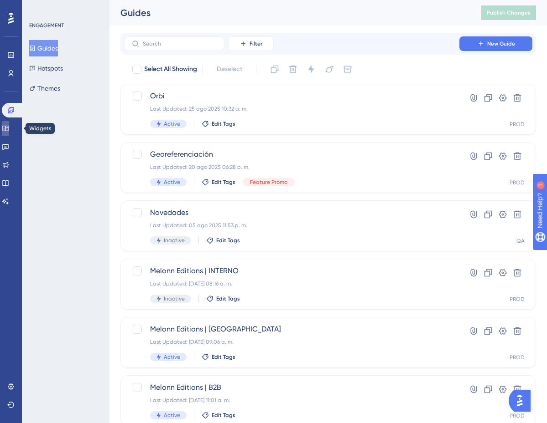
click at [9, 125] on icon at bounding box center [5, 128] width 7 height 7
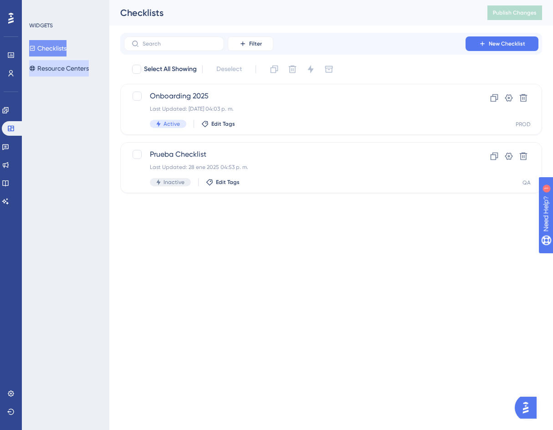
click at [73, 65] on button "Resource Centers" at bounding box center [59, 68] width 60 height 16
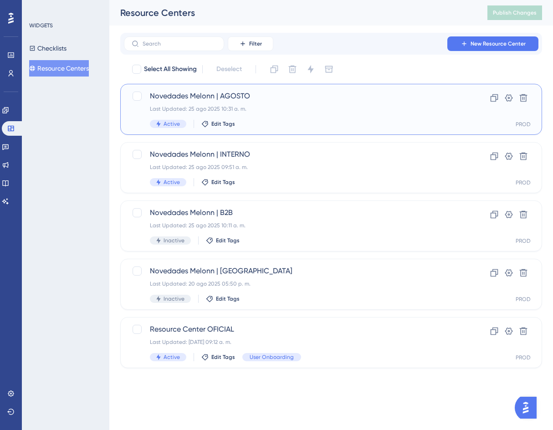
click at [269, 102] on div "Novedades Melonn | AGOSTO Last Updated: 25 ago 2025 10:31 a. m. Active Edit Tags" at bounding box center [295, 109] width 290 height 37
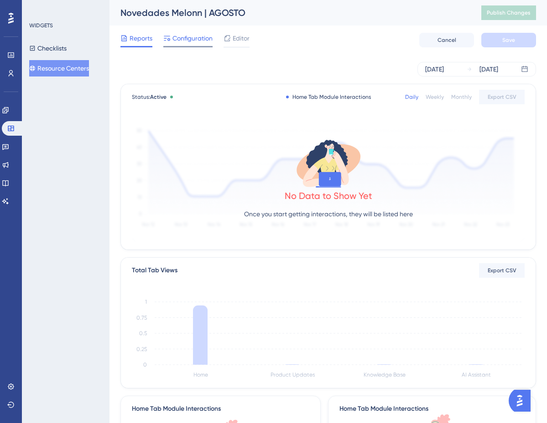
click at [209, 41] on span "Configuration" at bounding box center [192, 38] width 40 height 11
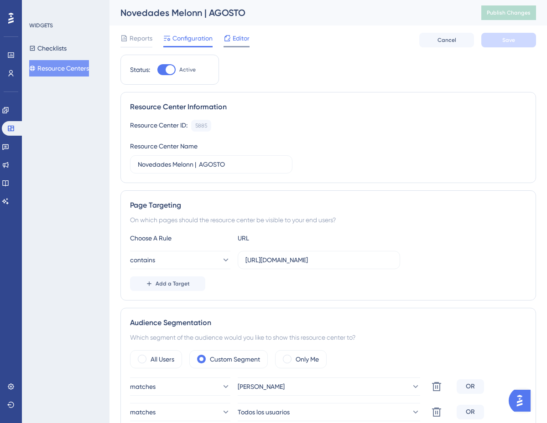
click at [247, 44] on div "Editor" at bounding box center [236, 40] width 26 height 15
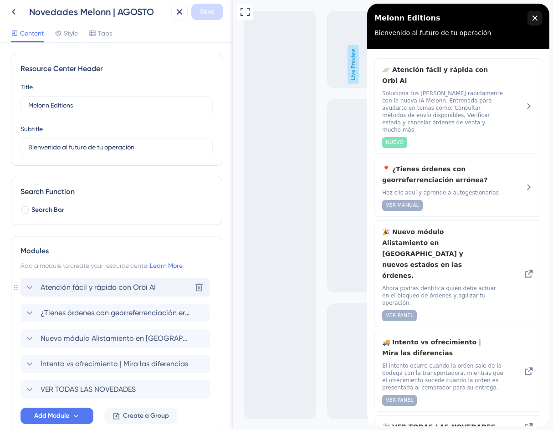
click at [83, 288] on span "Atención fácil y rápida con Orbi AI" at bounding box center [98, 287] width 115 height 11
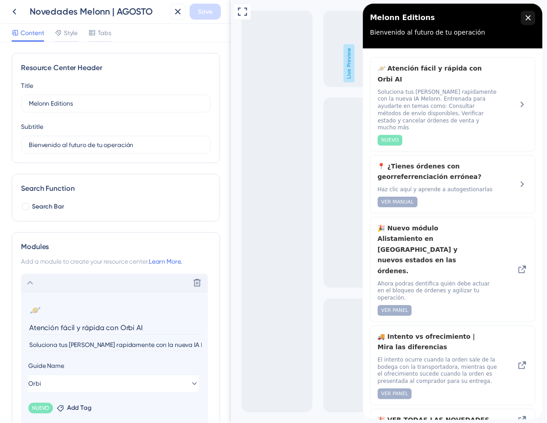
scroll to position [91, 0]
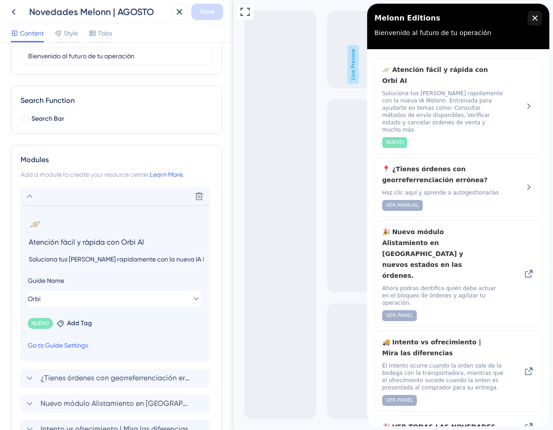
drag, startPoint x: 154, startPoint y: 244, endPoint x: 28, endPoint y: 247, distance: 126.3
click at [28, 247] on input "Atención fácil y rápida con Orbi AI" at bounding box center [116, 242] width 177 height 14
click at [19, 15] on icon at bounding box center [13, 11] width 11 height 11
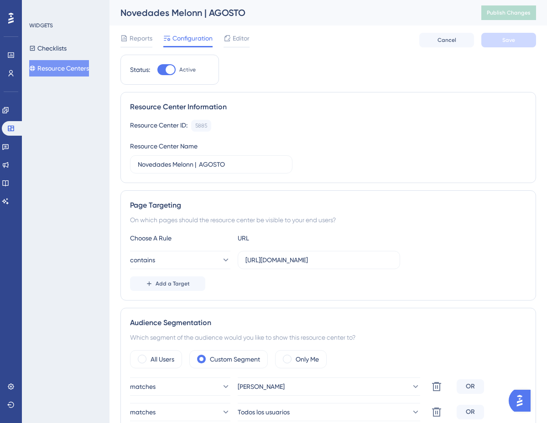
click at [62, 64] on button "Resource Centers" at bounding box center [59, 68] width 60 height 16
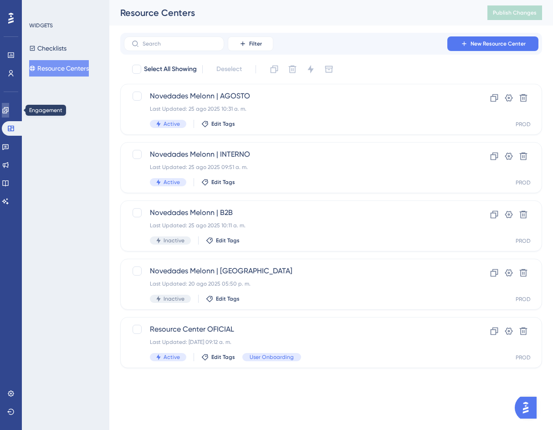
click at [8, 112] on icon at bounding box center [5, 110] width 6 height 6
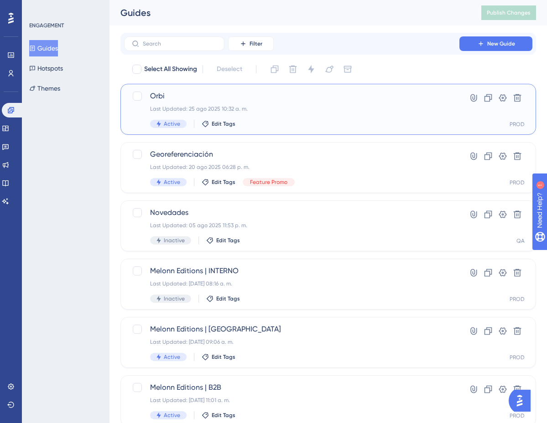
click at [181, 105] on div "Orbi Last Updated: 25 ago 2025 10:32 a. m. Active Edit Tags" at bounding box center [291, 109] width 283 height 37
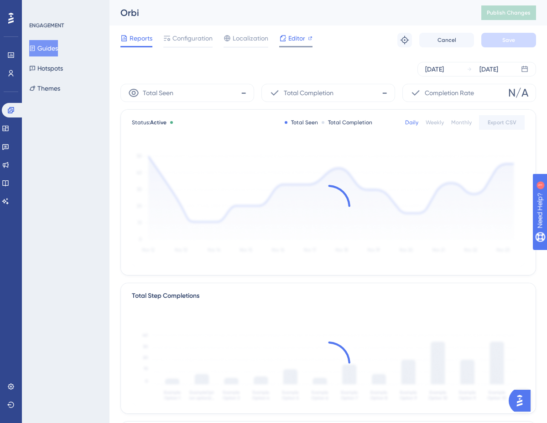
click at [289, 35] on span "Editor" at bounding box center [296, 38] width 17 height 11
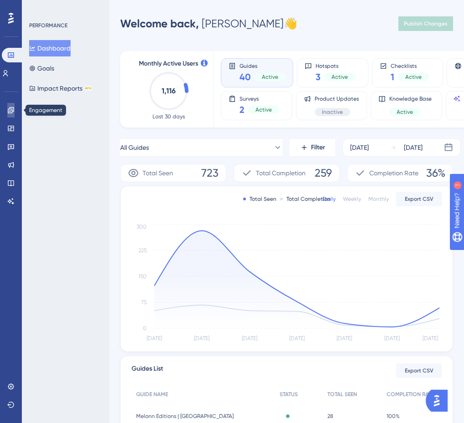
click at [7, 111] on icon at bounding box center [10, 110] width 7 height 7
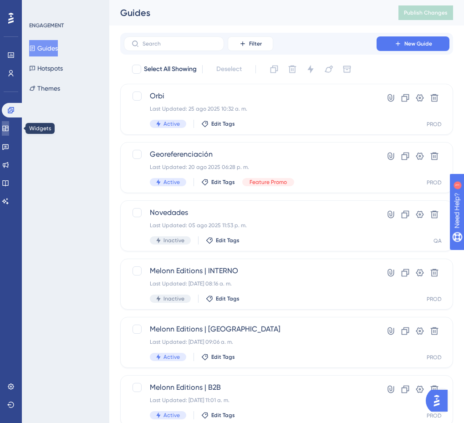
click at [8, 129] on icon at bounding box center [5, 128] width 7 height 7
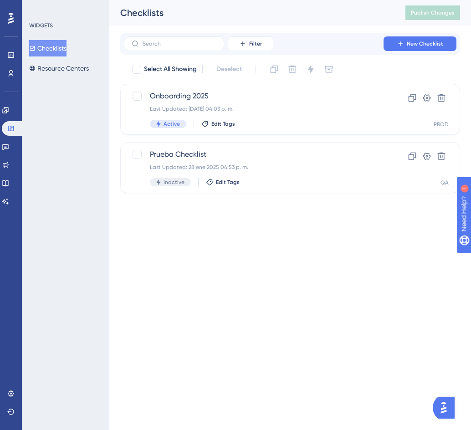
click at [67, 59] on div "Checklists Resource Centers" at bounding box center [66, 58] width 74 height 36
click at [67, 67] on button "Resource Centers" at bounding box center [59, 68] width 60 height 16
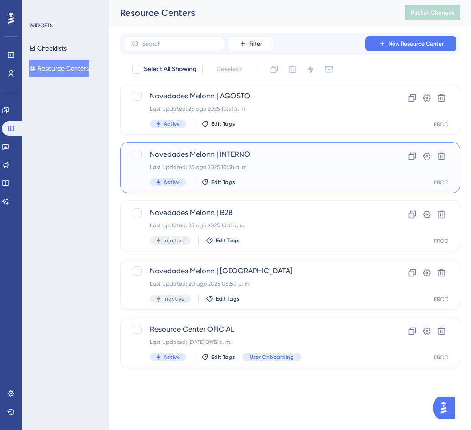
click at [291, 177] on div "Novedades Melonn | INTERNO Last Updated: 25 ago 2025 10:38 a. m. Active Edit Ta…" at bounding box center [254, 167] width 208 height 37
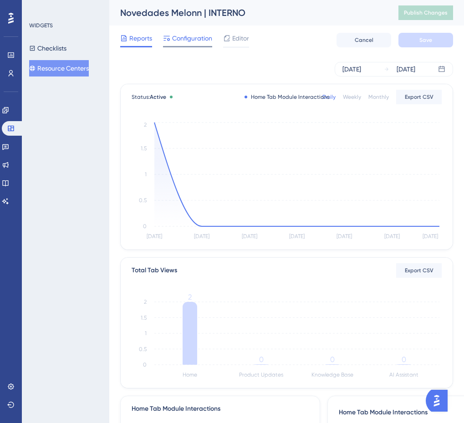
click at [183, 44] on div "Configuration" at bounding box center [187, 40] width 49 height 15
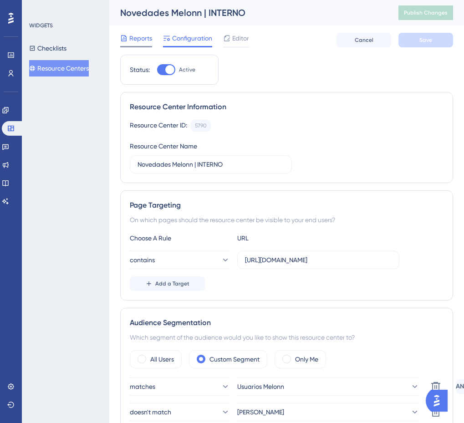
click at [139, 37] on span "Reports" at bounding box center [140, 38] width 23 height 11
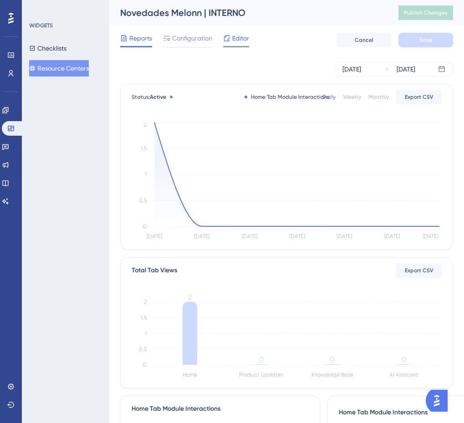
click at [237, 41] on span "Editor" at bounding box center [240, 38] width 17 height 11
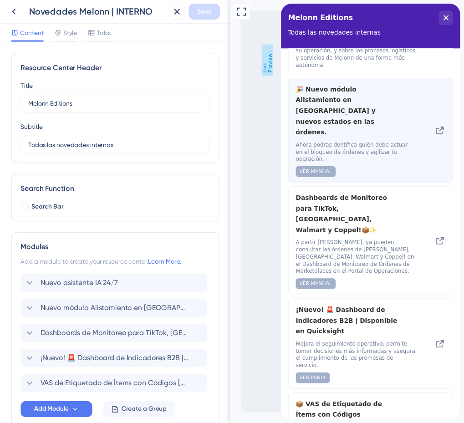
scroll to position [59, 0]
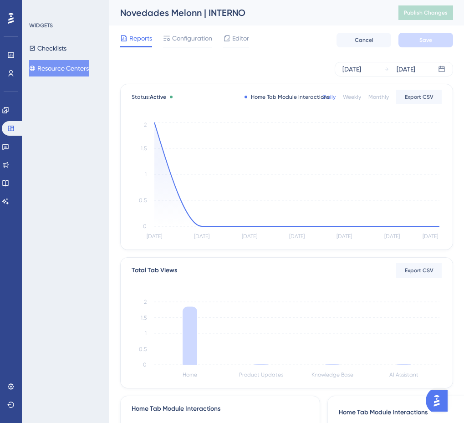
click at [53, 69] on button "Resource Centers" at bounding box center [59, 68] width 60 height 16
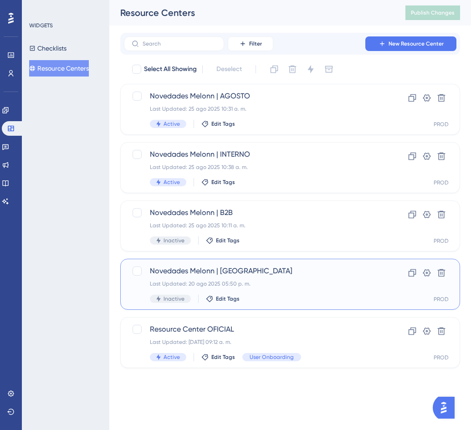
click at [248, 281] on div "Last Updated: 20 ago 2025 05:50 p. m." at bounding box center [254, 283] width 208 height 7
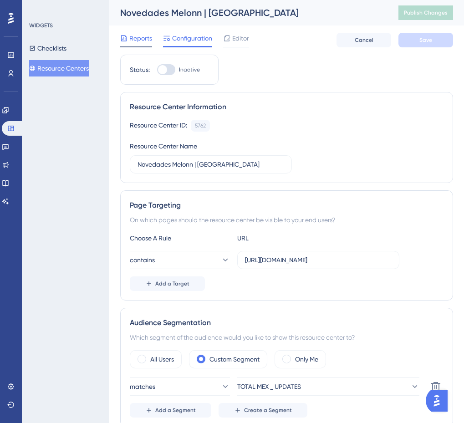
click at [131, 40] on span "Reports" at bounding box center [140, 38] width 23 height 11
click at [139, 40] on span "Reports" at bounding box center [140, 38] width 23 height 11
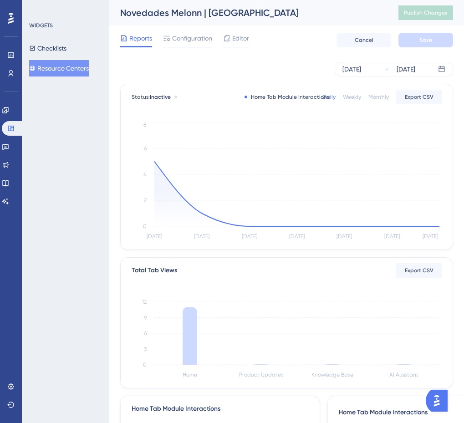
click at [52, 65] on button "Resource Centers" at bounding box center [59, 68] width 60 height 16
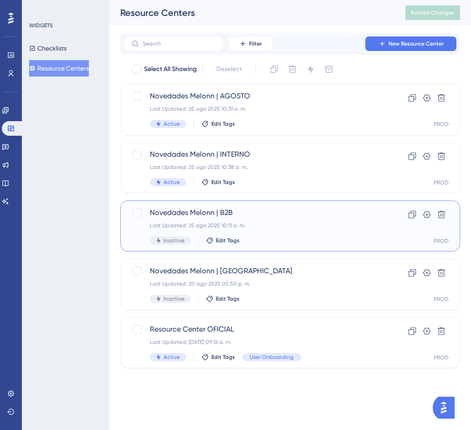
click at [264, 227] on div "Last Updated: 25 ago 2025 10:11 a. m." at bounding box center [254, 225] width 208 height 7
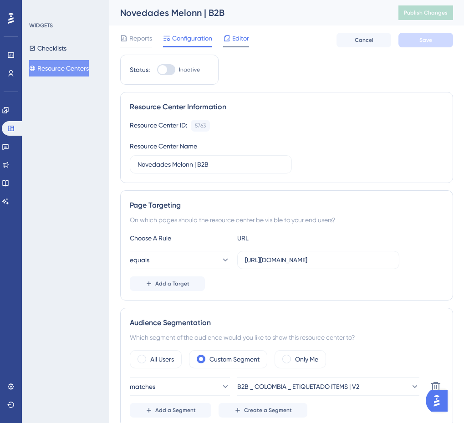
click at [242, 37] on span "Editor" at bounding box center [240, 38] width 17 height 11
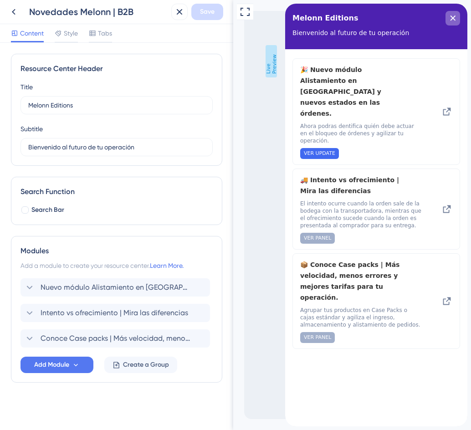
click at [385, 14] on div "close resource center" at bounding box center [453, 18] width 15 height 15
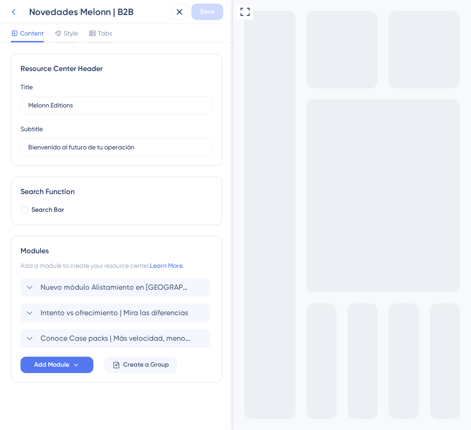
click at [15, 10] on icon at bounding box center [13, 11] width 11 height 11
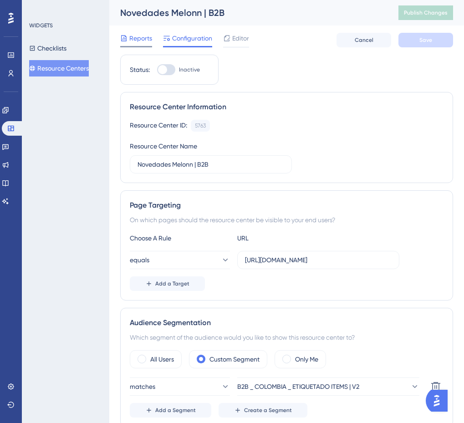
click at [144, 45] on div "Reports" at bounding box center [136, 40] width 32 height 15
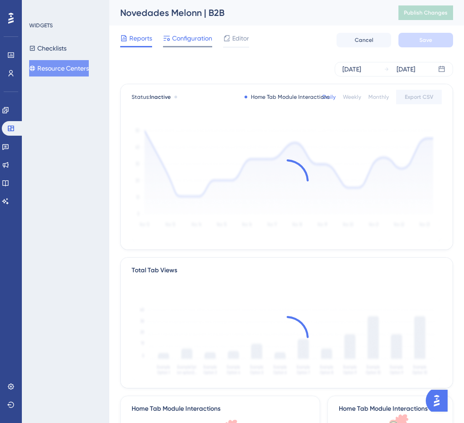
click at [200, 34] on span "Configuration" at bounding box center [192, 38] width 40 height 11
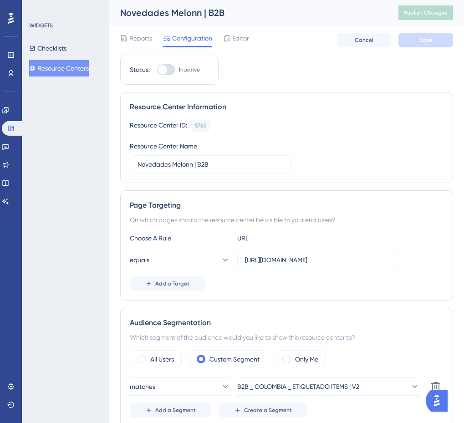
click at [51, 68] on button "Resource Centers" at bounding box center [59, 68] width 60 height 16
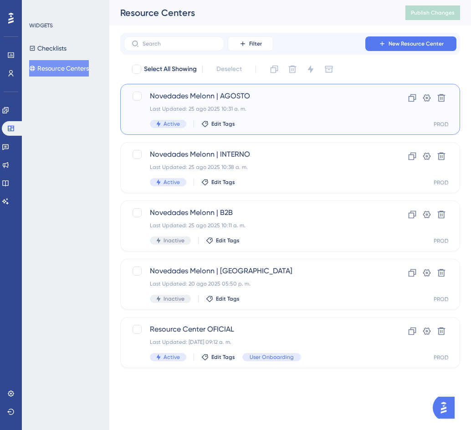
click at [251, 103] on div "Novedades Melonn | AGOSTO Last Updated: 25 ago 2025 10:31 a. m. Active Edit Tags" at bounding box center [254, 109] width 208 height 37
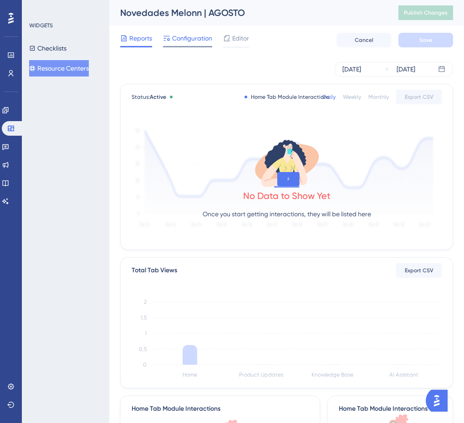
click at [182, 39] on span "Configuration" at bounding box center [192, 38] width 40 height 11
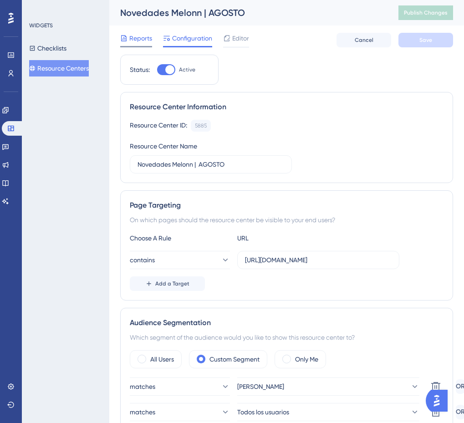
click at [142, 38] on span "Reports" at bounding box center [140, 38] width 23 height 11
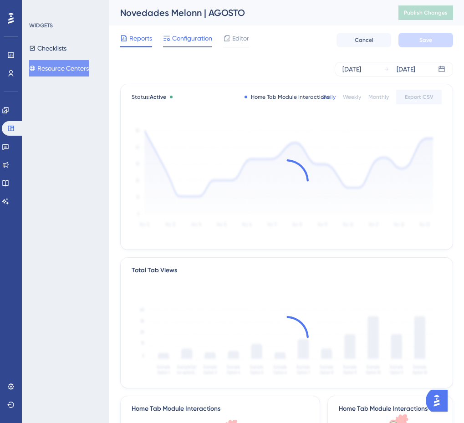
click at [164, 33] on div at bounding box center [166, 38] width 7 height 11
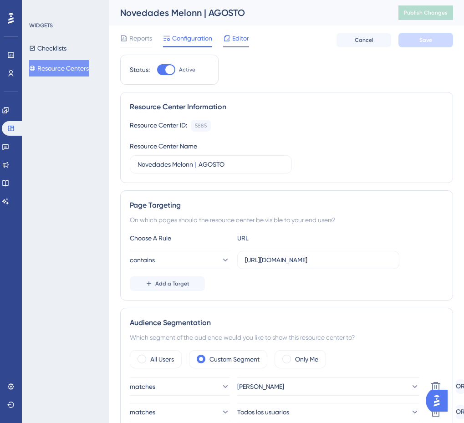
click at [241, 41] on span "Editor" at bounding box center [240, 38] width 17 height 11
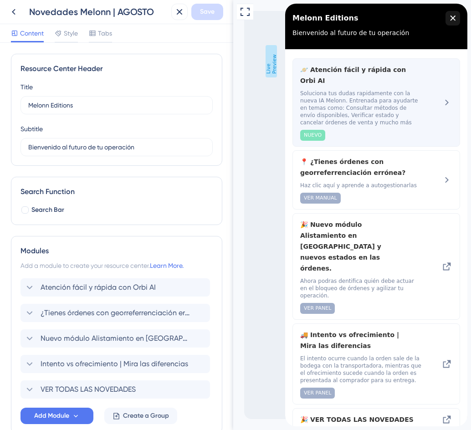
drag, startPoint x: 452, startPoint y: 21, endPoint x: 444, endPoint y: 102, distance: 81.5
click at [385, 21] on div "close resource center" at bounding box center [453, 18] width 15 height 15
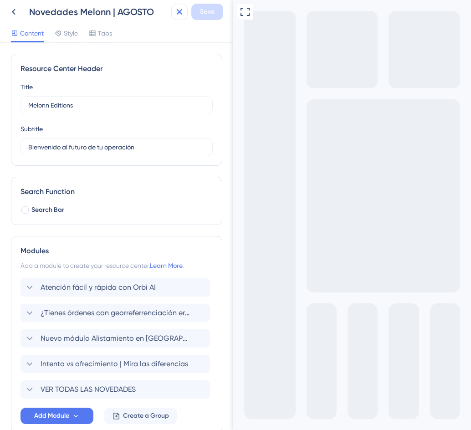
click at [178, 10] on icon at bounding box center [179, 11] width 11 height 11
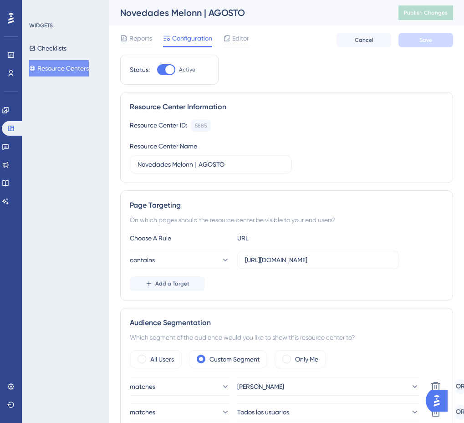
click at [48, 73] on button "Resource Centers" at bounding box center [59, 68] width 60 height 16
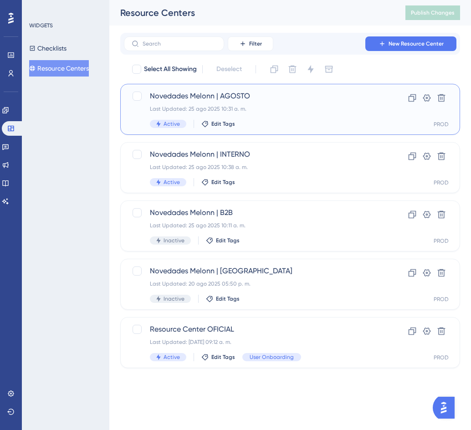
click at [273, 96] on span "Novedades Melonn | AGOSTO" at bounding box center [254, 96] width 208 height 11
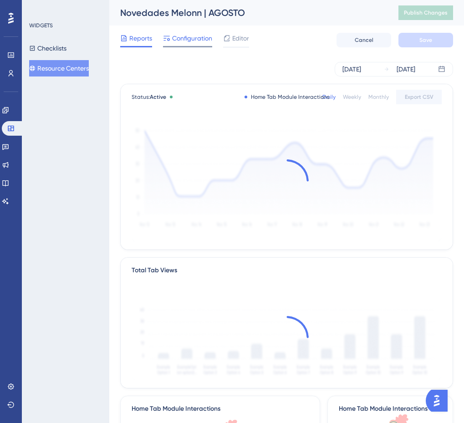
click at [188, 38] on span "Configuration" at bounding box center [192, 38] width 40 height 11
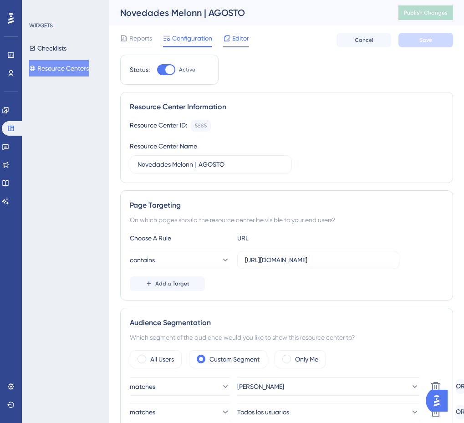
click at [244, 36] on span "Editor" at bounding box center [240, 38] width 17 height 11
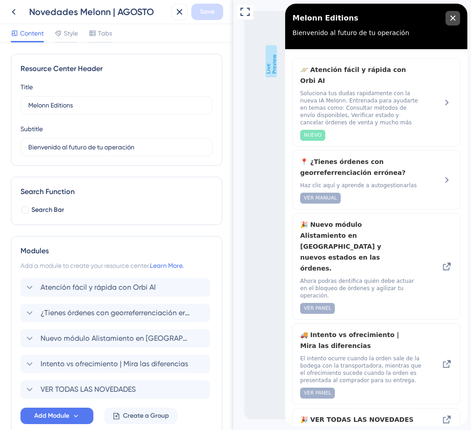
click at [385, 16] on icon "close resource center" at bounding box center [452, 17] width 5 height 5
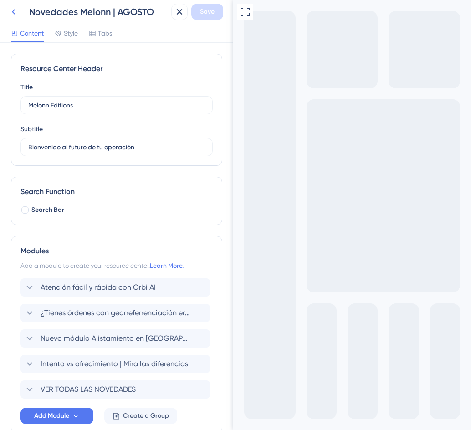
click at [17, 8] on icon at bounding box center [13, 11] width 11 height 11
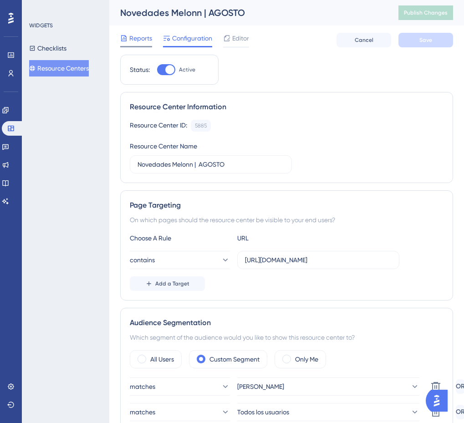
click at [137, 36] on span "Reports" at bounding box center [140, 38] width 23 height 11
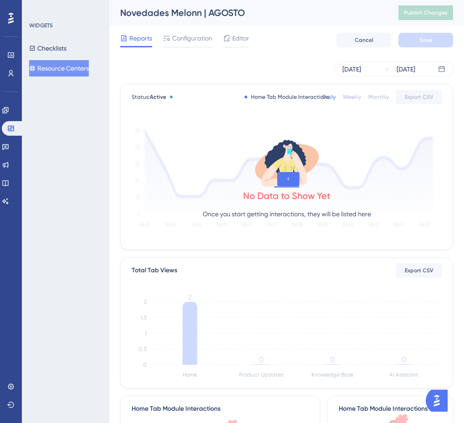
click at [54, 71] on button "Resource Centers" at bounding box center [59, 68] width 60 height 16
